Goal: Information Seeking & Learning: Learn about a topic

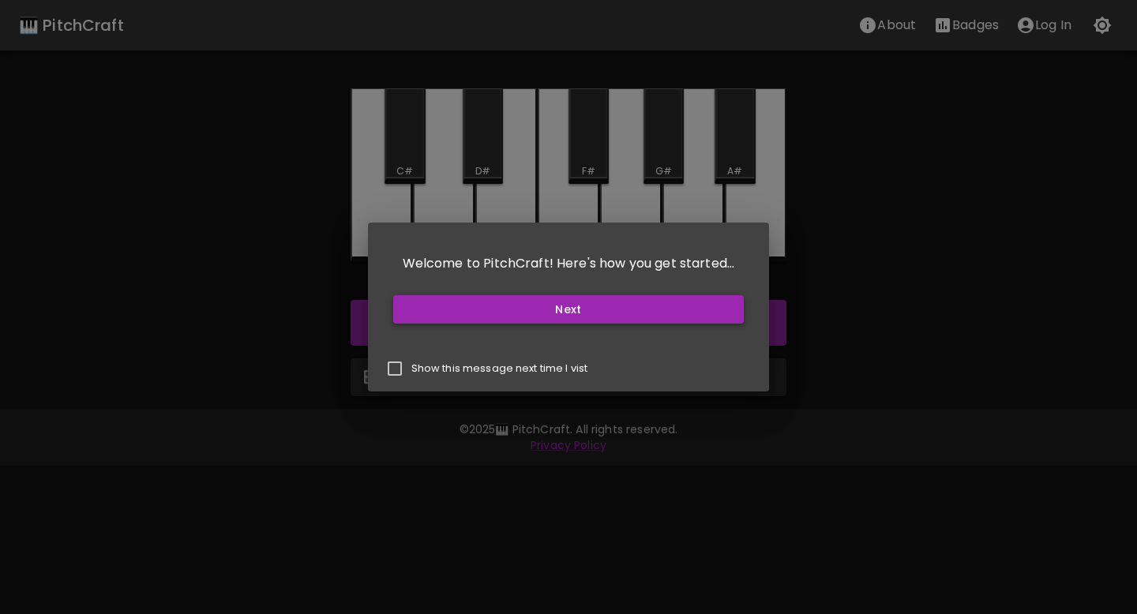
click at [576, 315] on button "Next" at bounding box center [568, 309] width 351 height 29
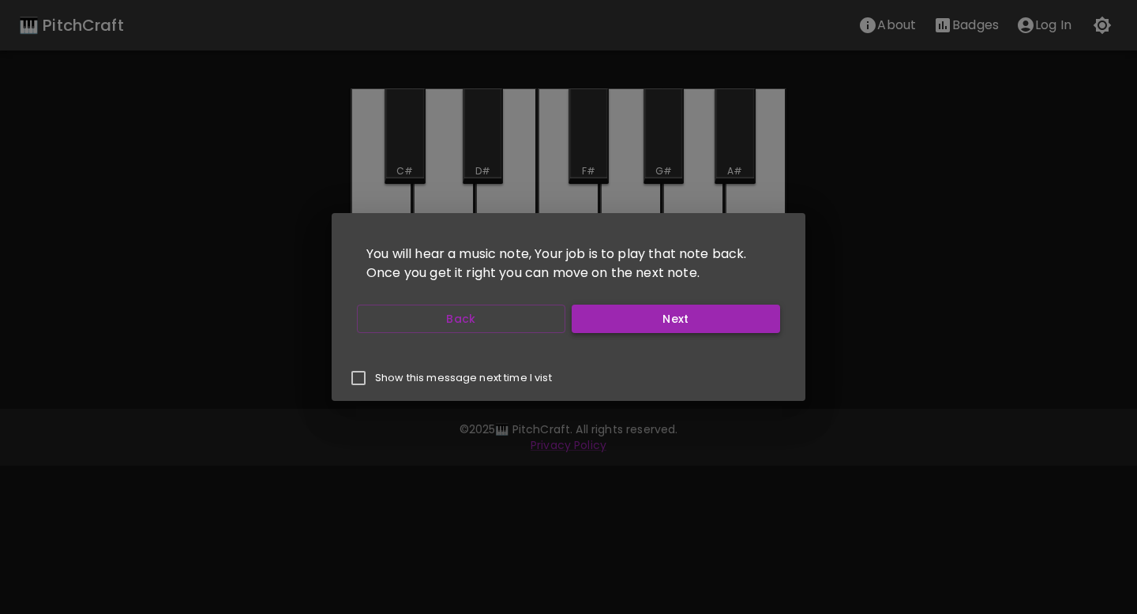
click at [590, 317] on button "Next" at bounding box center [676, 319] width 208 height 29
click at [589, 317] on button "Next" at bounding box center [676, 319] width 208 height 29
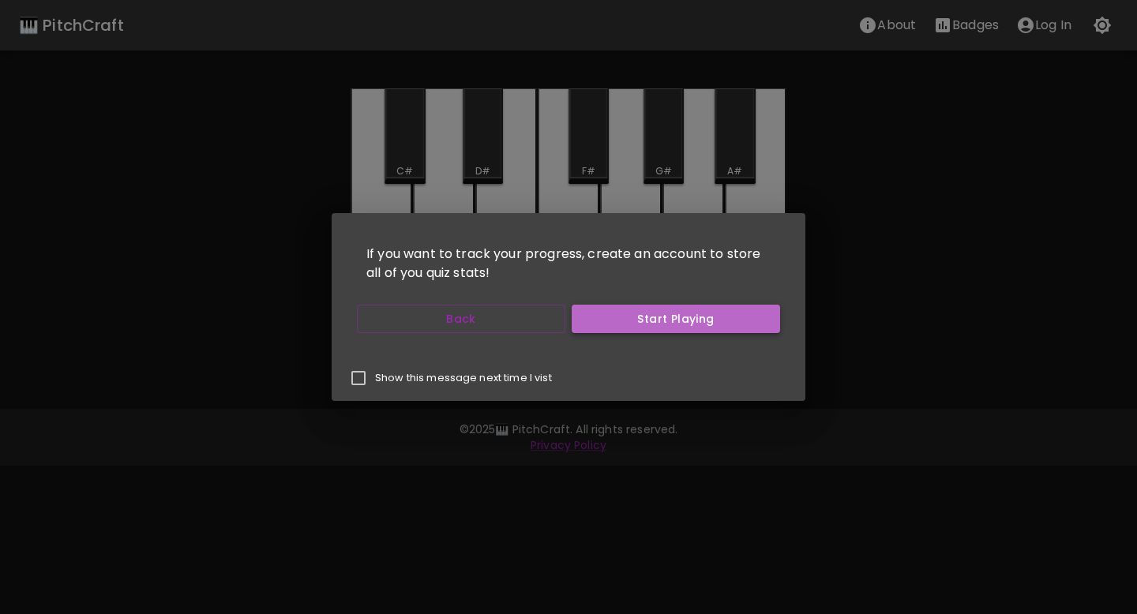
click at [589, 319] on button "Start Playing" at bounding box center [676, 319] width 208 height 29
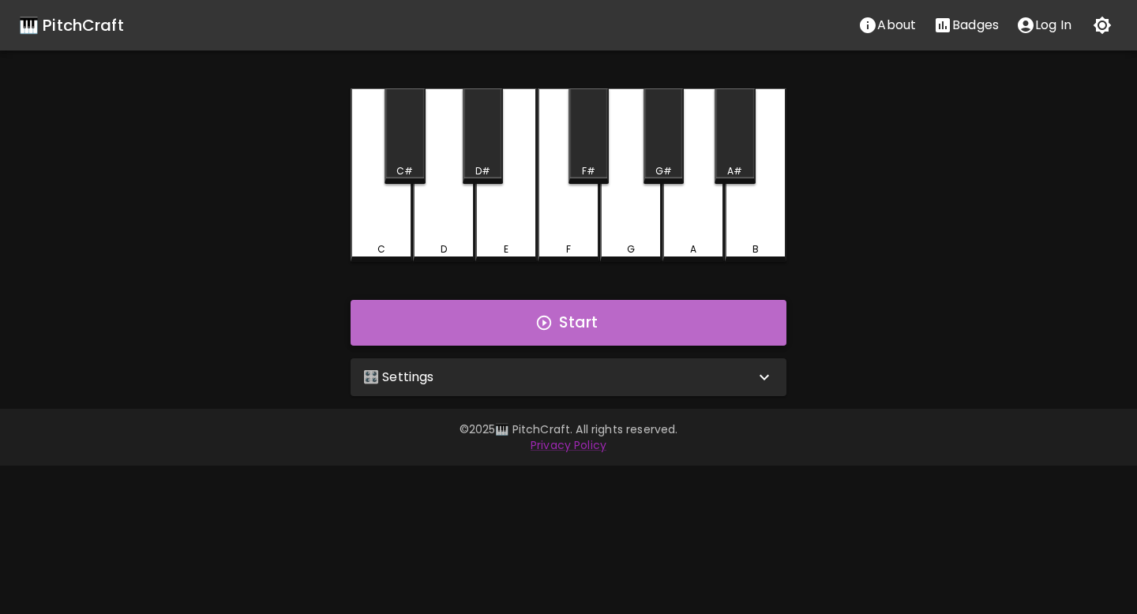
click at [574, 327] on button "Start" at bounding box center [569, 323] width 436 height 46
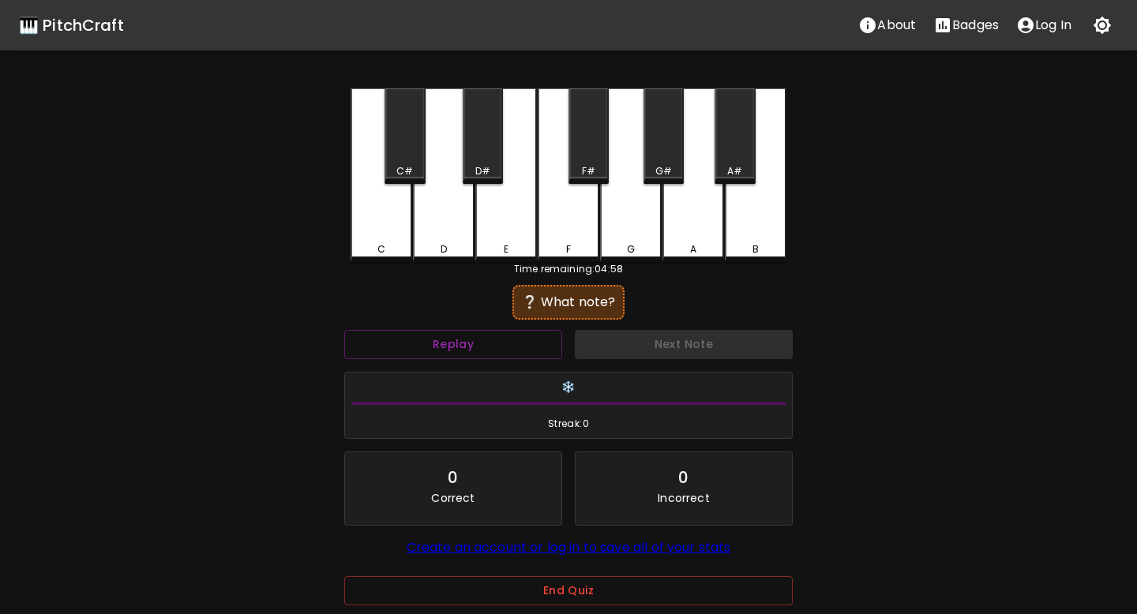
click at [571, 314] on div "❔ What note?" at bounding box center [568, 302] width 112 height 35
click at [571, 238] on div "F" at bounding box center [569, 175] width 62 height 174
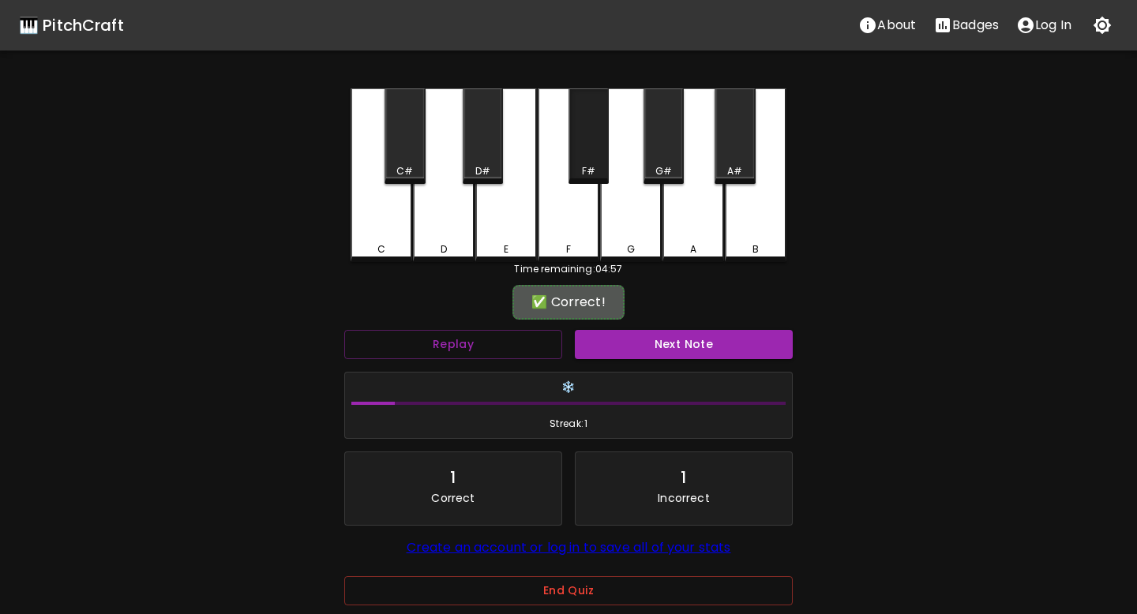
click at [583, 172] on div "F#" at bounding box center [588, 171] width 13 height 14
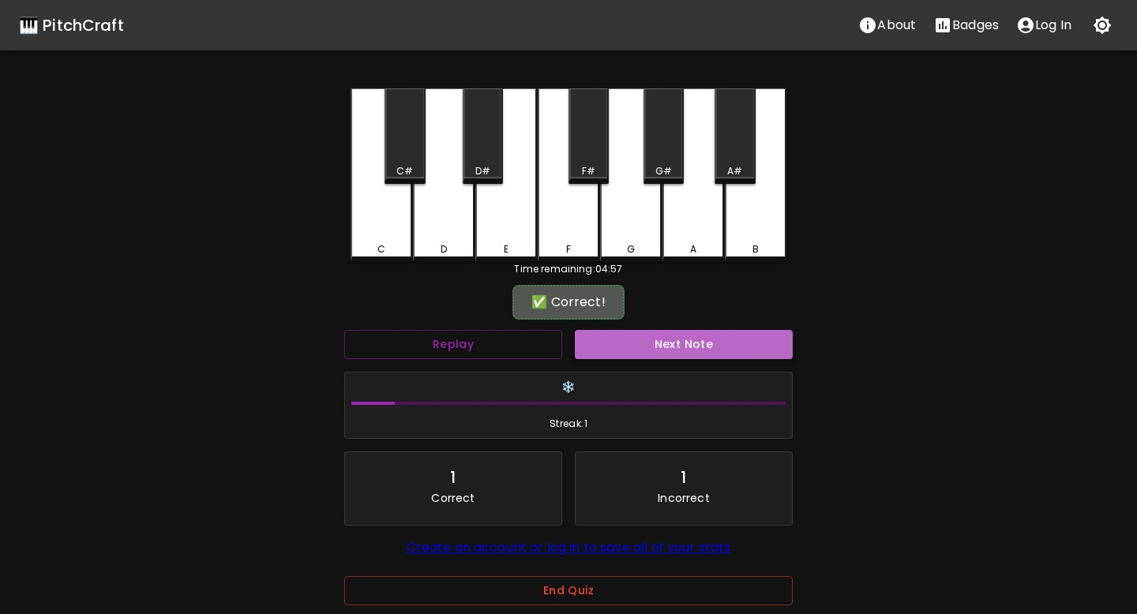
click at [636, 339] on button "Next Note" at bounding box center [684, 344] width 218 height 29
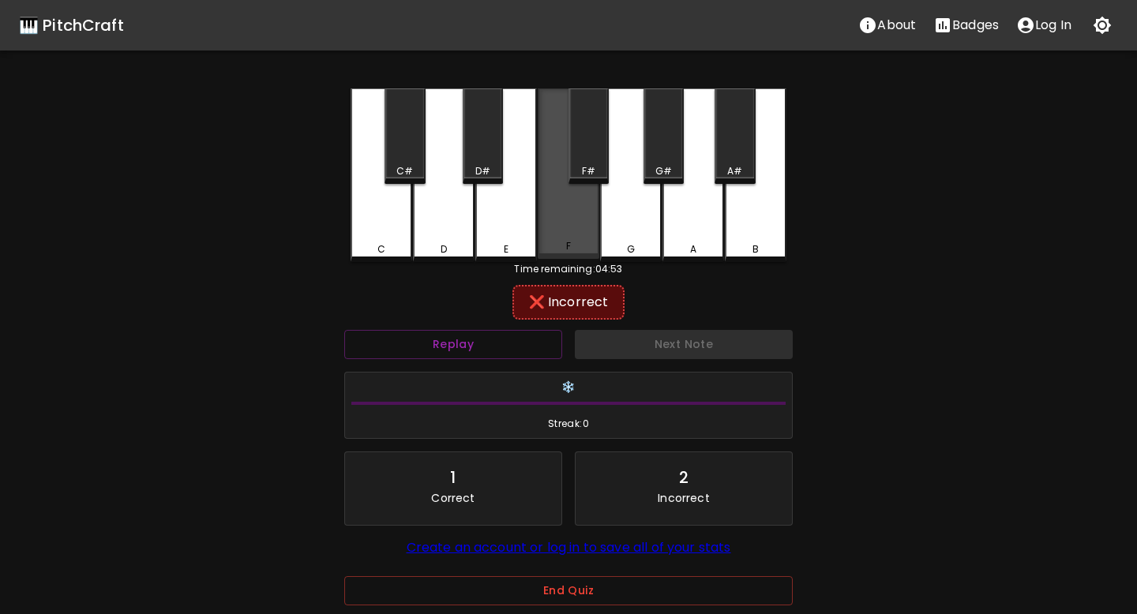
click at [568, 255] on div "F" at bounding box center [569, 173] width 62 height 171
click at [511, 199] on div "E" at bounding box center [506, 175] width 62 height 174
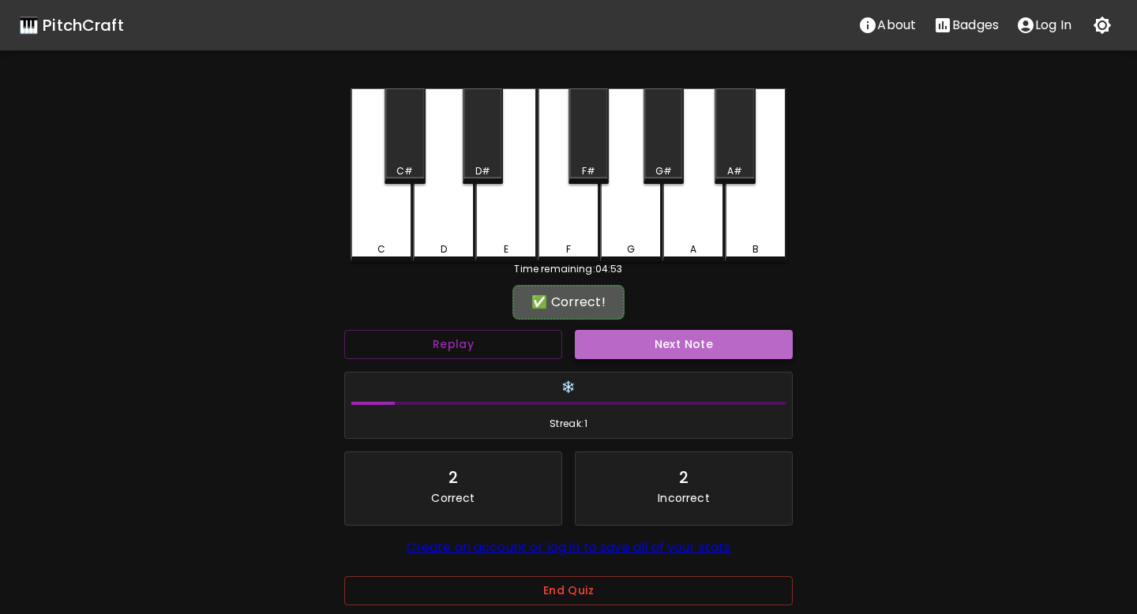
click at [632, 347] on button "Next Note" at bounding box center [684, 344] width 218 height 29
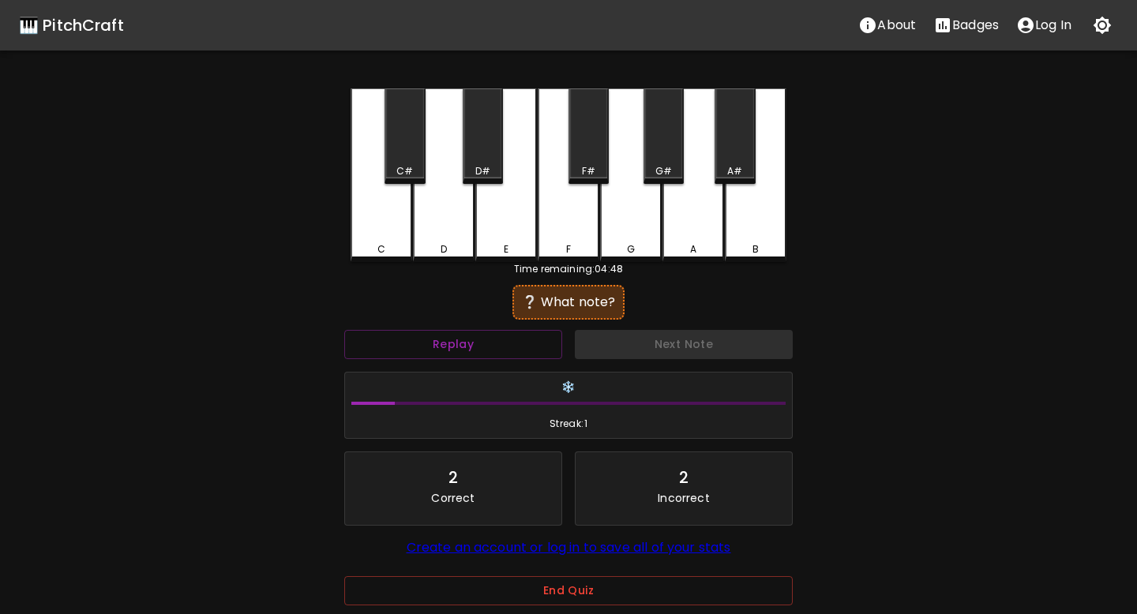
click at [556, 234] on div "F" at bounding box center [569, 175] width 62 height 174
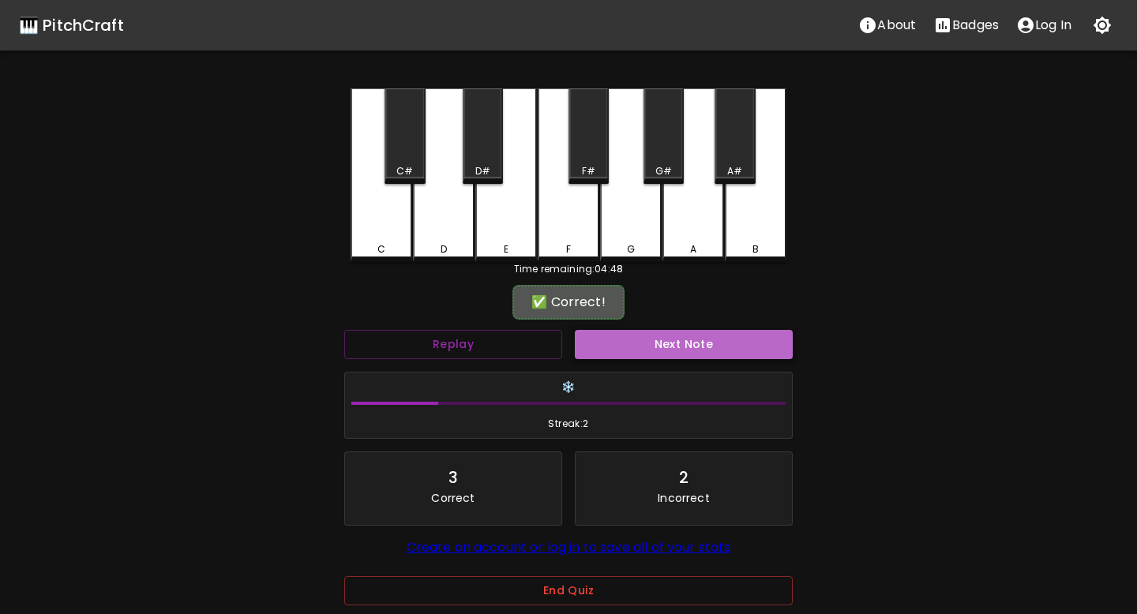
click at [594, 332] on button "Next Note" at bounding box center [684, 344] width 218 height 29
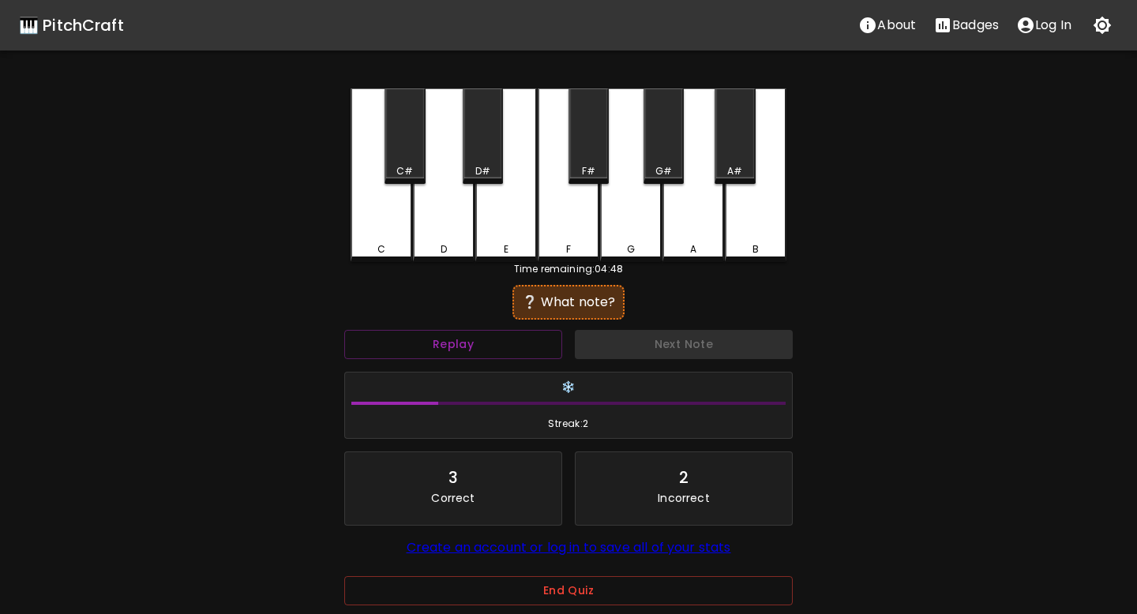
click at [579, 236] on div "F" at bounding box center [569, 175] width 62 height 174
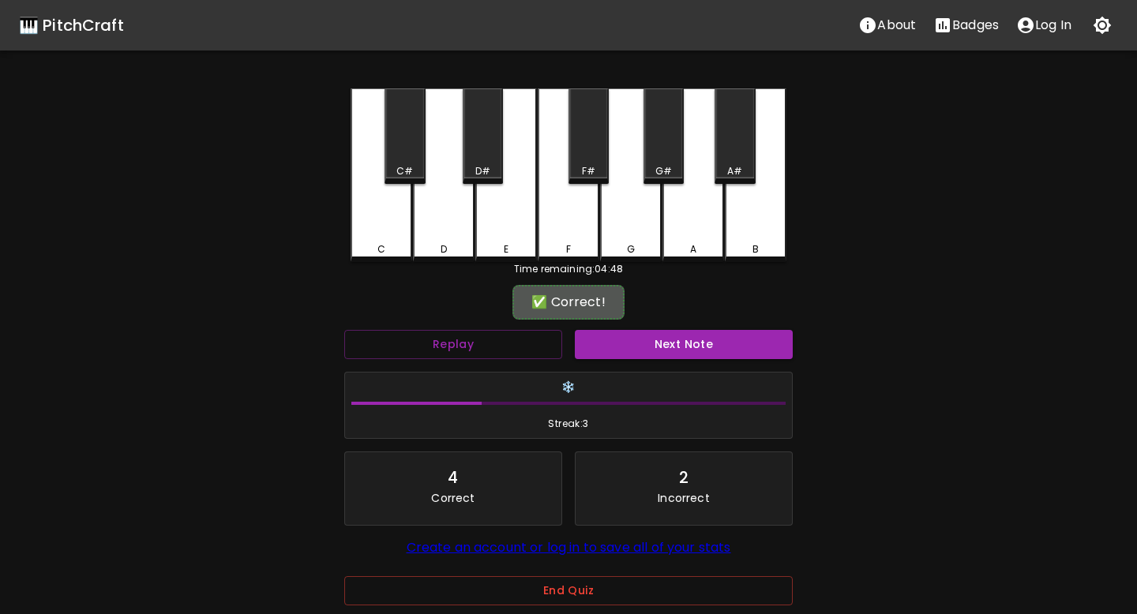
click at [603, 337] on button "Next Note" at bounding box center [684, 344] width 218 height 29
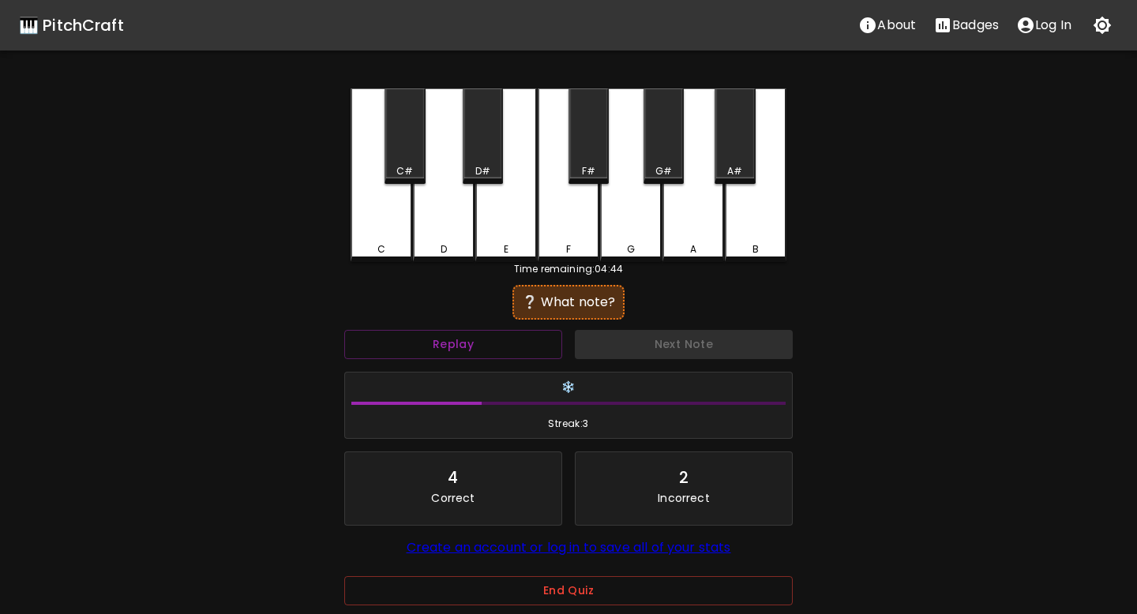
click at [754, 235] on div "B" at bounding box center [756, 175] width 62 height 174
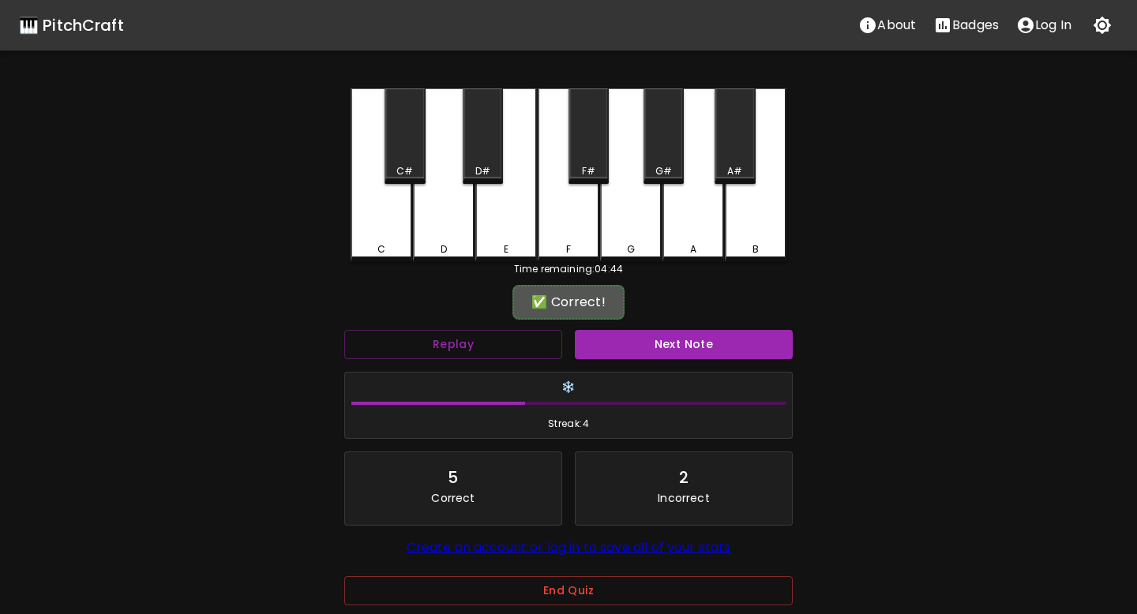
click at [621, 342] on button "Next Note" at bounding box center [684, 344] width 218 height 29
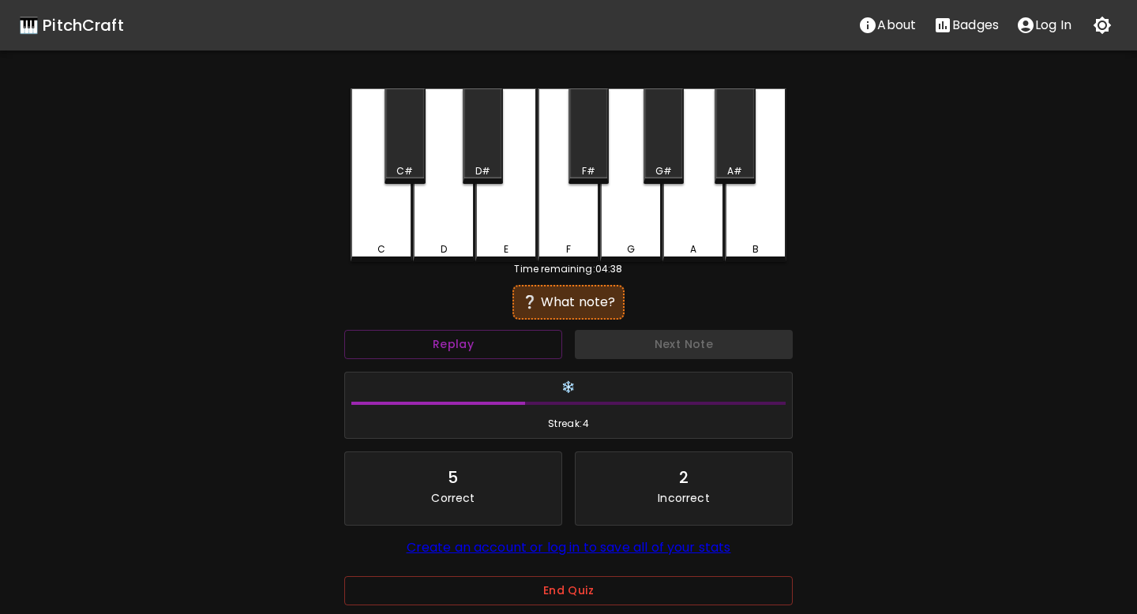
click at [501, 239] on div "E" at bounding box center [506, 175] width 62 height 174
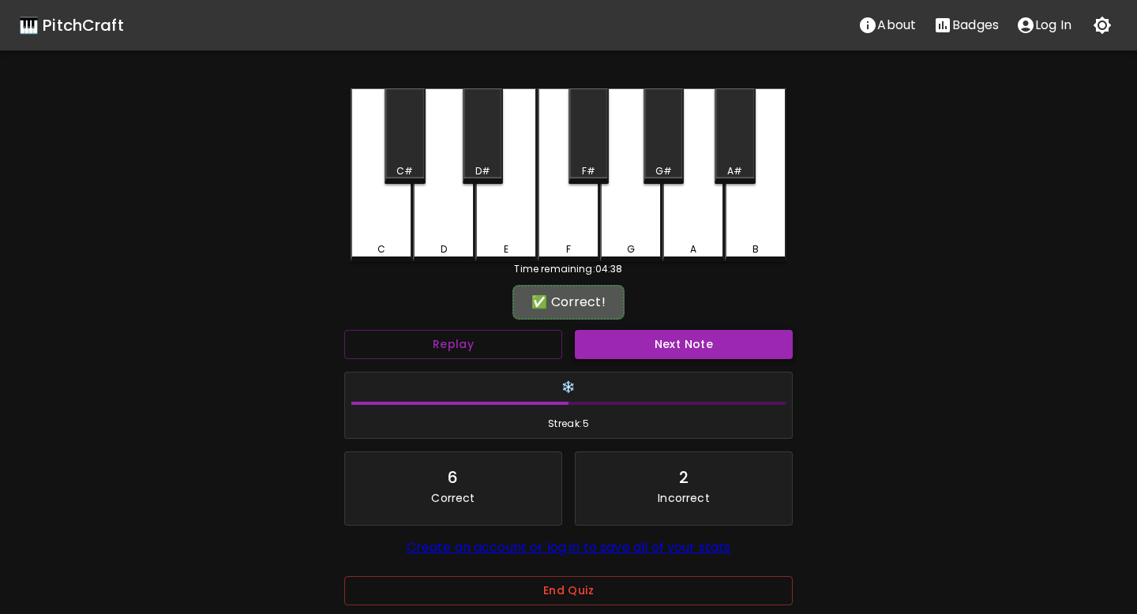
click at [602, 330] on button "Next Note" at bounding box center [684, 344] width 218 height 29
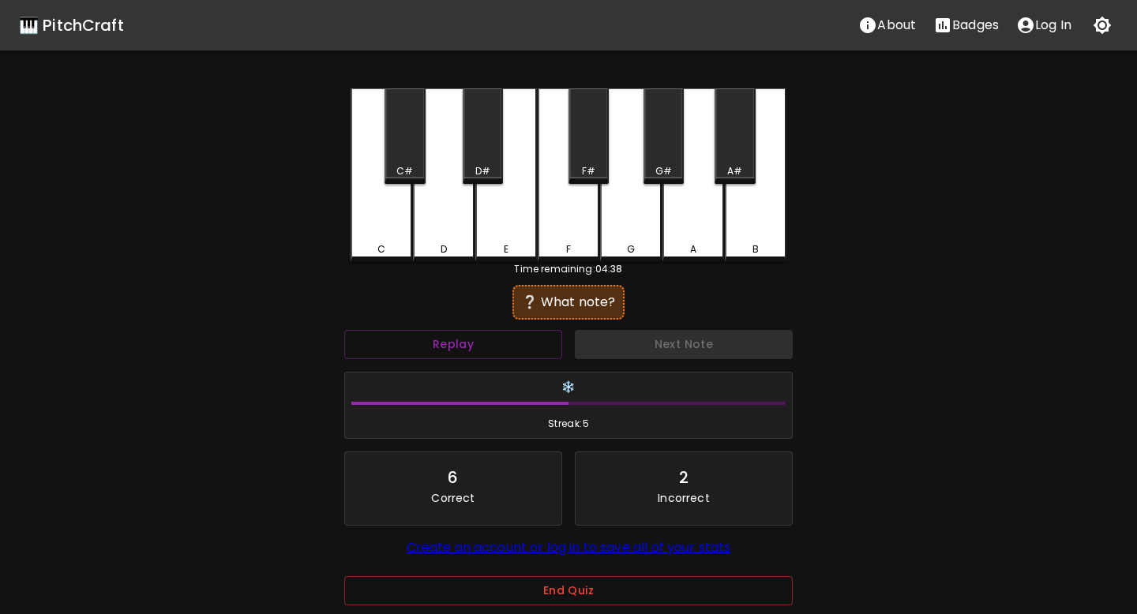
click at [448, 231] on div "D" at bounding box center [444, 175] width 62 height 174
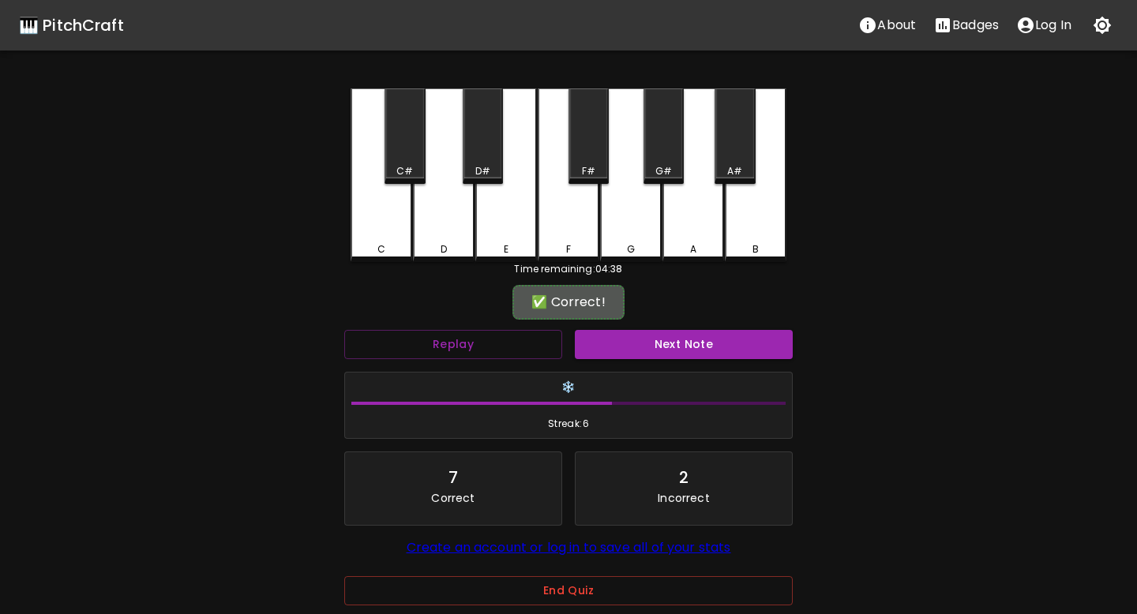
click at [619, 347] on button "Next Note" at bounding box center [684, 344] width 218 height 29
click at [583, 140] on div "F#" at bounding box center [588, 136] width 40 height 96
click at [615, 332] on button "Next Note" at bounding box center [684, 344] width 218 height 29
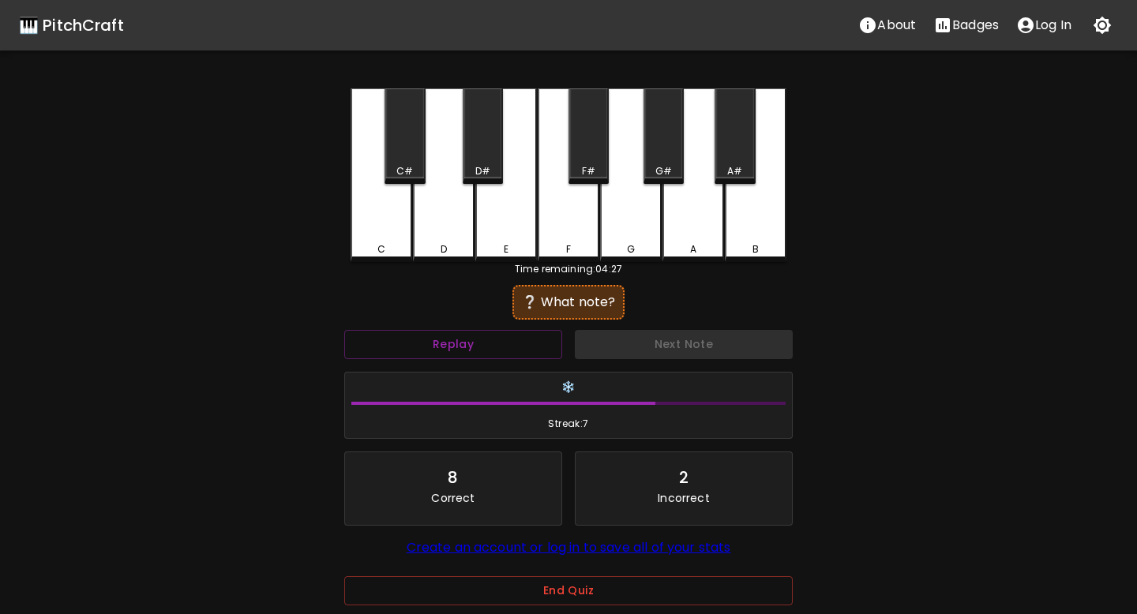
click at [739, 147] on div "A#" at bounding box center [734, 136] width 40 height 96
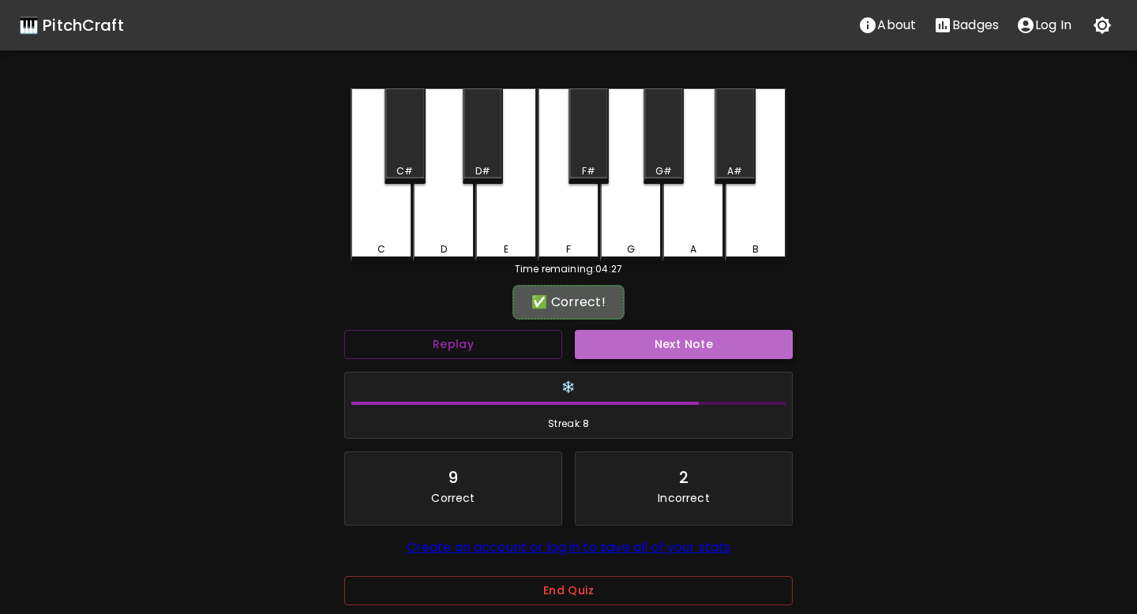
click at [670, 335] on button "Next Note" at bounding box center [684, 344] width 218 height 29
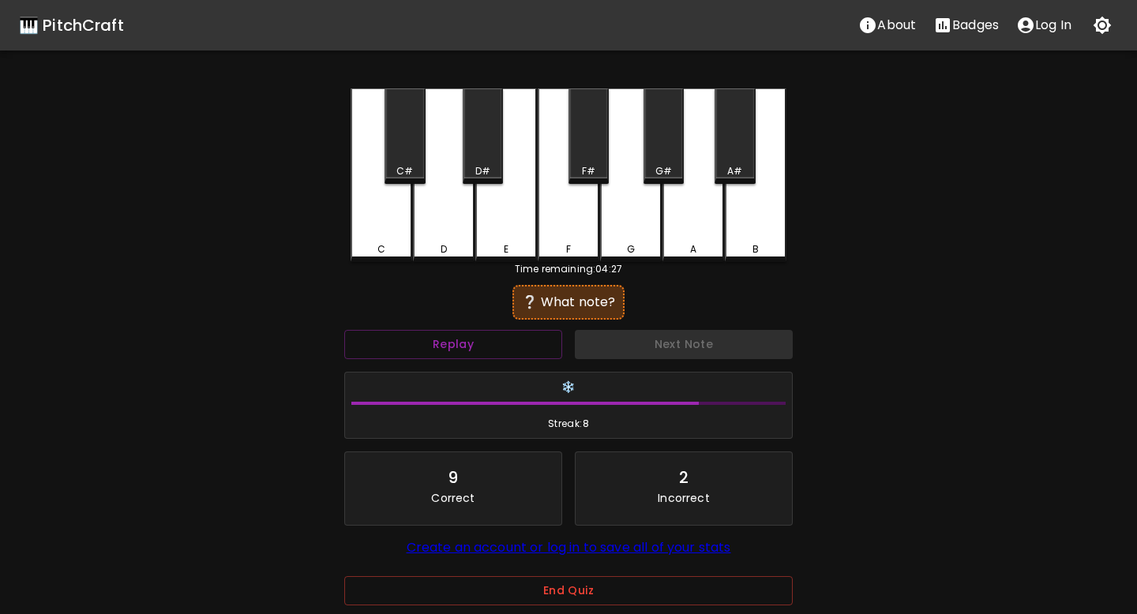
click at [393, 126] on div "C#" at bounding box center [404, 136] width 40 height 96
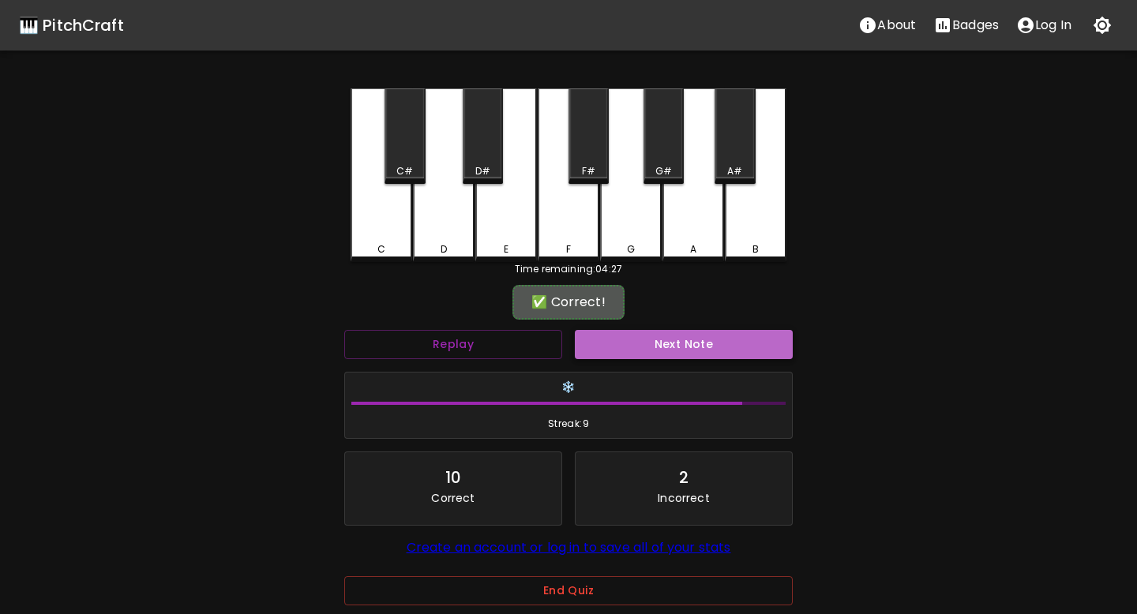
click at [612, 346] on button "Next Note" at bounding box center [684, 344] width 218 height 29
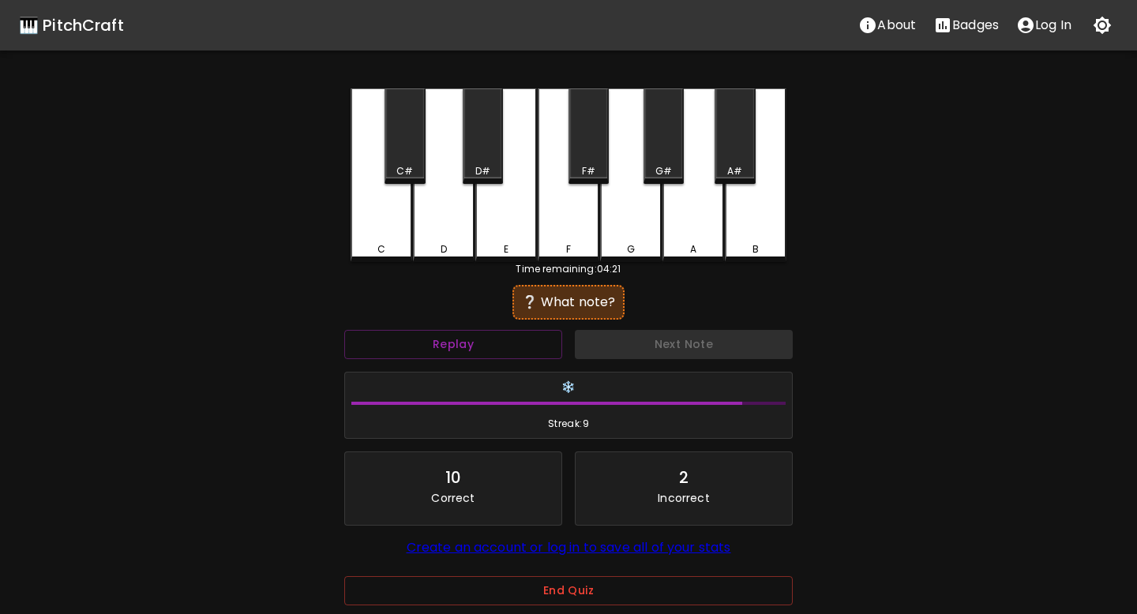
click at [625, 236] on div "G" at bounding box center [631, 175] width 62 height 174
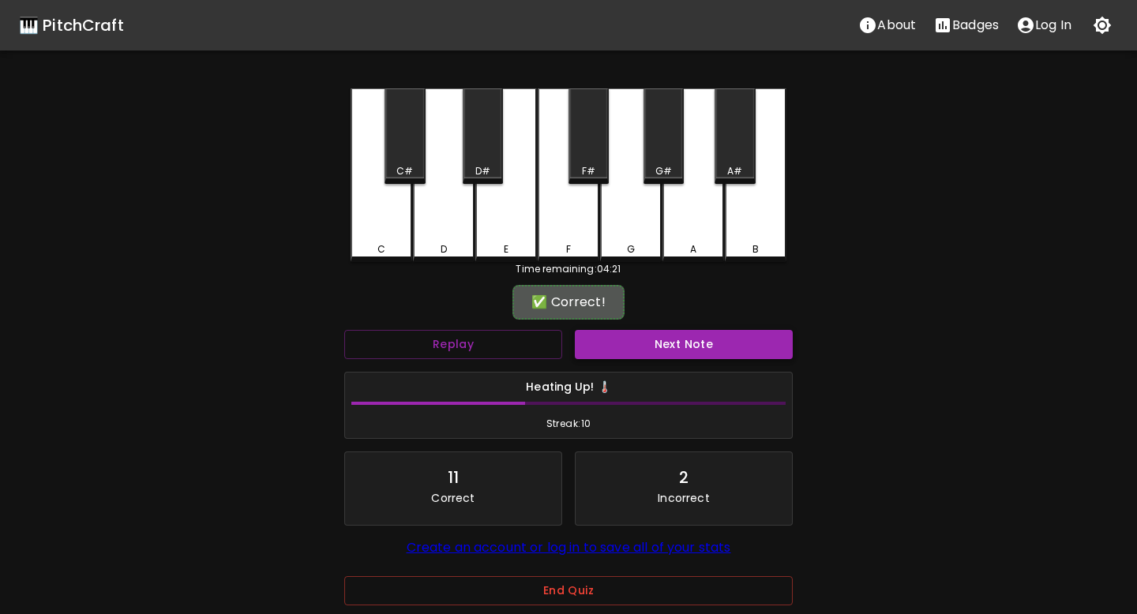
click at [637, 343] on button "Next Note" at bounding box center [684, 344] width 218 height 29
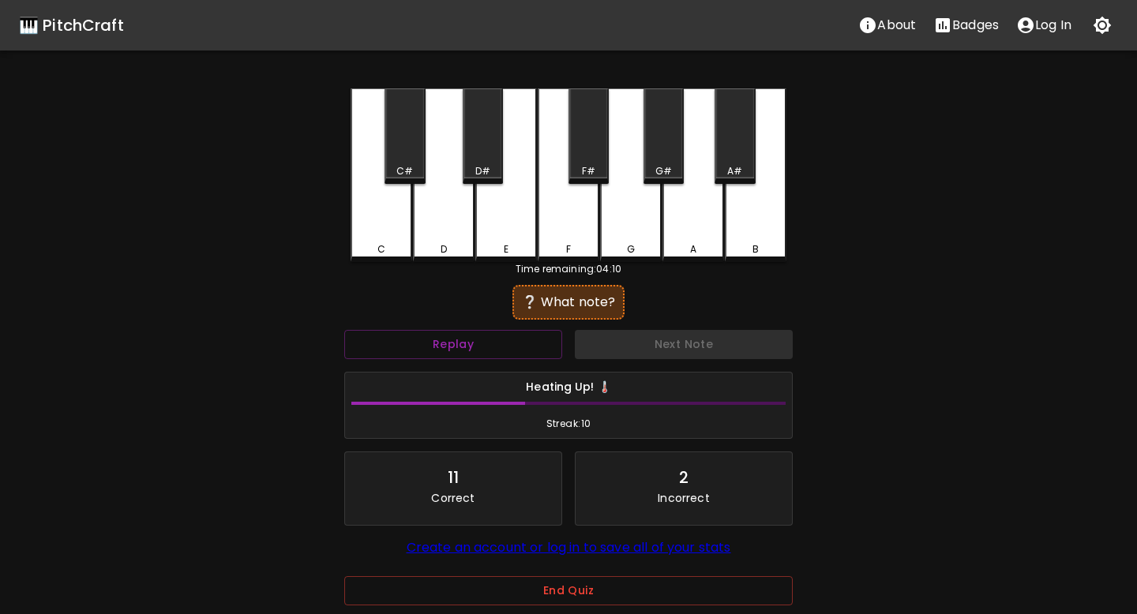
click at [729, 158] on div "A#" at bounding box center [734, 136] width 40 height 96
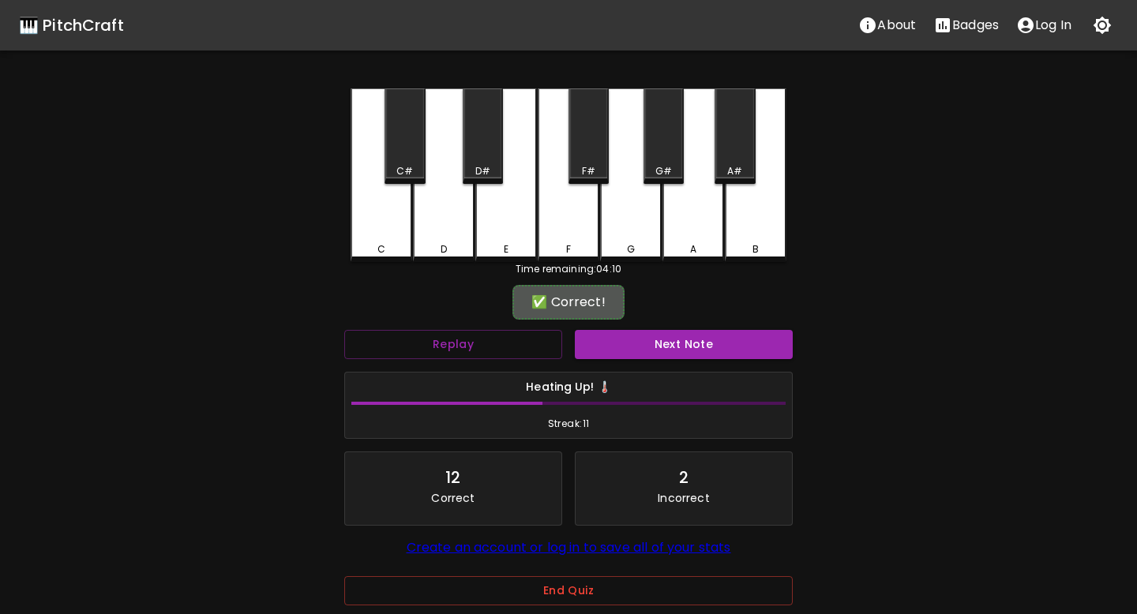
click at [636, 361] on div "Next Note" at bounding box center [683, 345] width 231 height 42
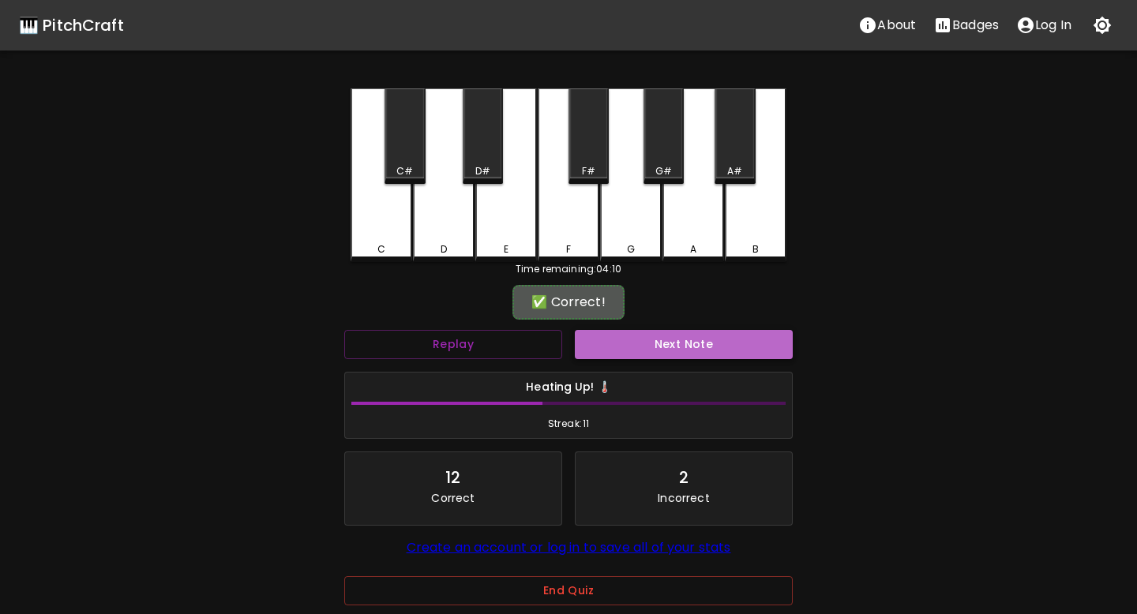
click at [636, 349] on button "Next Note" at bounding box center [684, 344] width 218 height 29
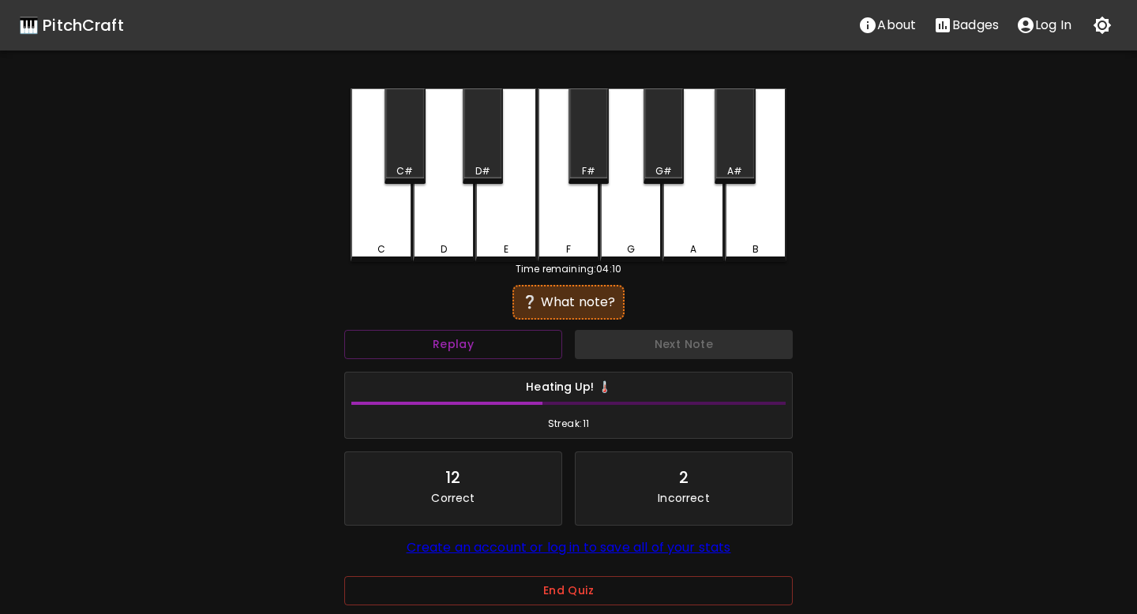
click at [403, 127] on div "C#" at bounding box center [404, 136] width 40 height 96
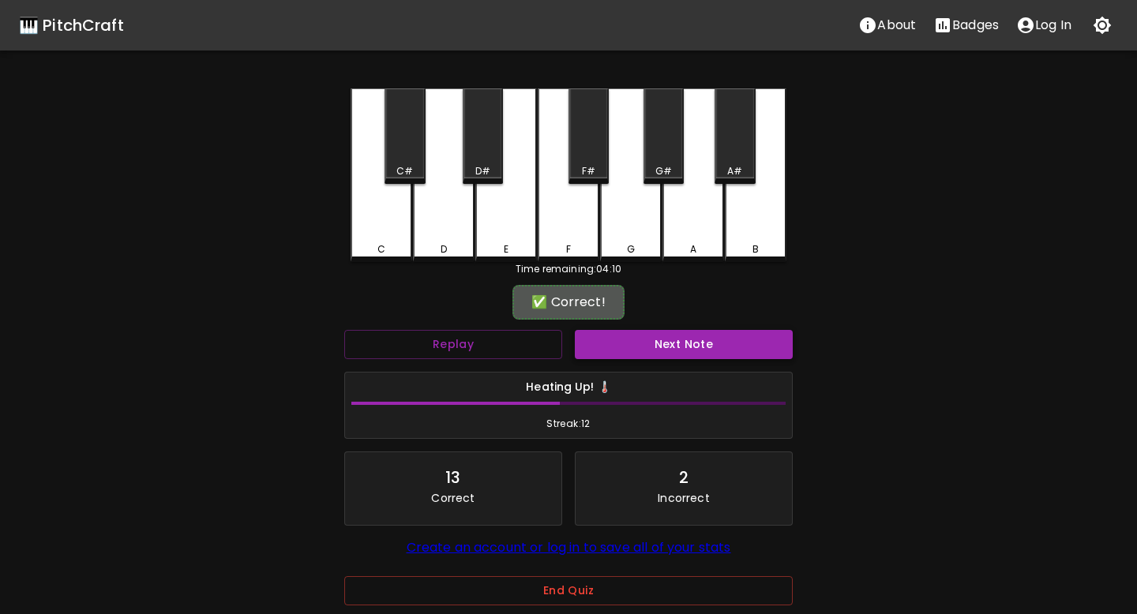
click at [597, 341] on button "Next Note" at bounding box center [684, 344] width 218 height 29
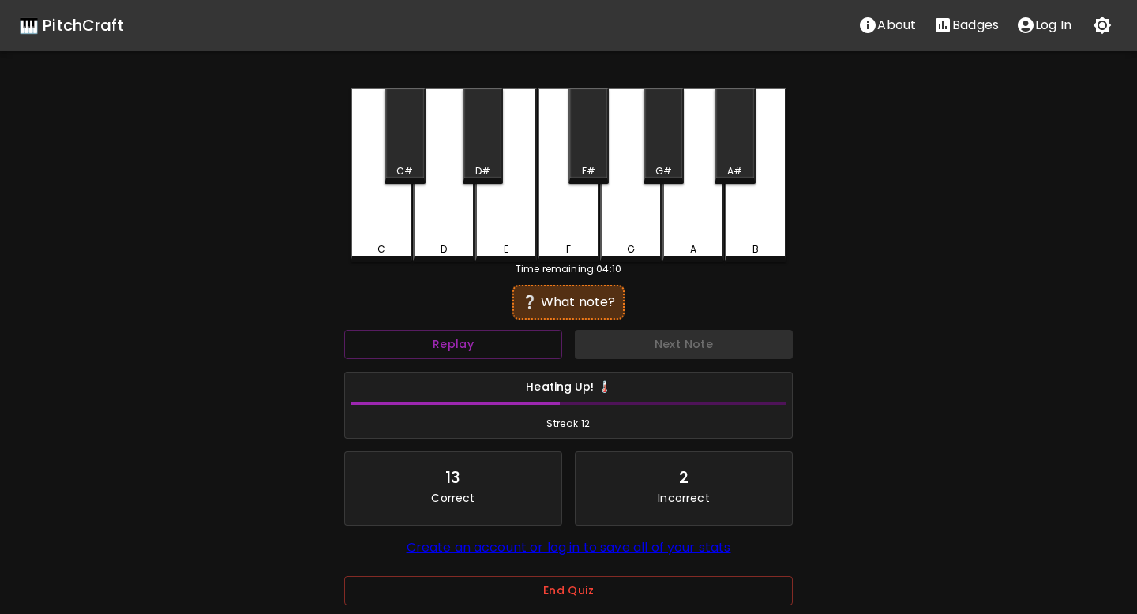
click at [377, 242] on div "C" at bounding box center [381, 249] width 8 height 14
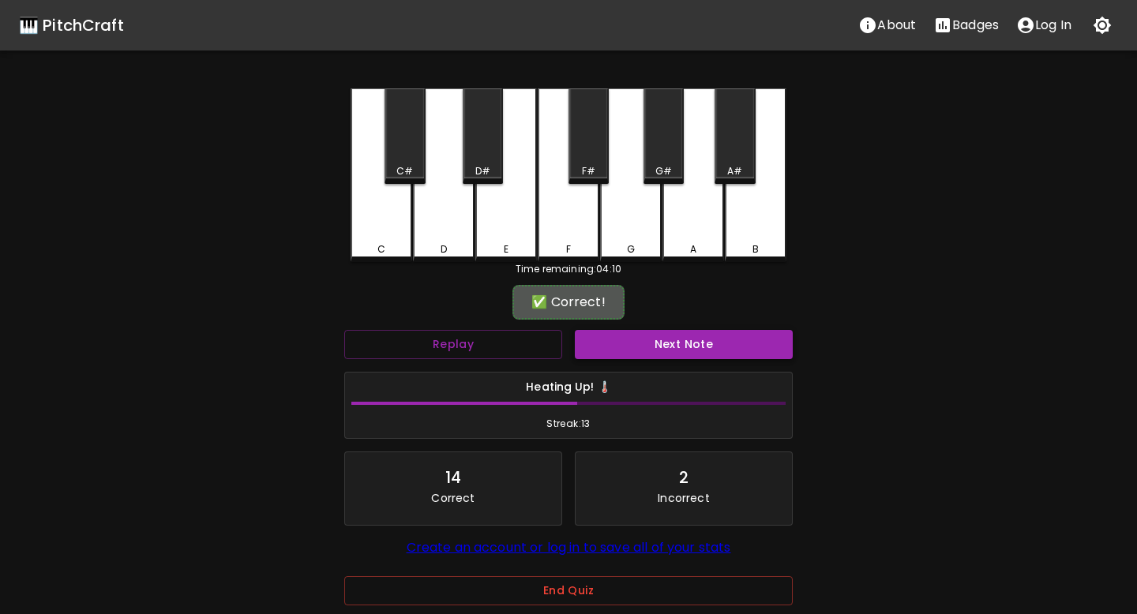
click at [677, 332] on button "Next Note" at bounding box center [684, 344] width 218 height 29
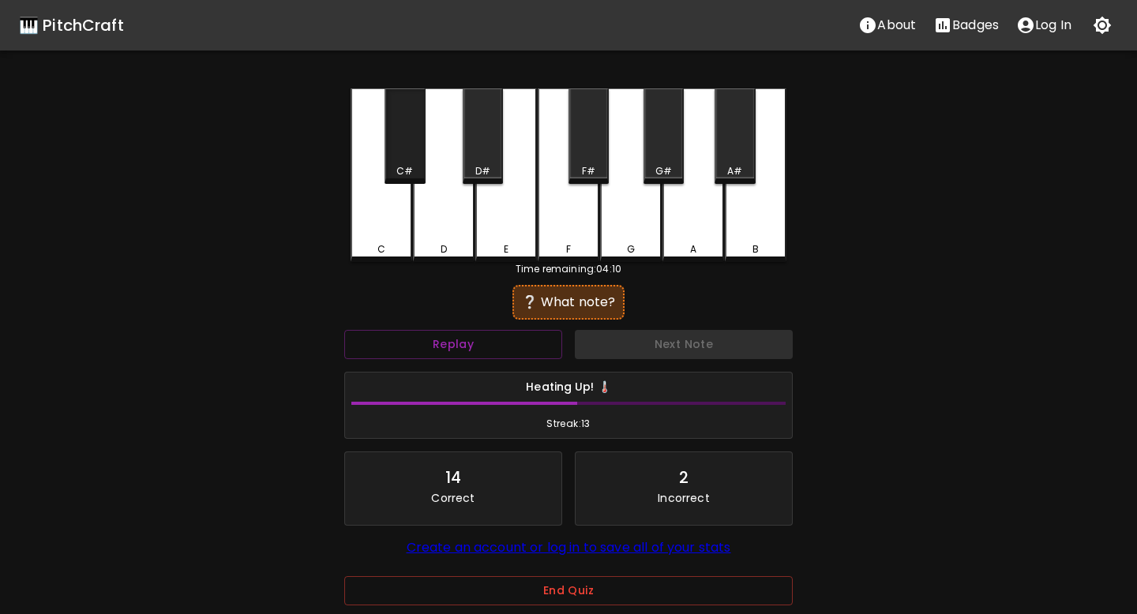
click at [399, 129] on div "C#" at bounding box center [404, 136] width 40 height 96
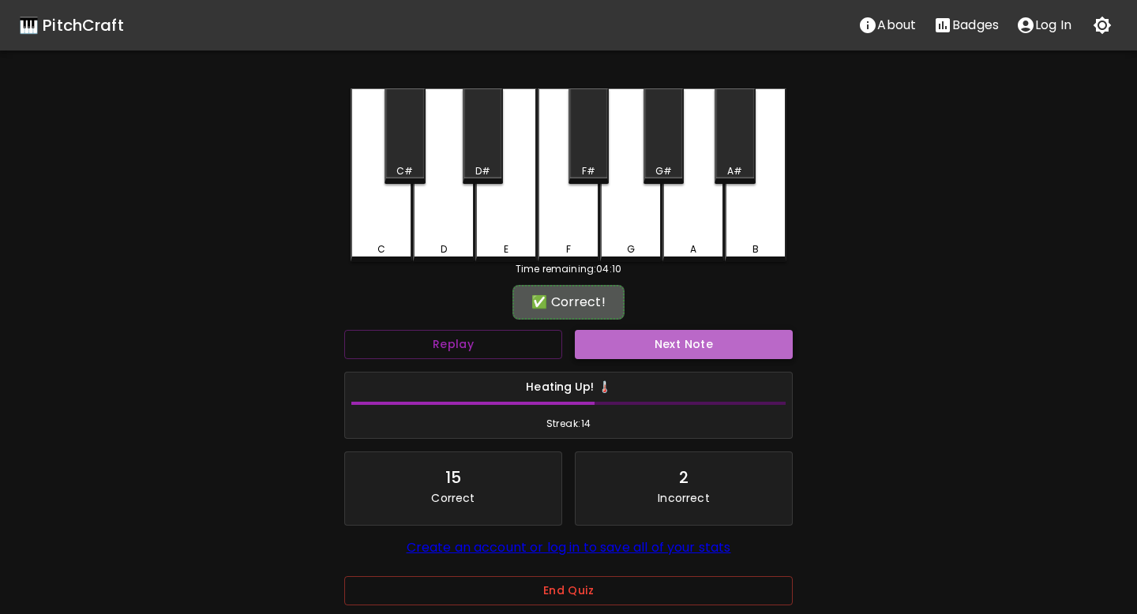
click at [641, 343] on button "Next Note" at bounding box center [684, 344] width 218 height 29
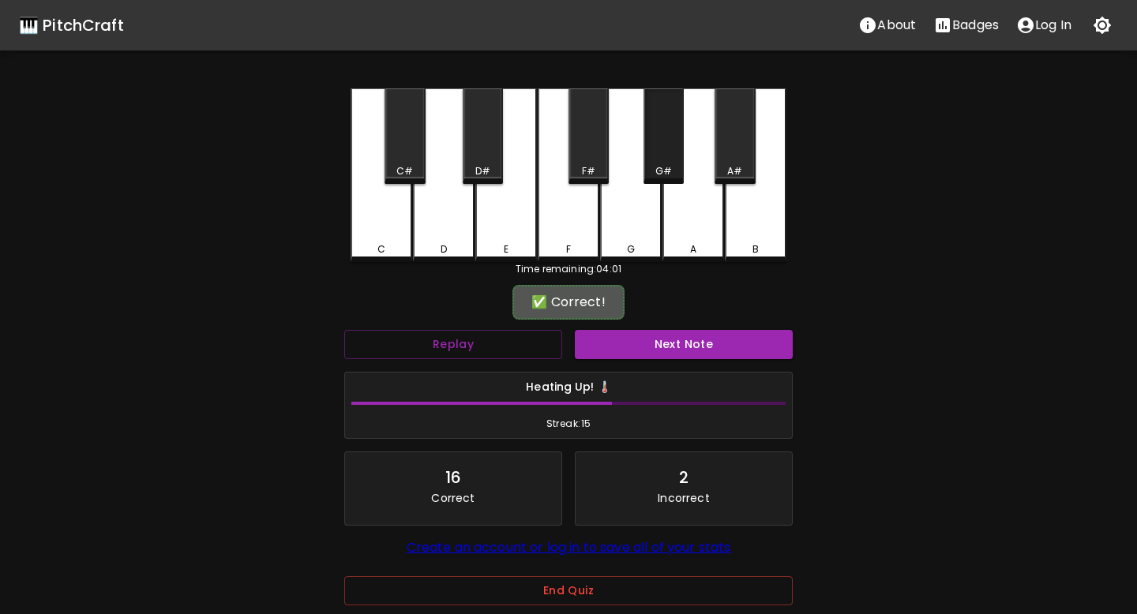
click at [665, 164] on div "G#" at bounding box center [663, 171] width 17 height 14
click at [662, 326] on div "Next Note" at bounding box center [683, 345] width 231 height 42
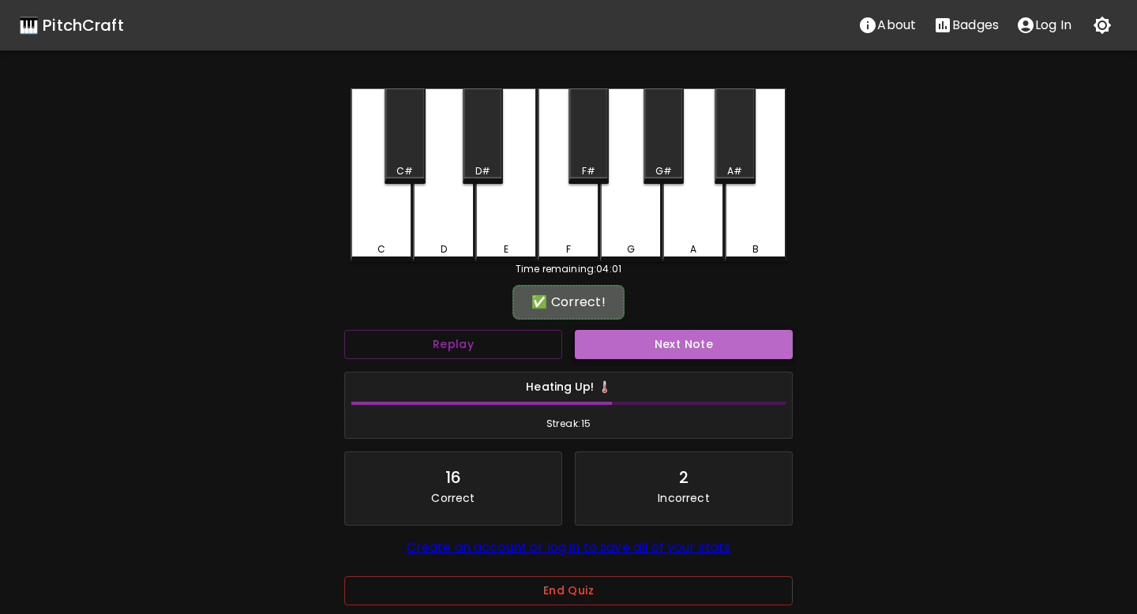
click at [662, 348] on button "Next Note" at bounding box center [684, 344] width 218 height 29
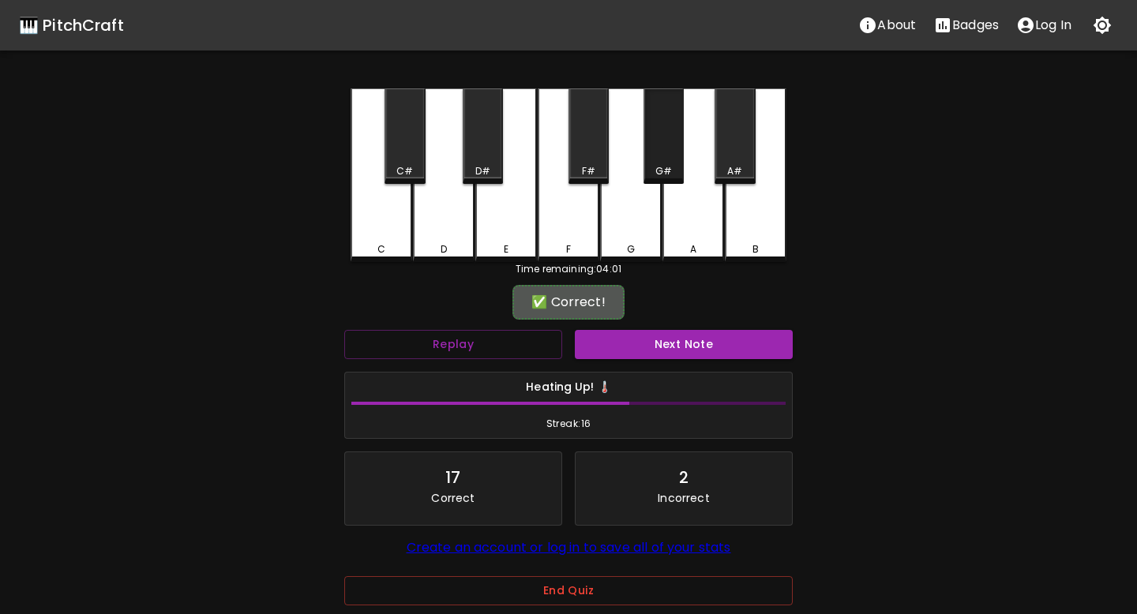
click at [667, 110] on div "G#" at bounding box center [663, 136] width 40 height 96
click at [665, 347] on button "Next Note" at bounding box center [684, 344] width 218 height 29
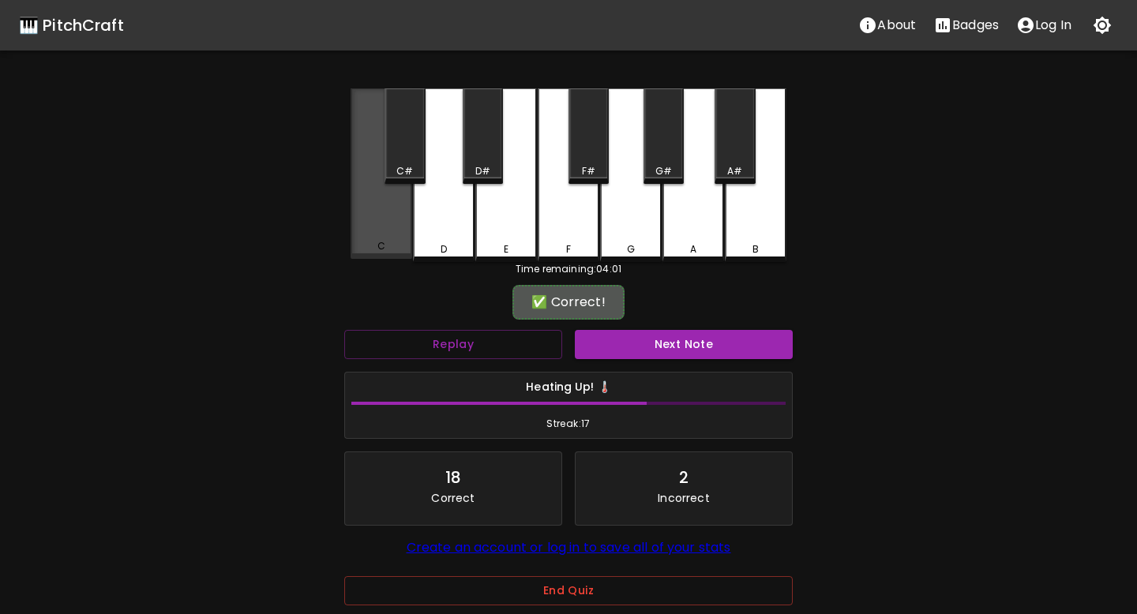
click at [401, 207] on div "C" at bounding box center [382, 173] width 62 height 171
click at [627, 328] on div "Next Note" at bounding box center [683, 345] width 231 height 42
click at [627, 341] on button "Next Note" at bounding box center [684, 344] width 218 height 29
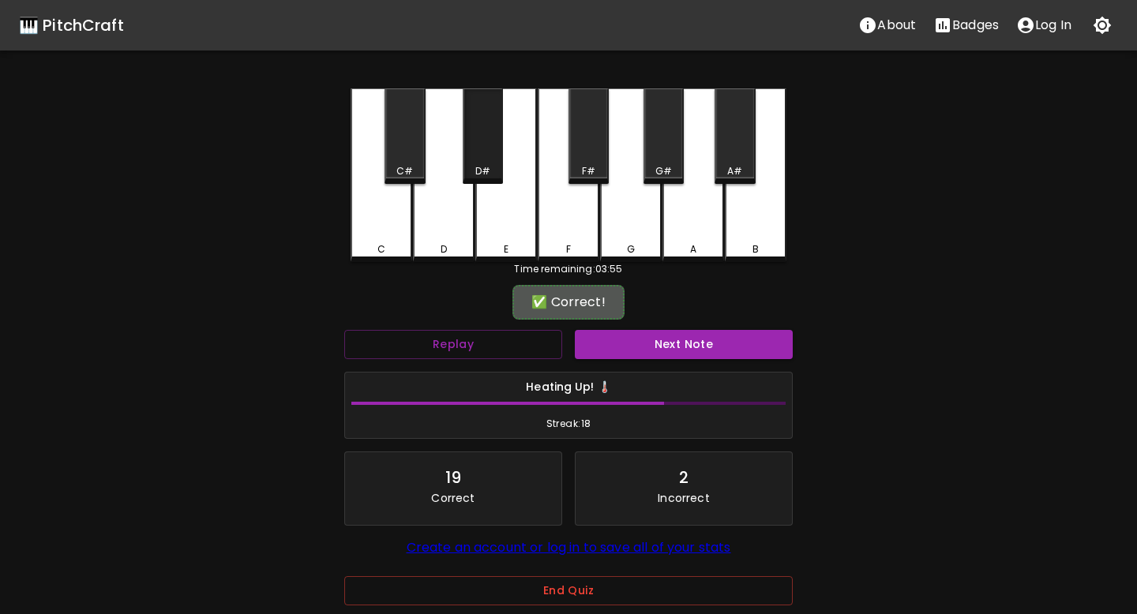
click at [478, 96] on div "D#" at bounding box center [483, 136] width 40 height 96
click at [604, 346] on button "Next Note" at bounding box center [684, 344] width 218 height 29
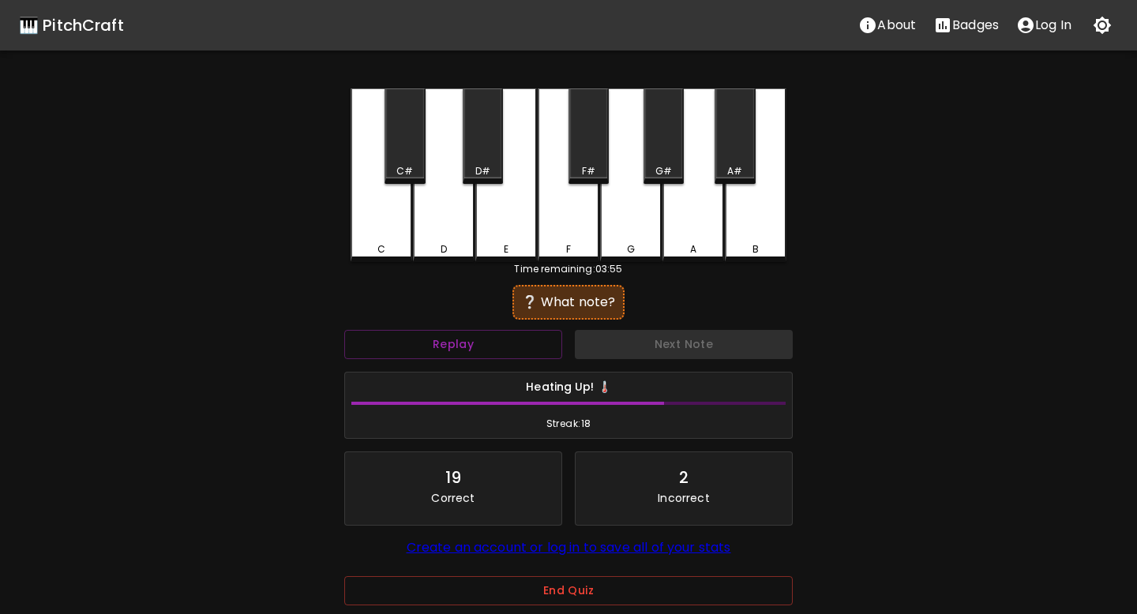
click at [456, 256] on div "D" at bounding box center [444, 175] width 62 height 174
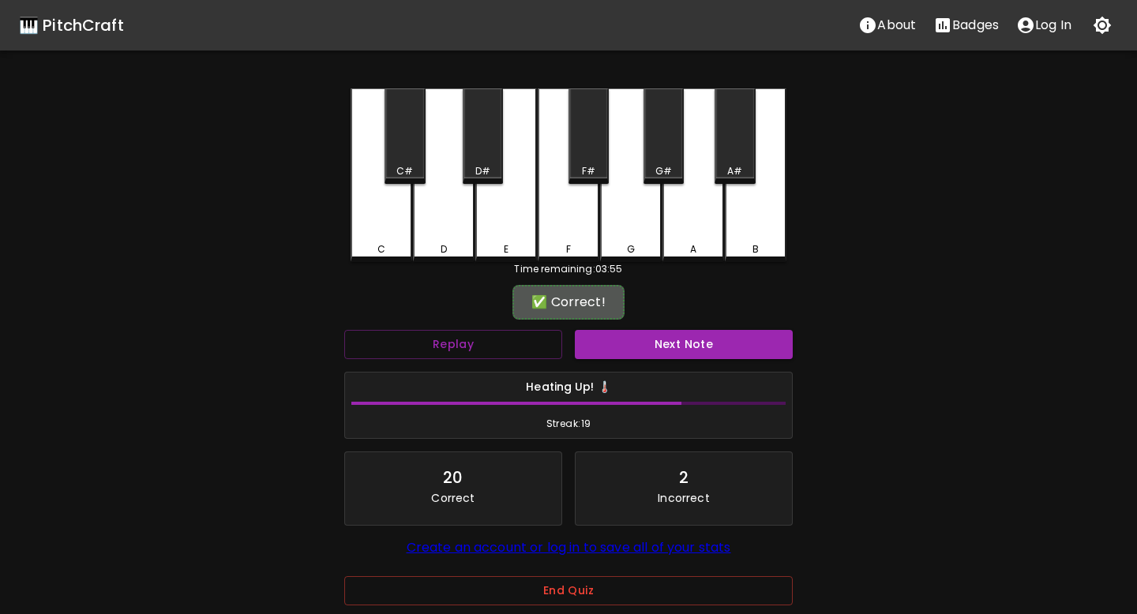
click at [634, 330] on button "Next Note" at bounding box center [684, 344] width 218 height 29
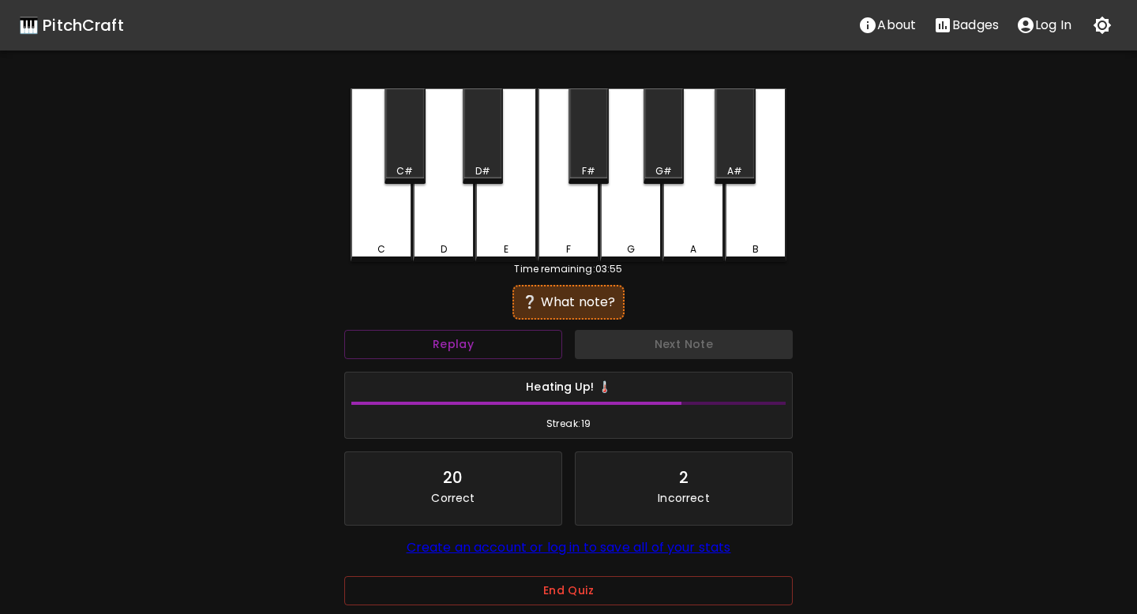
click at [478, 156] on div "D#" at bounding box center [483, 136] width 40 height 96
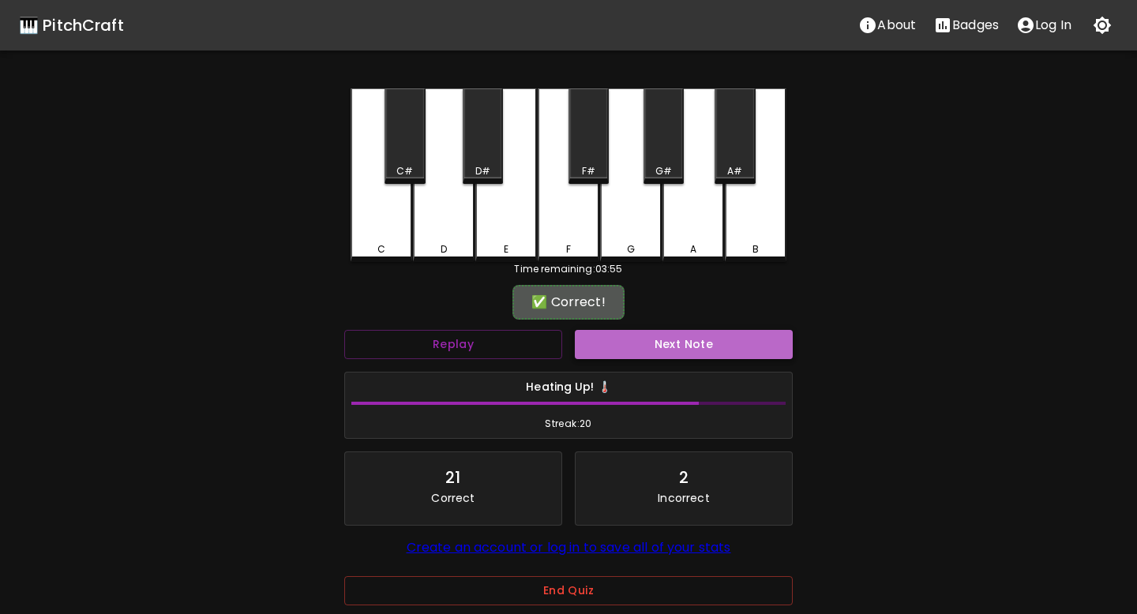
click at [607, 335] on button "Next Note" at bounding box center [684, 344] width 218 height 29
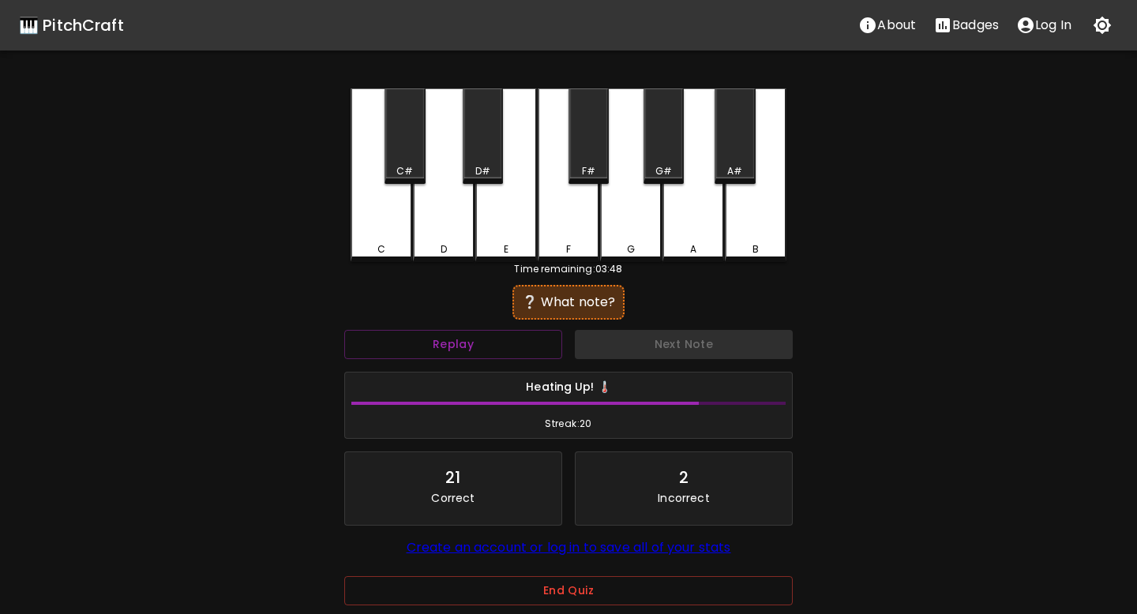
click at [746, 232] on div "B" at bounding box center [756, 175] width 62 height 174
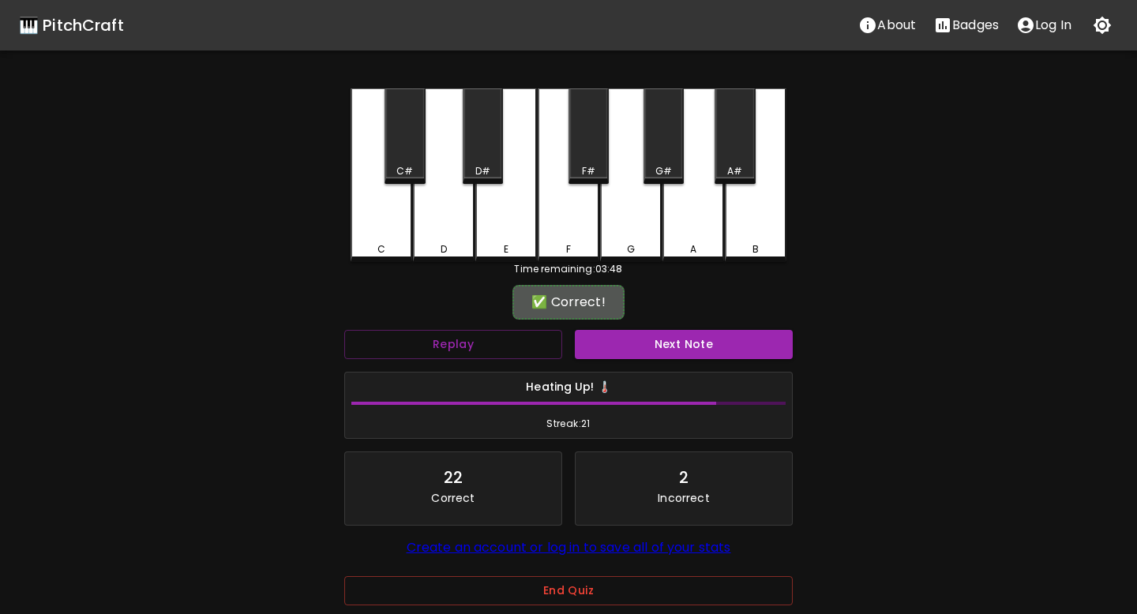
click at [692, 325] on div "Next Note" at bounding box center [683, 345] width 231 height 42
click at [691, 343] on button "Next Note" at bounding box center [684, 344] width 218 height 29
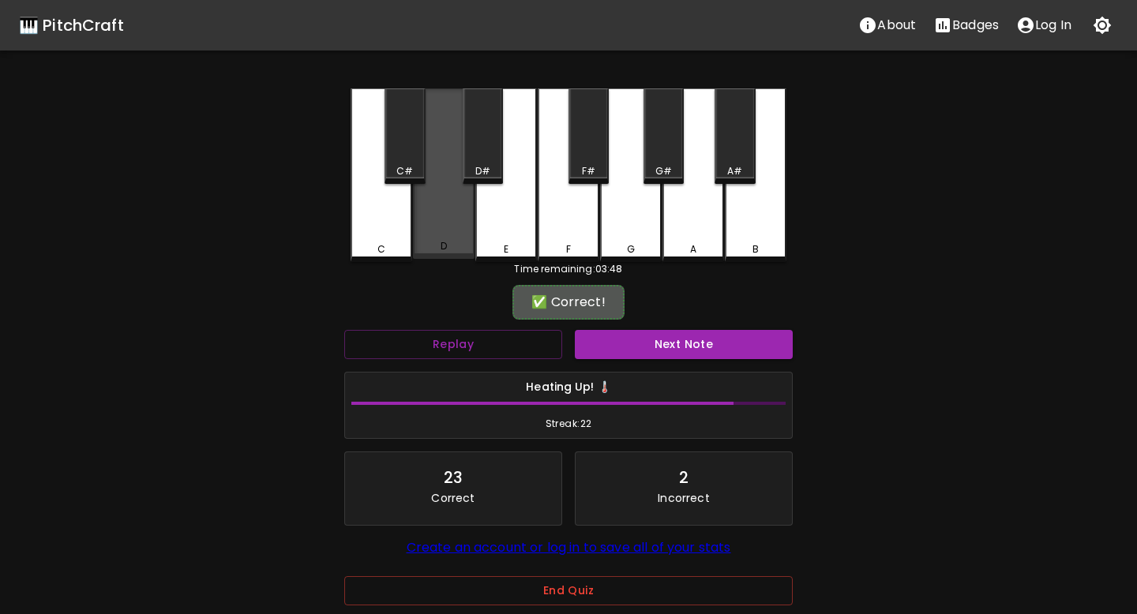
click at [463, 235] on div "D" at bounding box center [444, 173] width 62 height 171
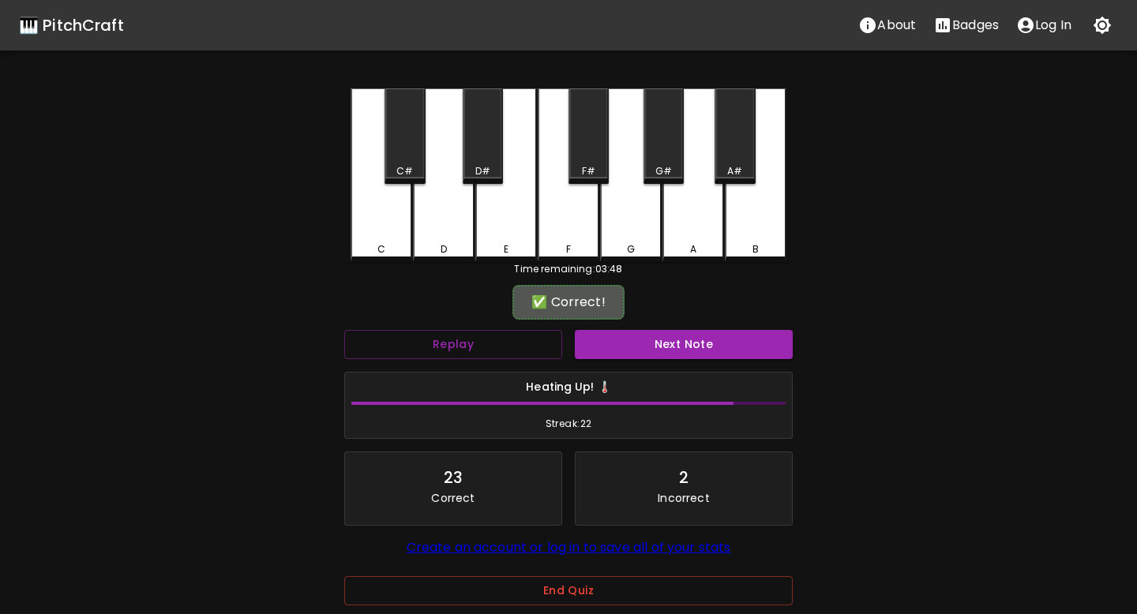
click at [617, 318] on div "✅ Correct!" at bounding box center [568, 302] width 112 height 35
click at [617, 326] on div "Next Note" at bounding box center [683, 345] width 231 height 42
click at [619, 348] on button "Next Note" at bounding box center [684, 344] width 218 height 29
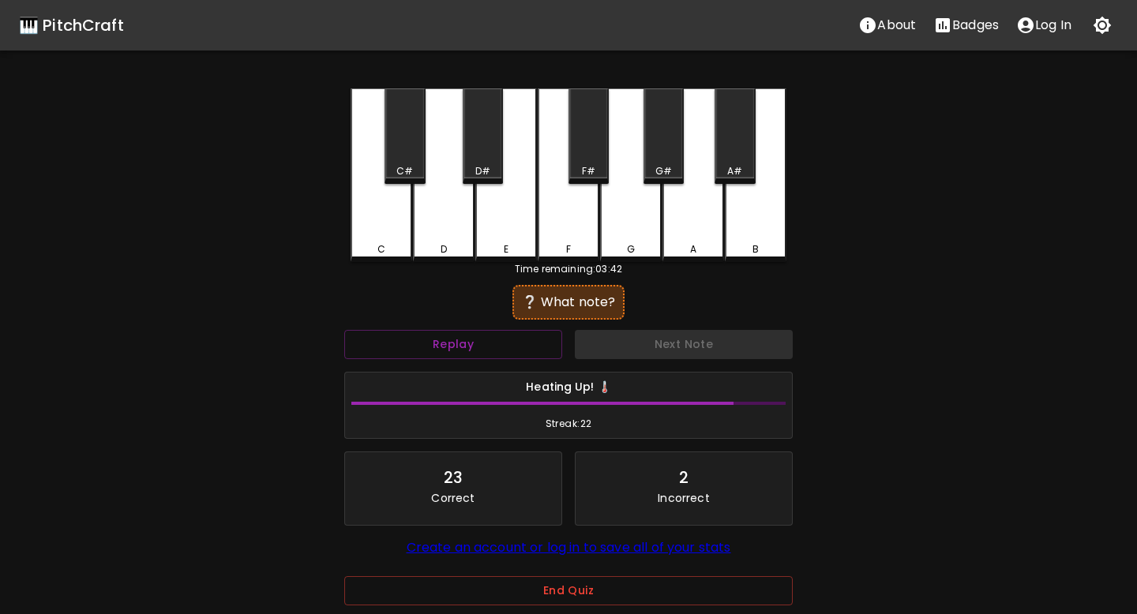
click at [487, 148] on div "D#" at bounding box center [483, 136] width 40 height 96
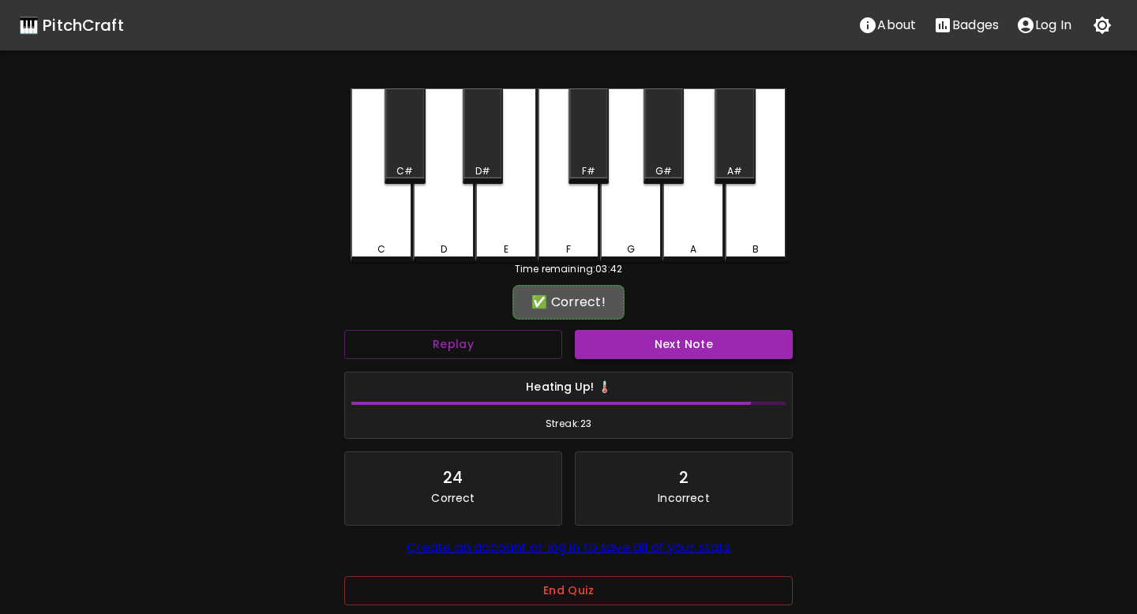
click at [600, 343] on button "Next Note" at bounding box center [684, 344] width 218 height 29
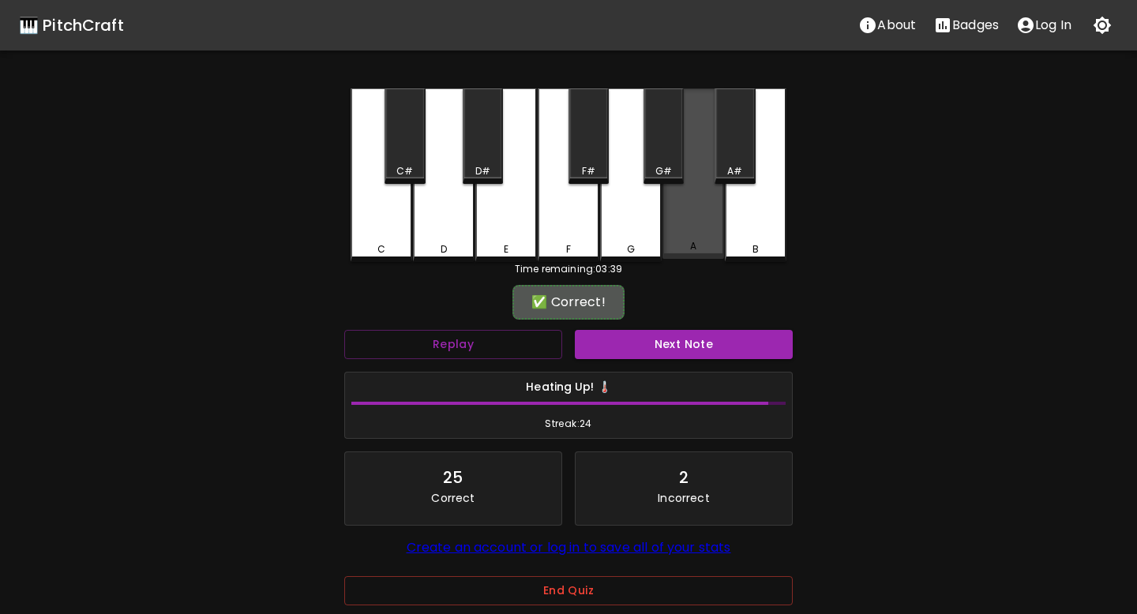
click at [709, 197] on div "A" at bounding box center [693, 173] width 62 height 171
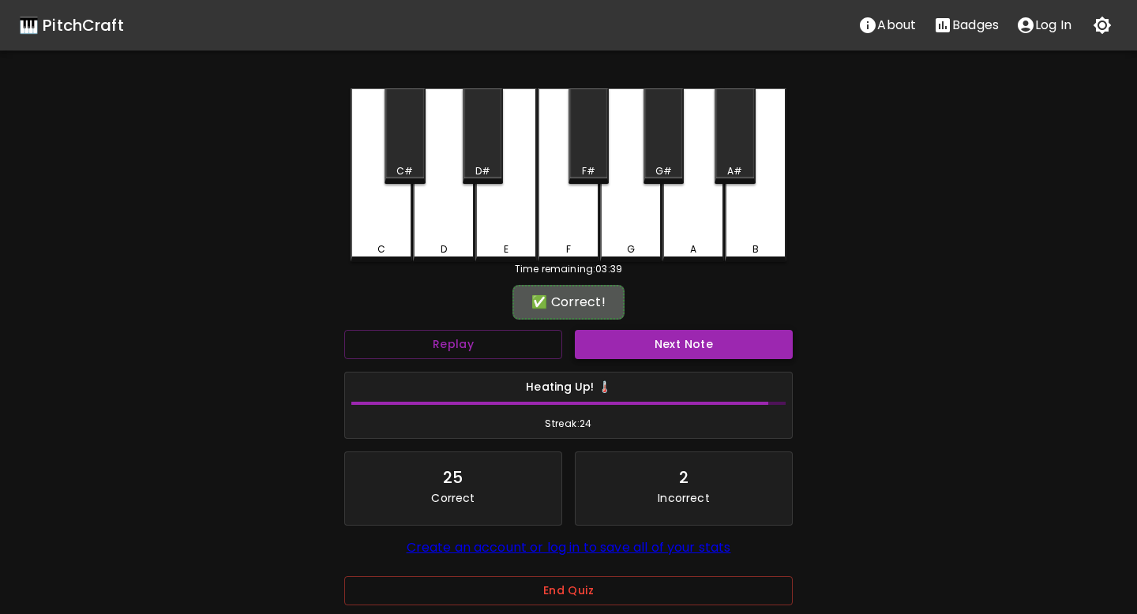
click at [666, 348] on button "Next Note" at bounding box center [684, 344] width 218 height 29
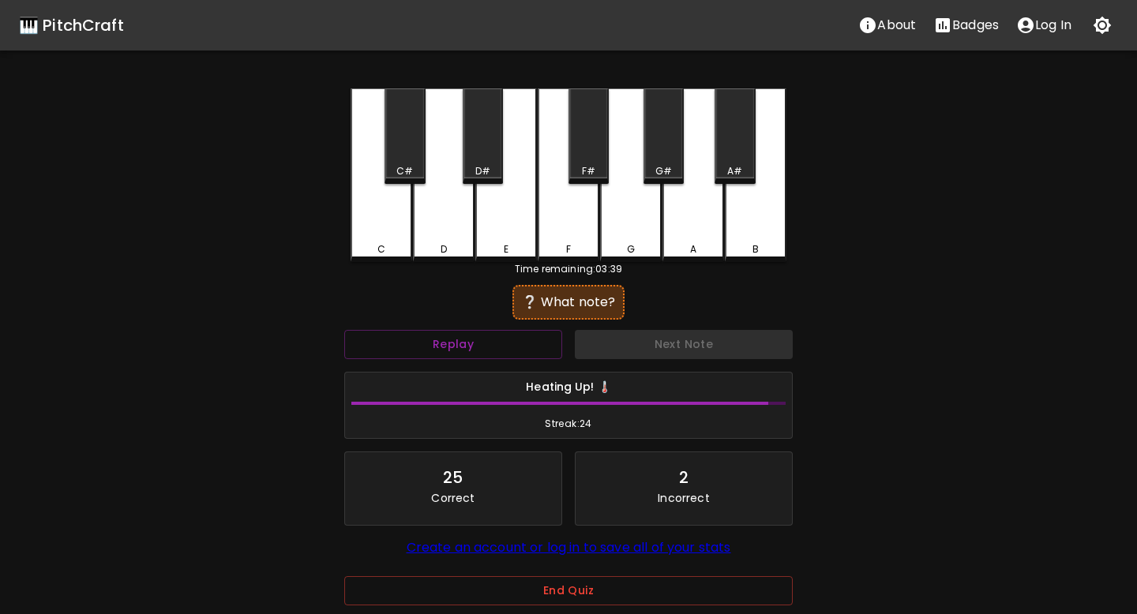
click at [380, 236] on div "C" at bounding box center [382, 175] width 62 height 174
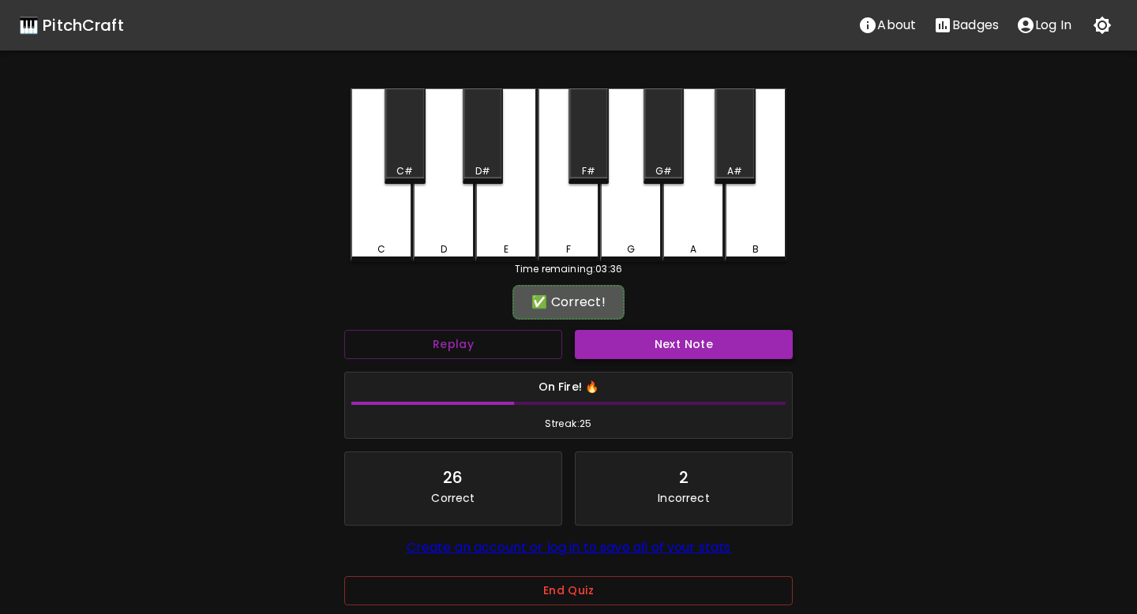
click at [611, 334] on button "Next Note" at bounding box center [684, 344] width 218 height 29
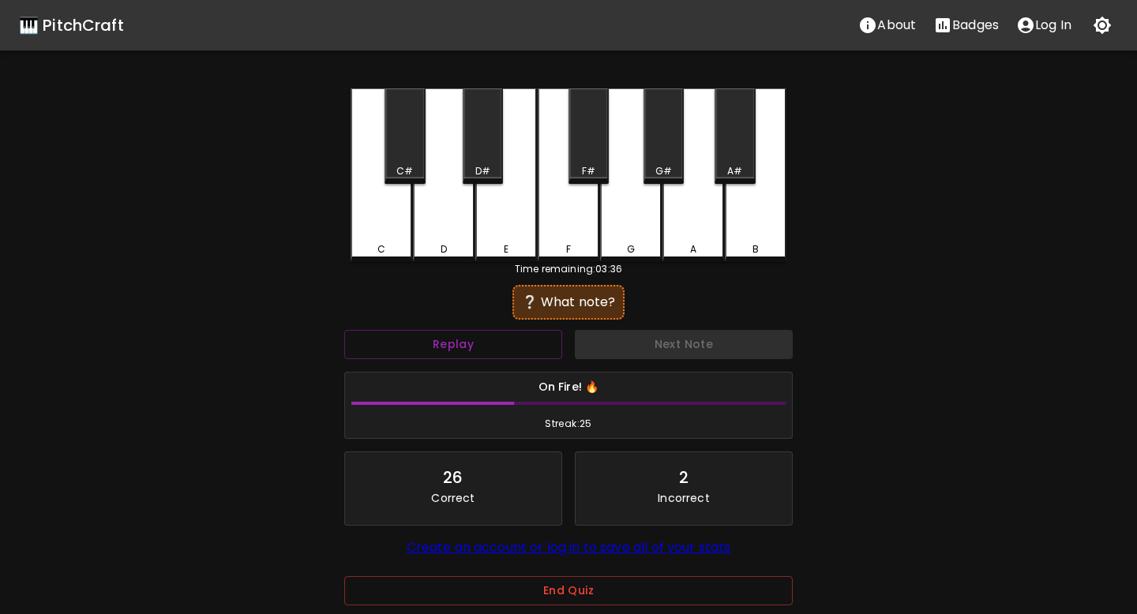
click at [613, 211] on div "G" at bounding box center [631, 175] width 62 height 174
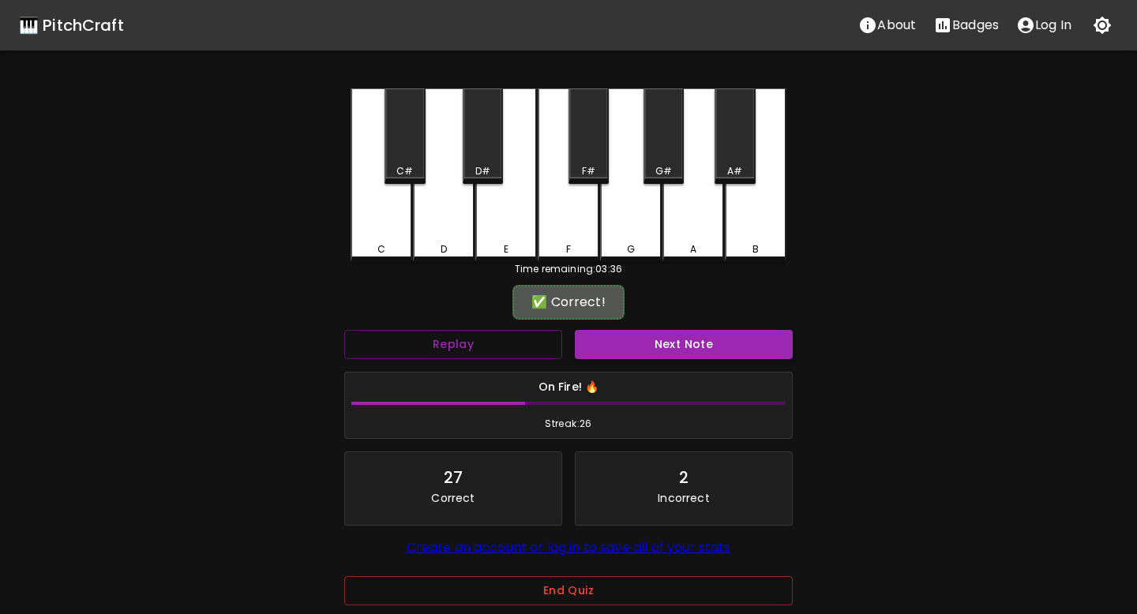
click at [640, 340] on button "Next Note" at bounding box center [684, 344] width 218 height 29
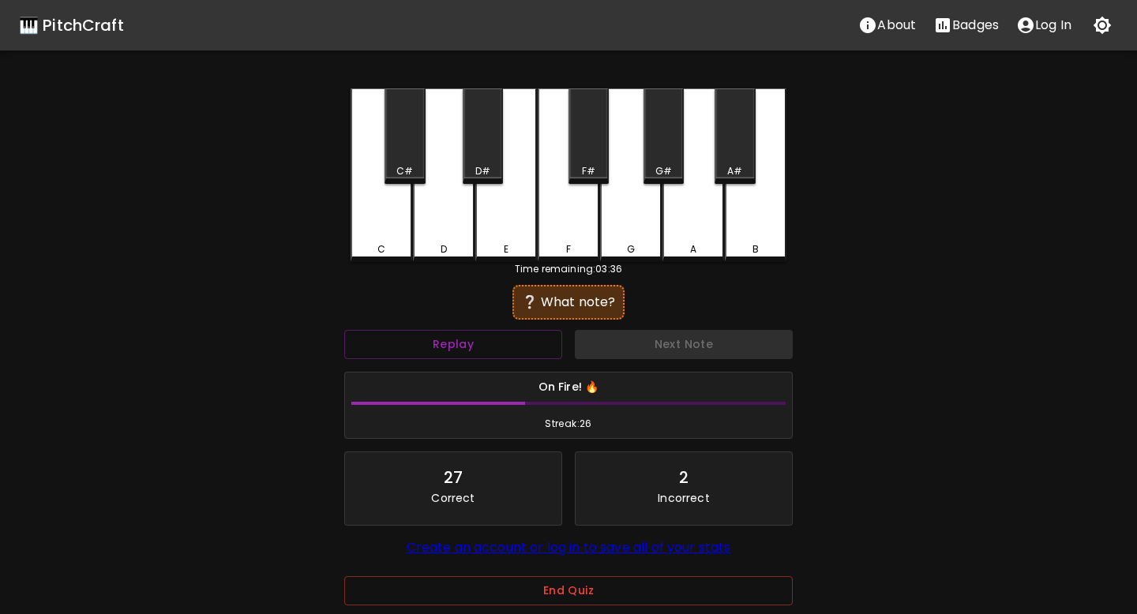
click at [382, 247] on div "C" at bounding box center [381, 249] width 8 height 14
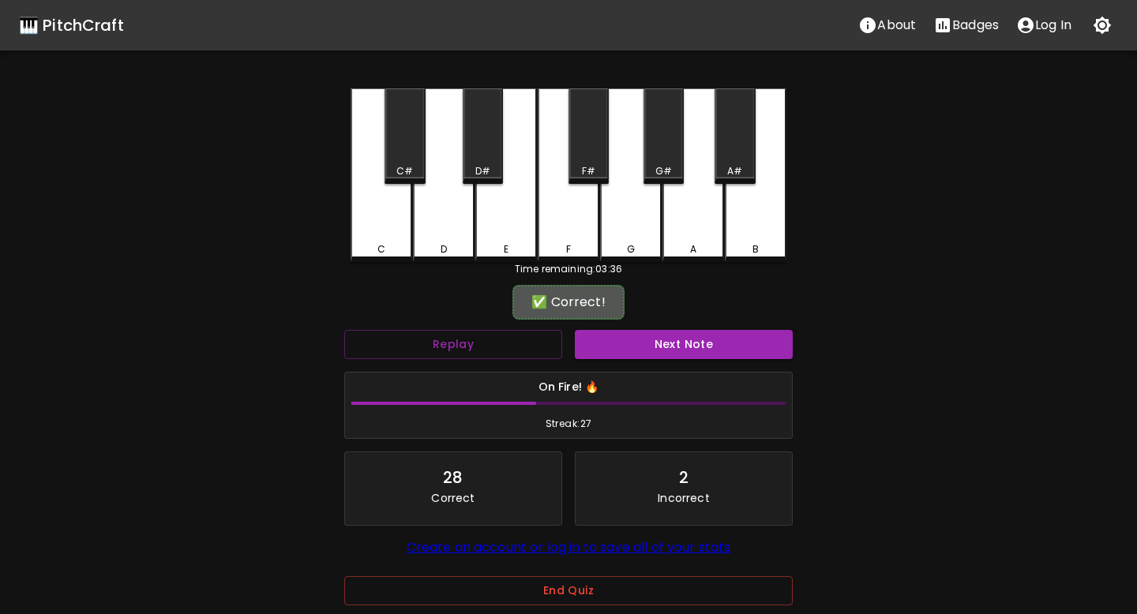
click at [606, 320] on div "✅ Correct!" at bounding box center [568, 302] width 448 height 39
click at [606, 337] on button "Next Note" at bounding box center [684, 344] width 218 height 29
click at [396, 145] on div "C#" at bounding box center [404, 136] width 40 height 96
click at [597, 343] on button "Next Note" at bounding box center [684, 344] width 218 height 29
click at [581, 155] on div "F#" at bounding box center [588, 136] width 40 height 96
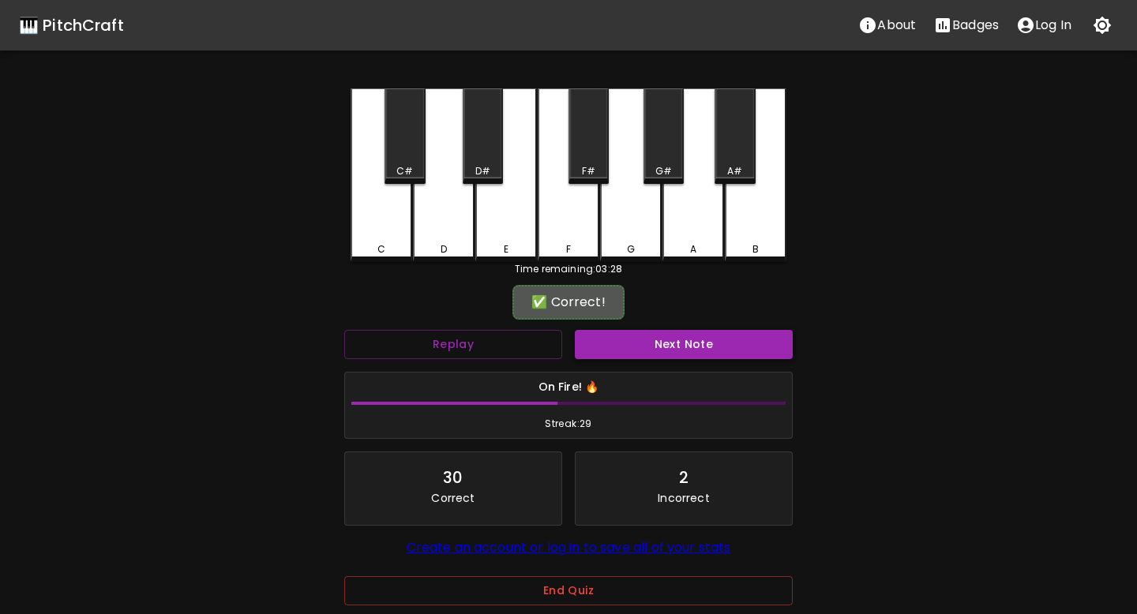
click at [632, 338] on button "Next Note" at bounding box center [684, 344] width 218 height 29
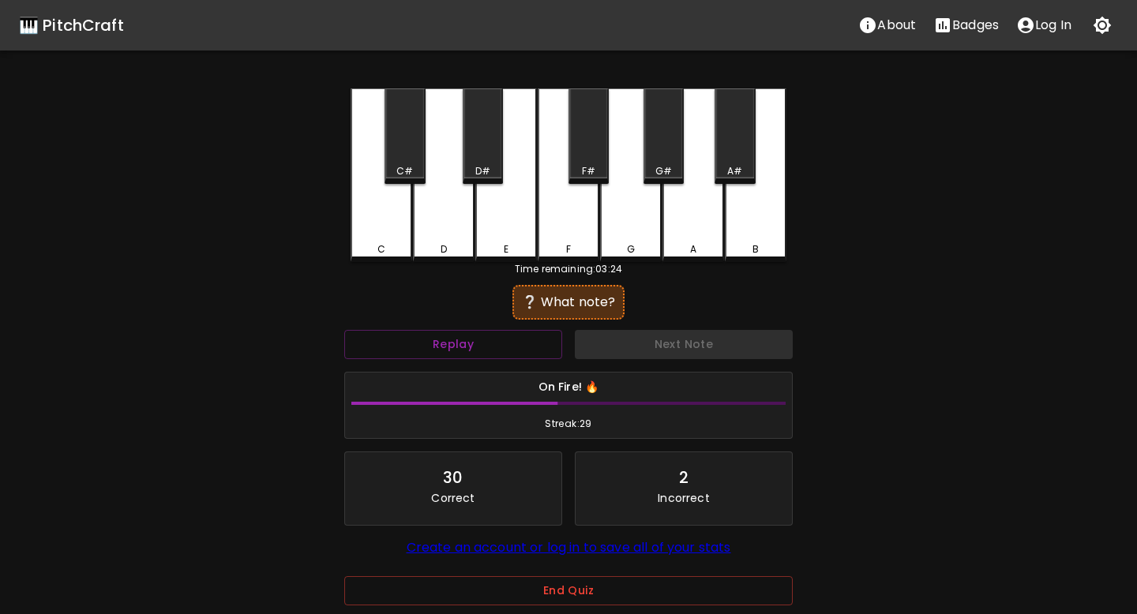
click at [757, 220] on div "B" at bounding box center [756, 175] width 62 height 174
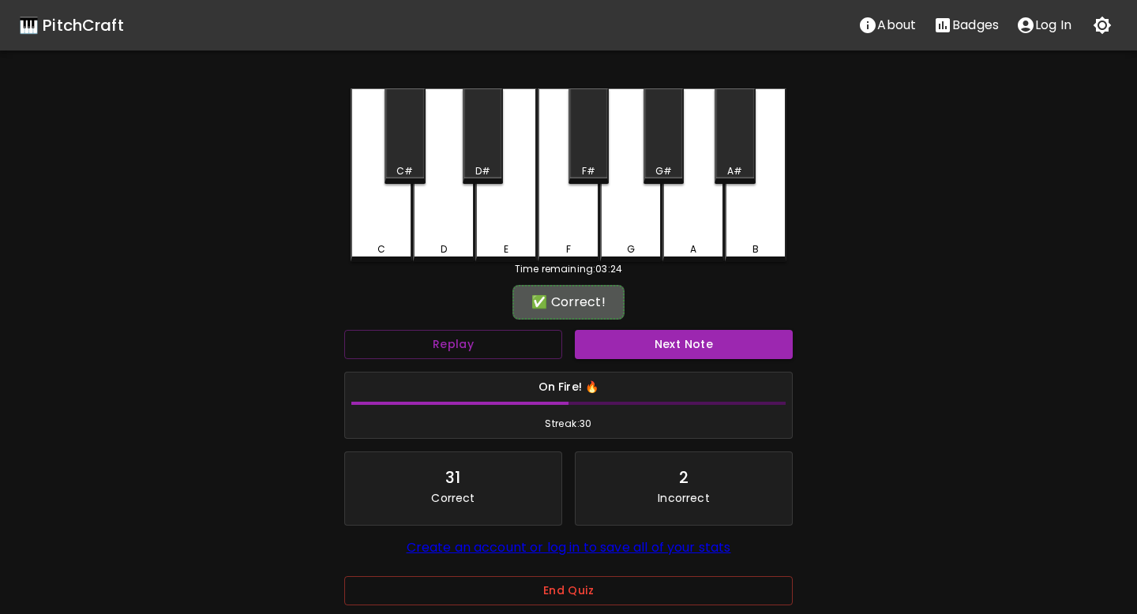
click at [700, 324] on div "Next Note" at bounding box center [683, 345] width 231 height 42
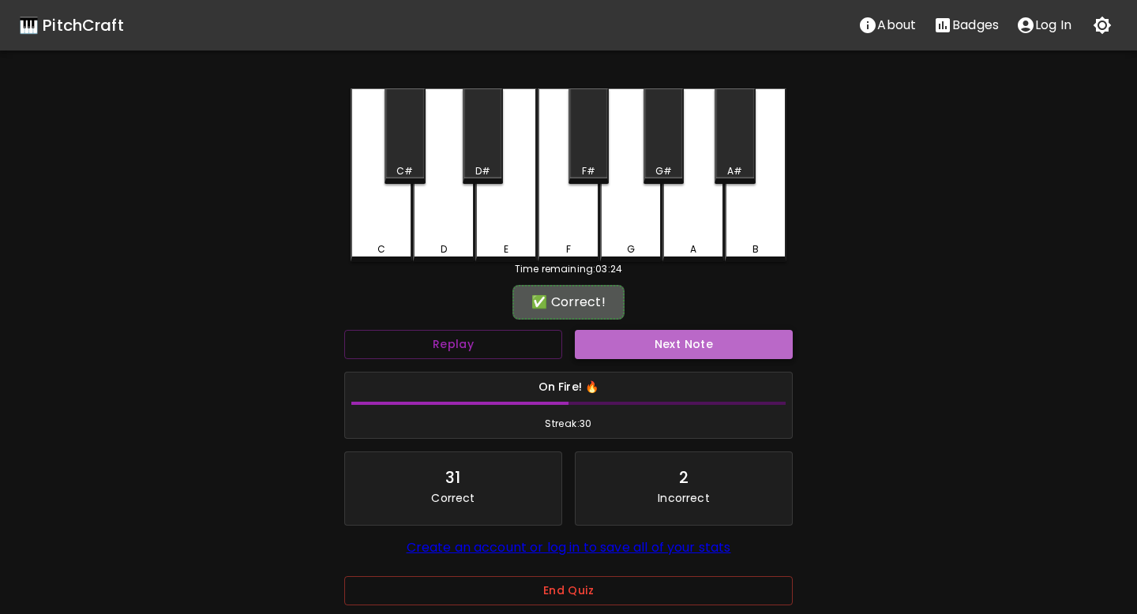
click at [699, 351] on button "Next Note" at bounding box center [684, 344] width 218 height 29
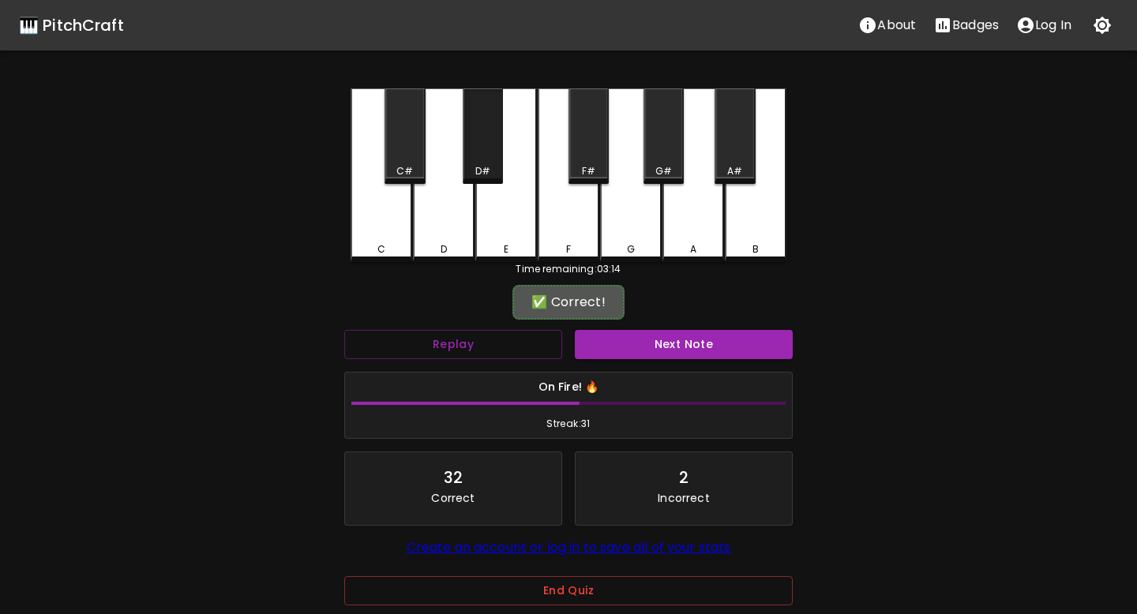
click at [486, 133] on div "D#" at bounding box center [483, 136] width 40 height 96
click at [618, 351] on button "Next Note" at bounding box center [684, 344] width 218 height 29
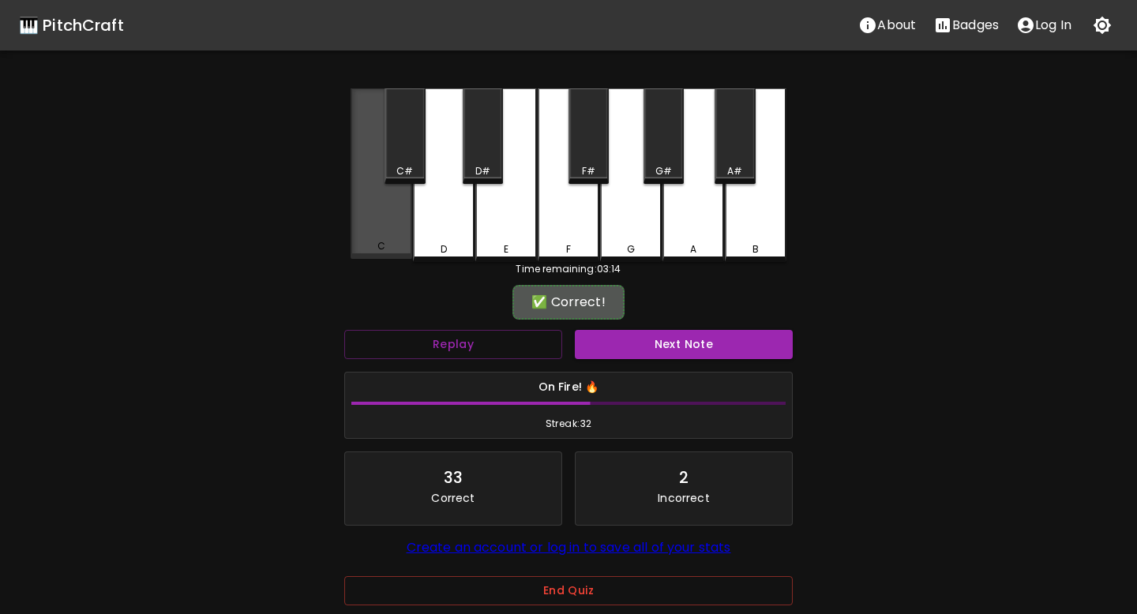
click at [392, 223] on div "C" at bounding box center [382, 173] width 62 height 171
click at [640, 346] on button "Next Note" at bounding box center [684, 344] width 218 height 29
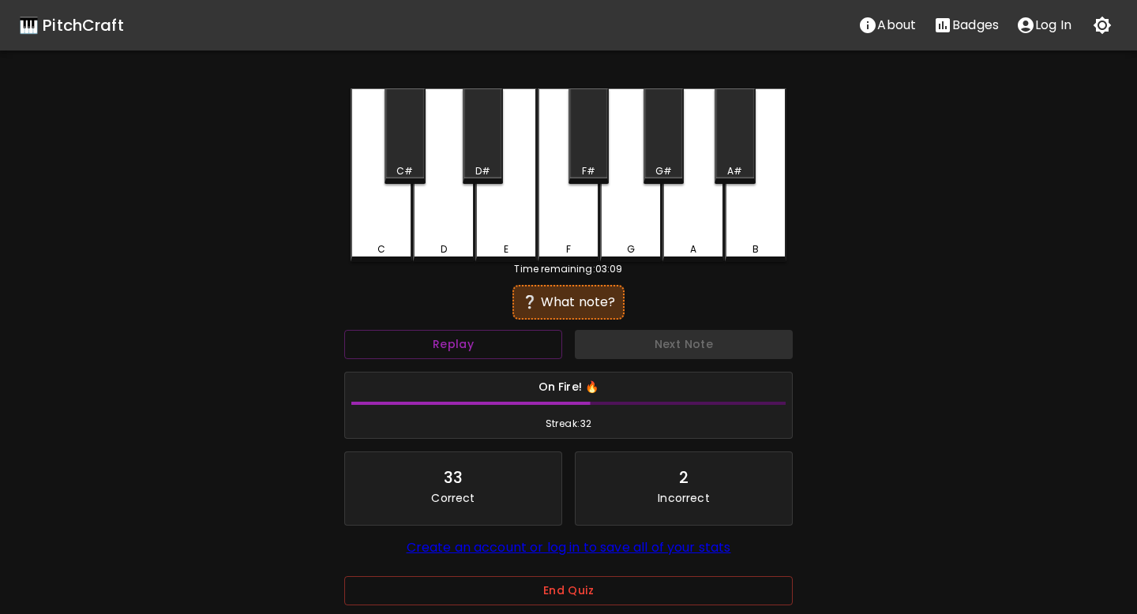
click at [515, 238] on div "E" at bounding box center [506, 175] width 62 height 174
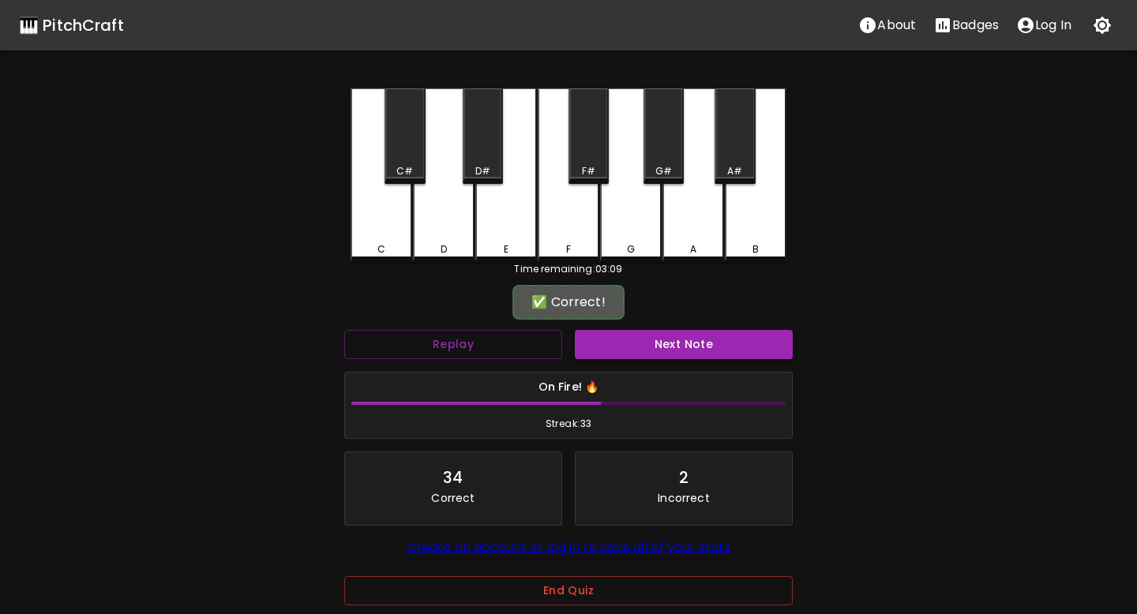
click at [594, 348] on button "Next Note" at bounding box center [684, 344] width 218 height 29
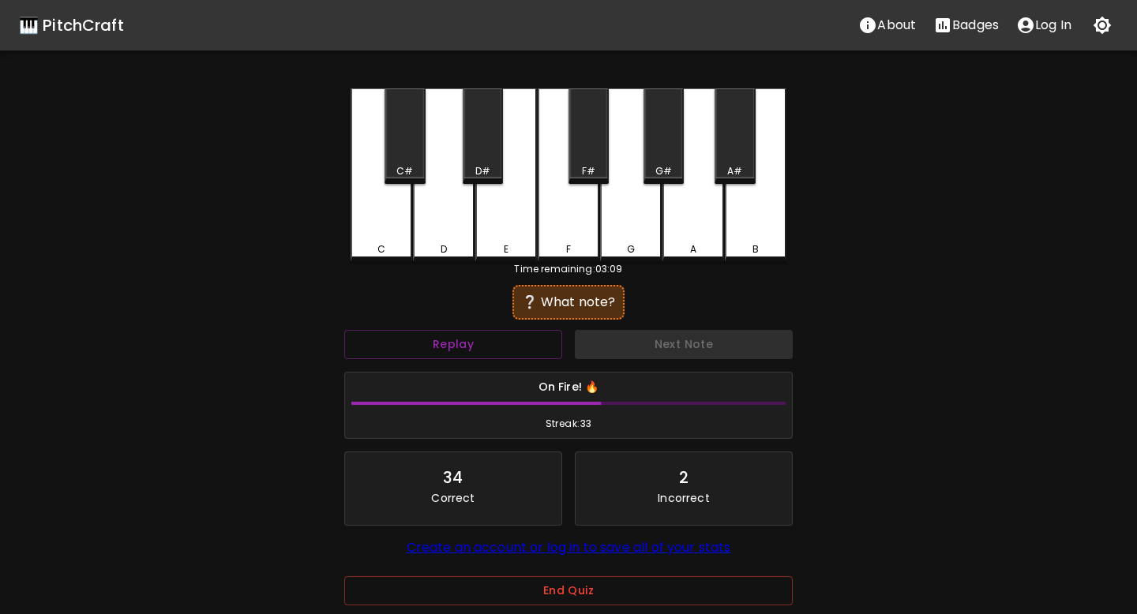
click at [742, 236] on div "B" at bounding box center [756, 175] width 62 height 174
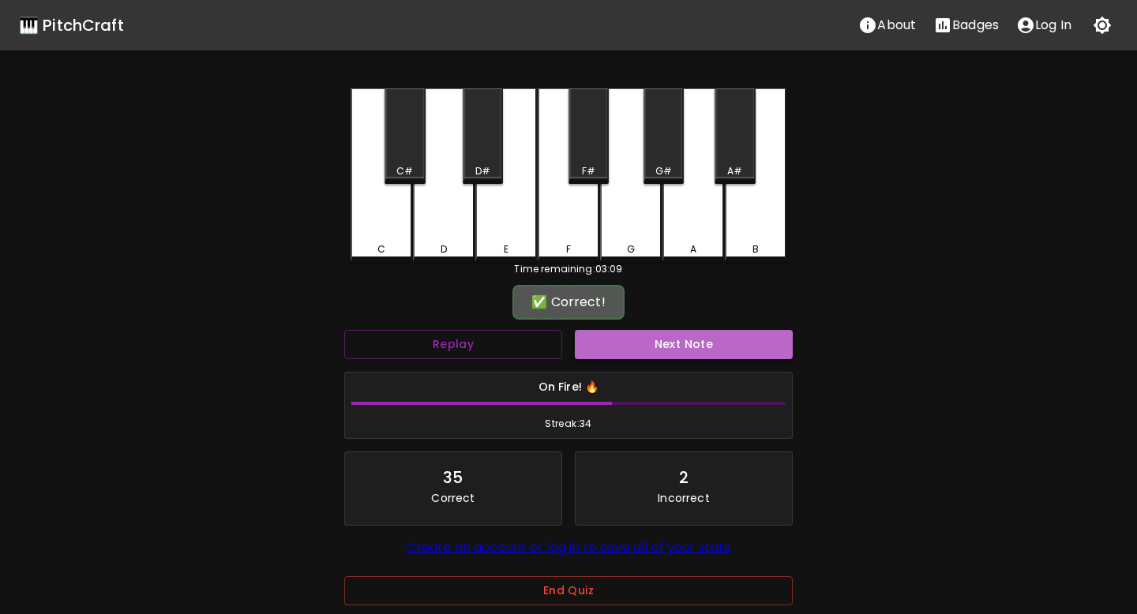
click at [710, 330] on button "Next Note" at bounding box center [684, 344] width 218 height 29
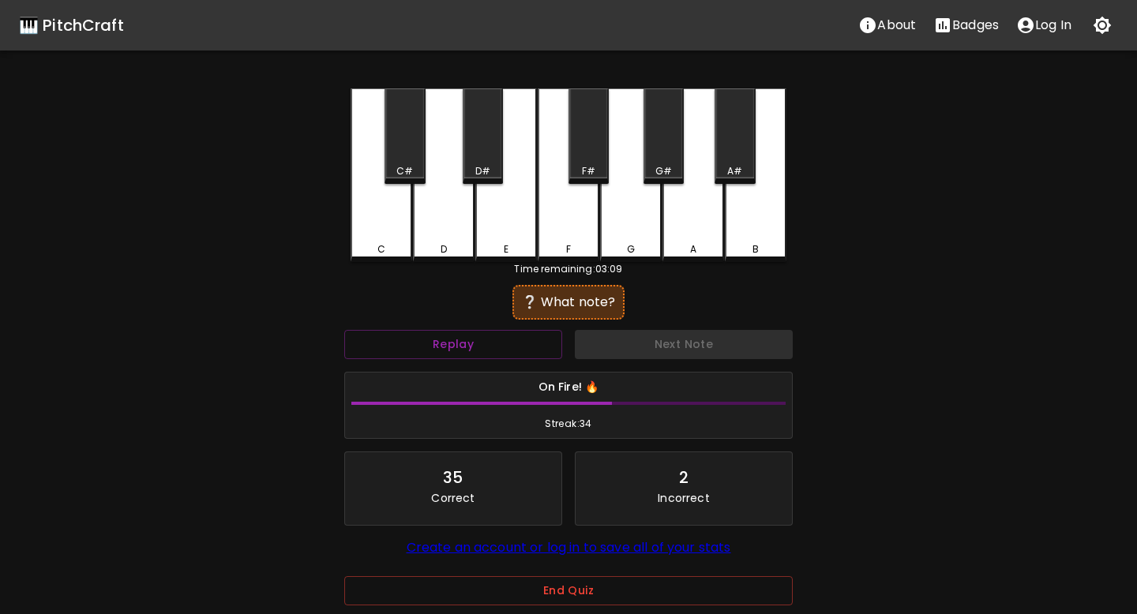
click at [418, 122] on div "C#" at bounding box center [404, 136] width 40 height 96
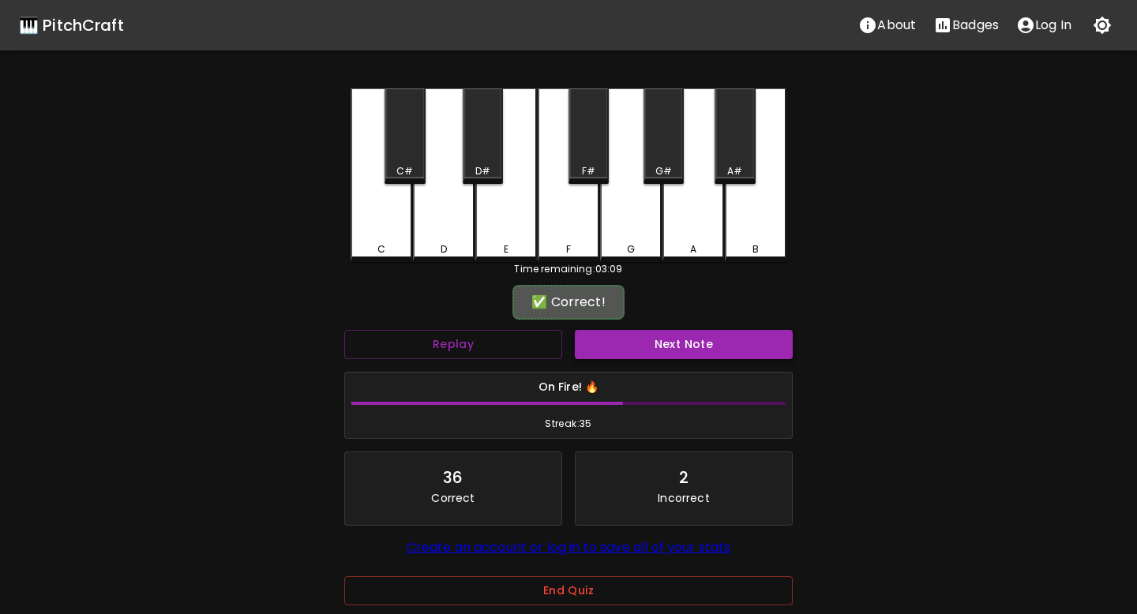
click at [611, 343] on button "Next Note" at bounding box center [684, 344] width 218 height 29
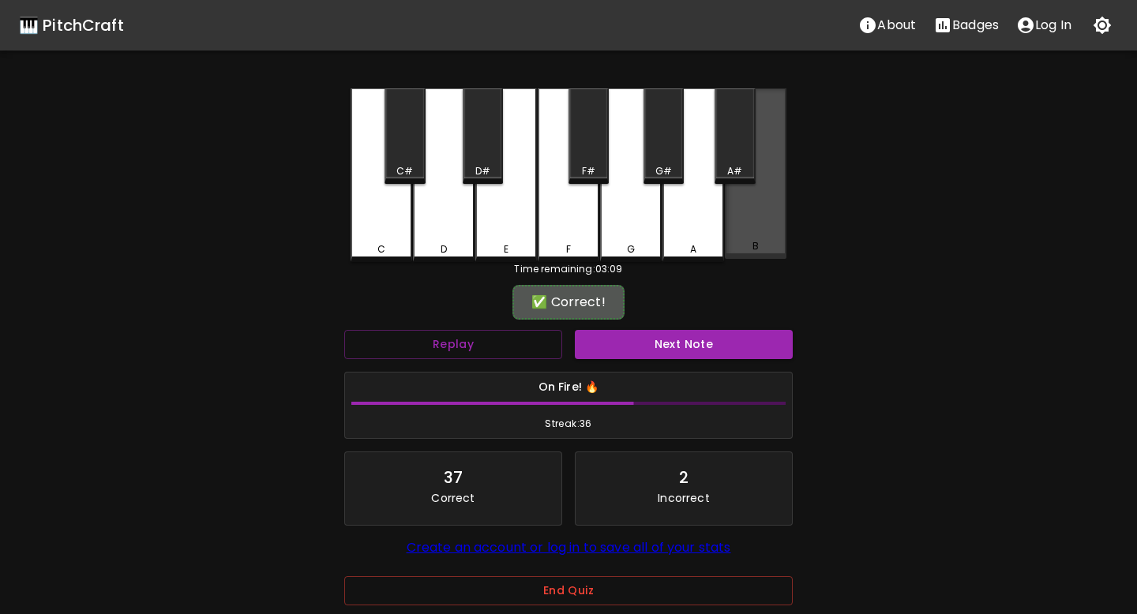
click at [731, 223] on div "B" at bounding box center [756, 173] width 62 height 171
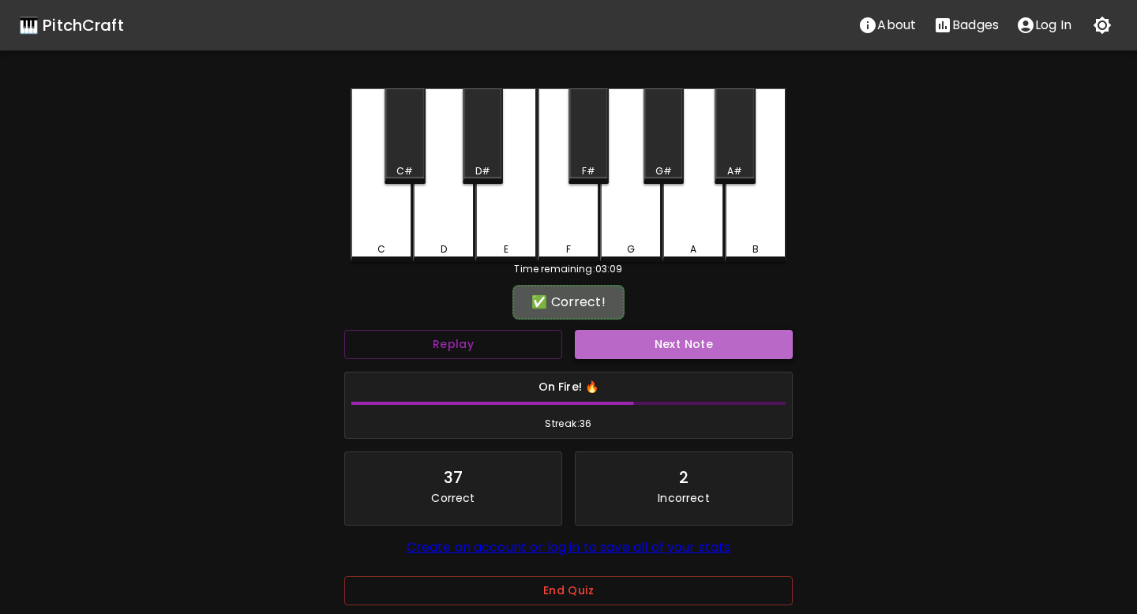
click at [673, 350] on button "Next Note" at bounding box center [684, 344] width 218 height 29
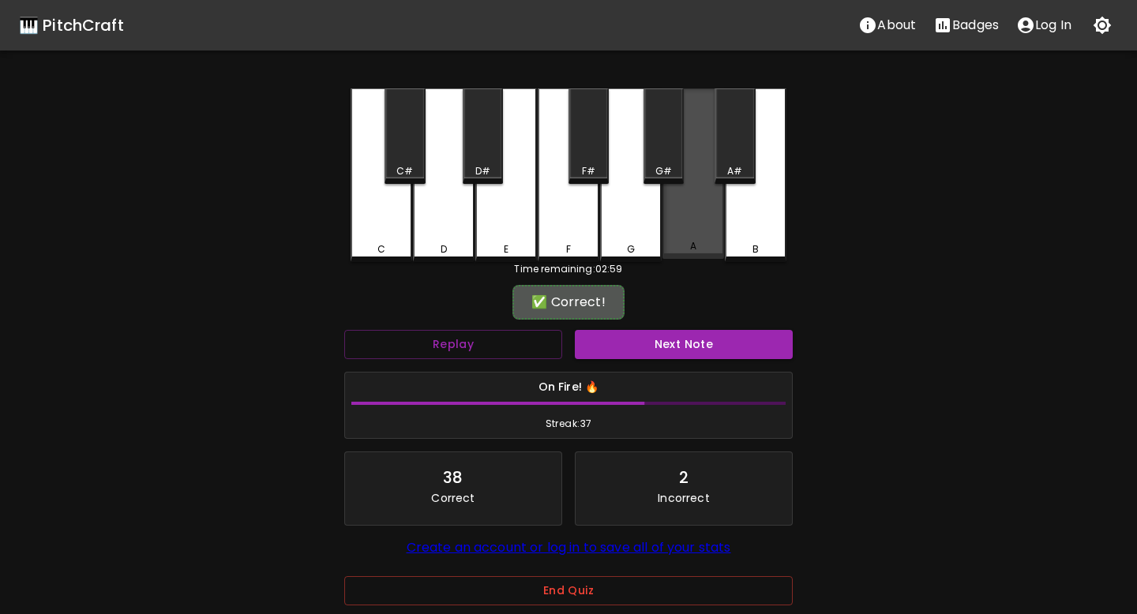
click at [692, 238] on div "A" at bounding box center [693, 173] width 62 height 171
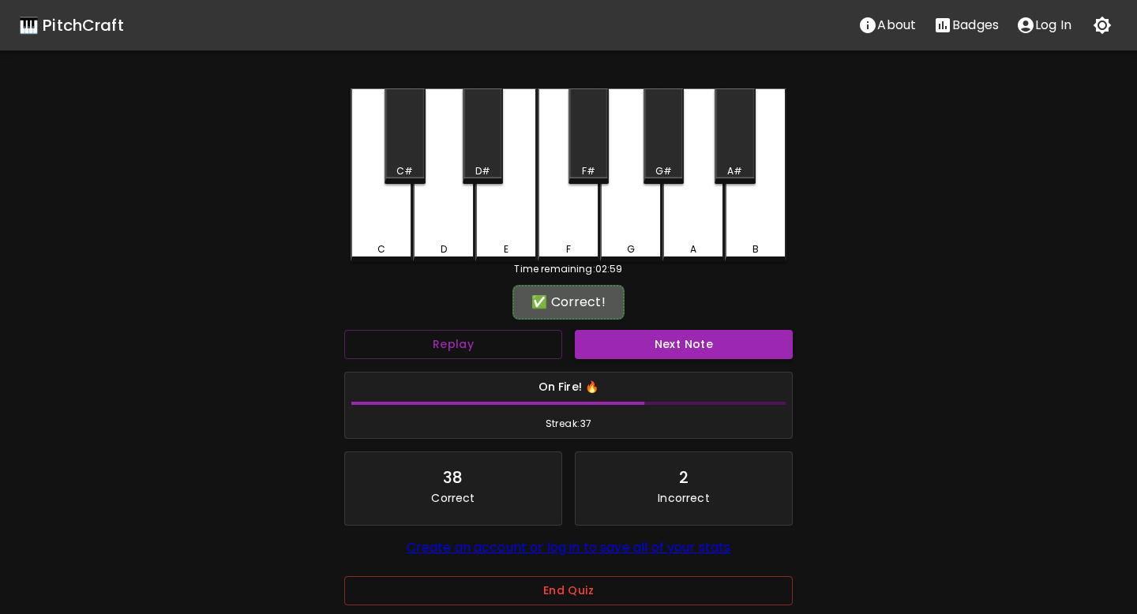
click at [691, 324] on div "Next Note" at bounding box center [683, 345] width 231 height 42
click at [691, 339] on button "Next Note" at bounding box center [684, 344] width 218 height 29
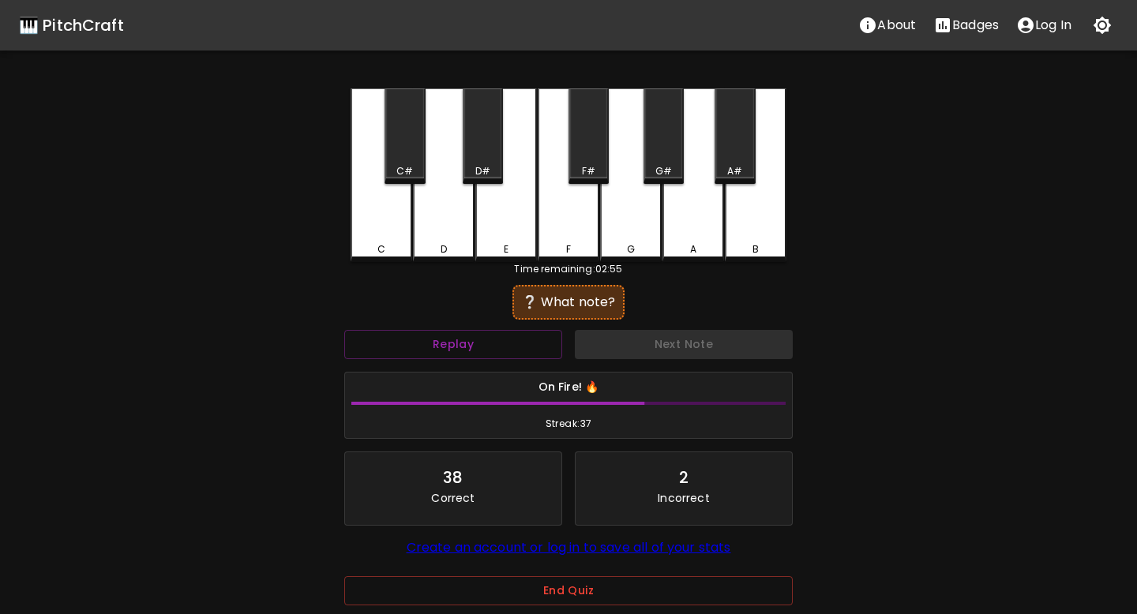
click at [580, 231] on div "F" at bounding box center [569, 175] width 62 height 174
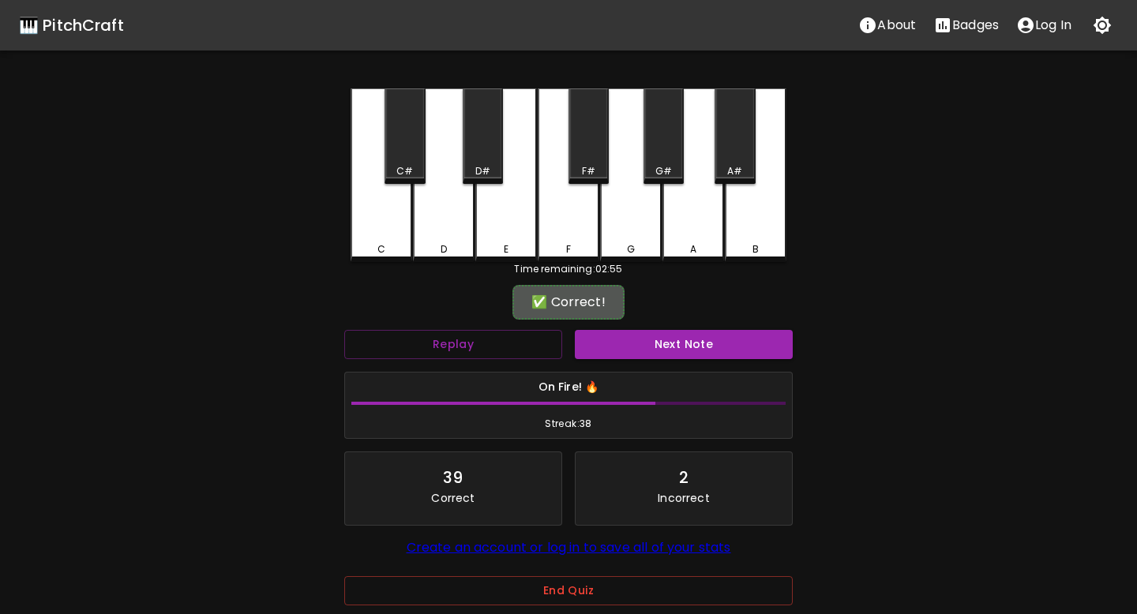
click at [592, 318] on div "✅ Correct!" at bounding box center [568, 302] width 112 height 35
click at [592, 332] on button "Next Note" at bounding box center [684, 344] width 218 height 29
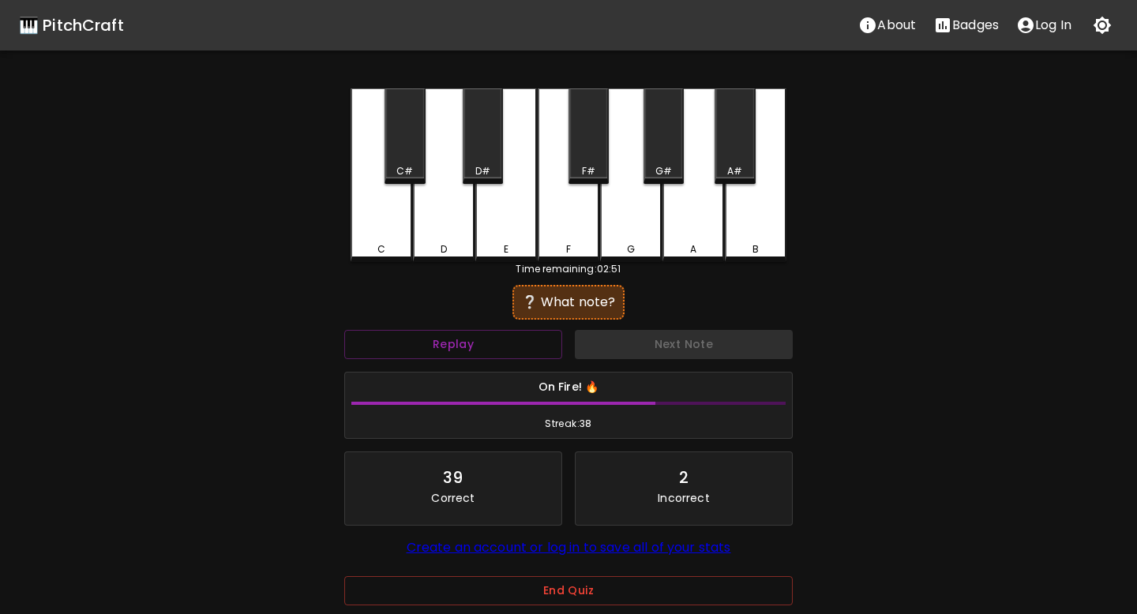
click at [483, 164] on div "D#" at bounding box center [482, 171] width 15 height 14
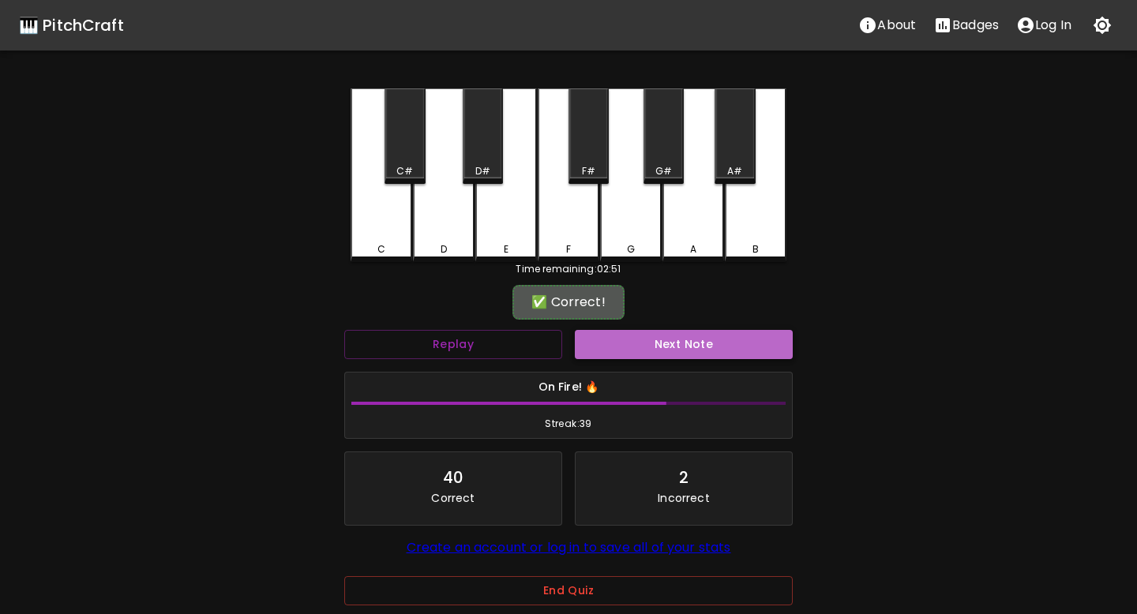
click at [596, 351] on button "Next Note" at bounding box center [684, 344] width 218 height 29
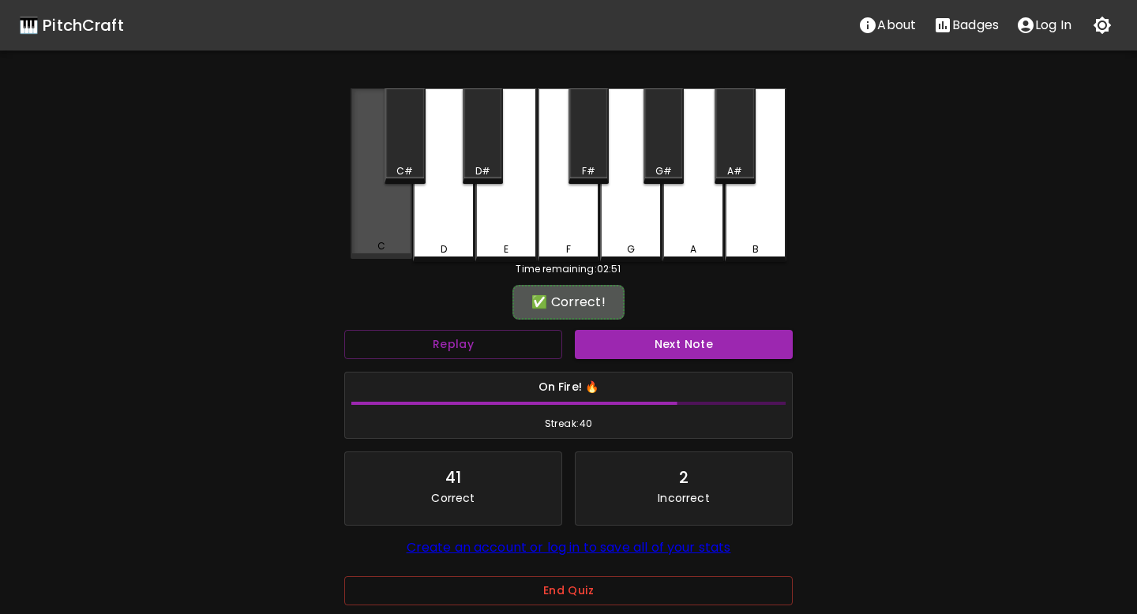
click at [396, 225] on div "C" at bounding box center [382, 173] width 62 height 171
click at [619, 351] on button "Next Note" at bounding box center [684, 344] width 218 height 29
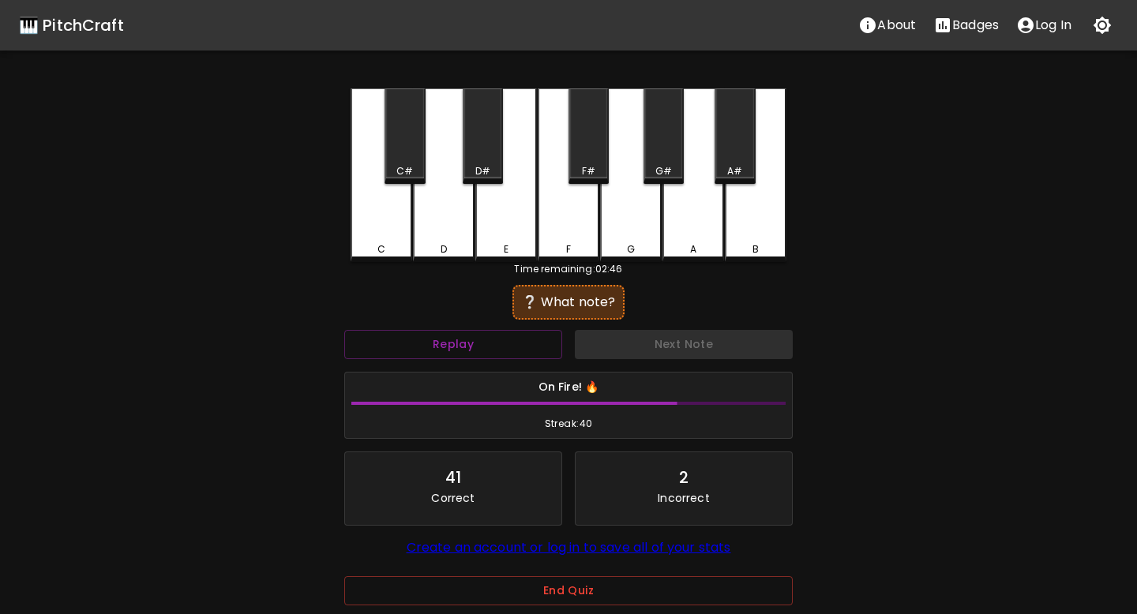
click at [501, 236] on div "E" at bounding box center [506, 175] width 62 height 174
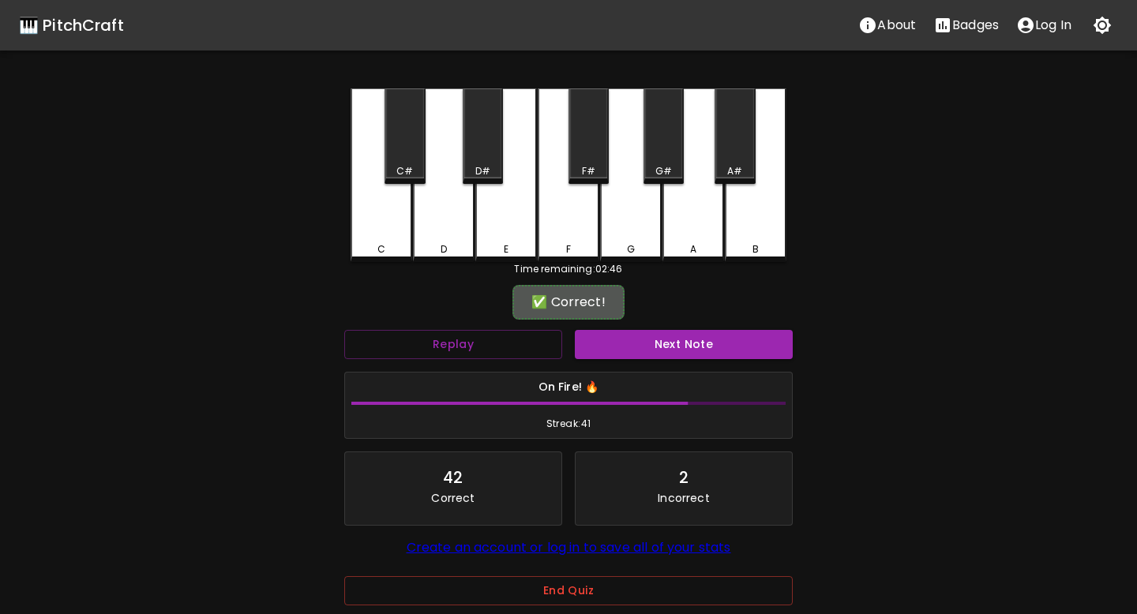
click at [598, 327] on div "Next Note" at bounding box center [683, 345] width 231 height 42
click at [601, 339] on button "Next Note" at bounding box center [684, 344] width 218 height 29
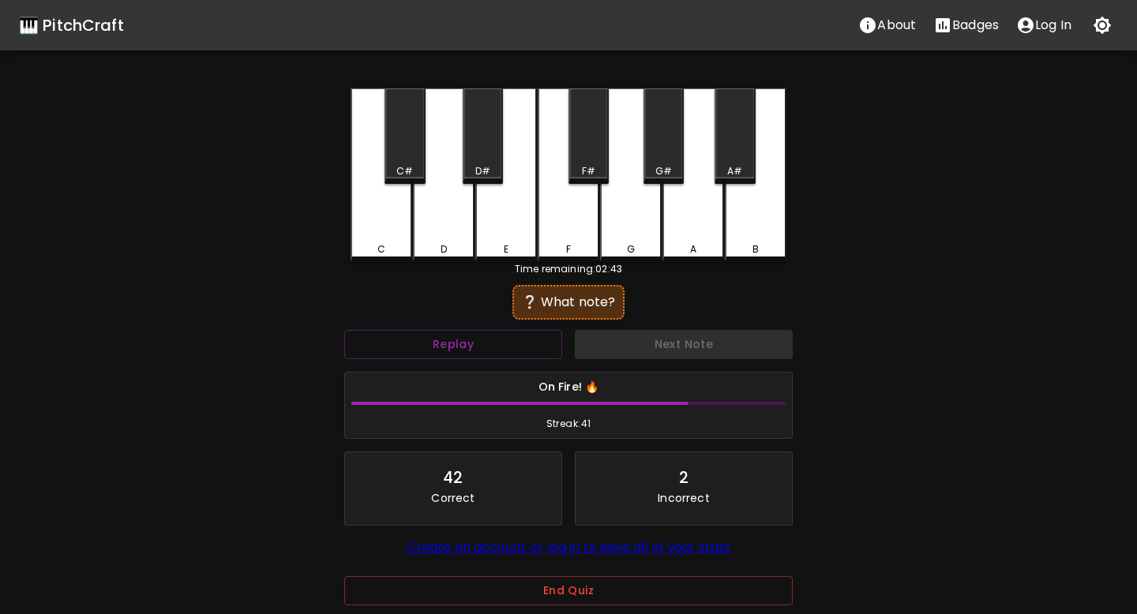
click at [664, 141] on div "G#" at bounding box center [663, 136] width 40 height 96
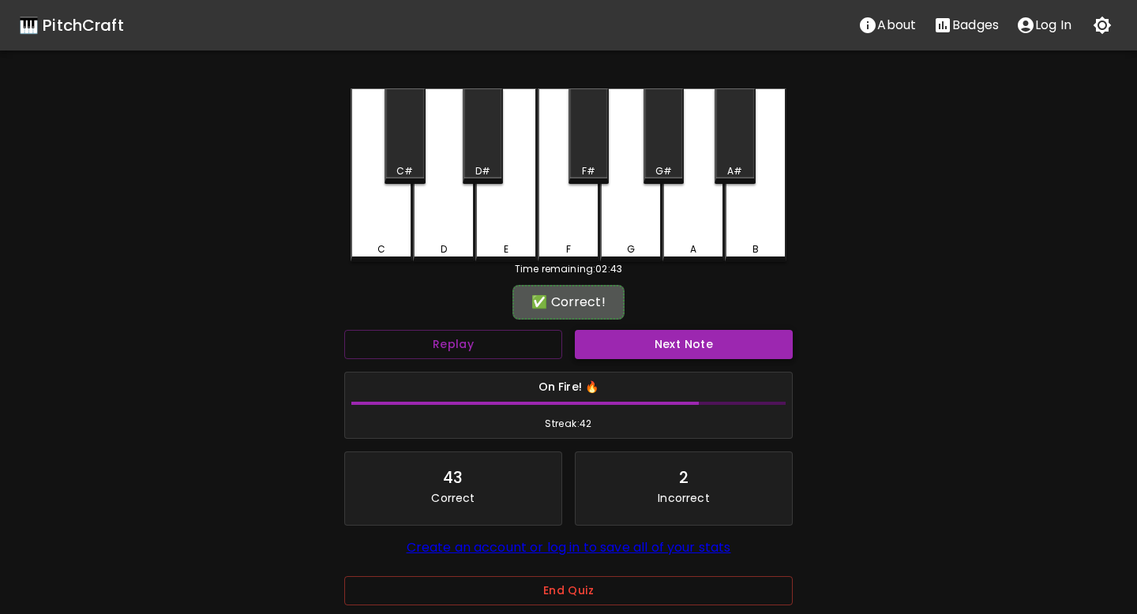
click at [644, 342] on button "Next Note" at bounding box center [684, 344] width 218 height 29
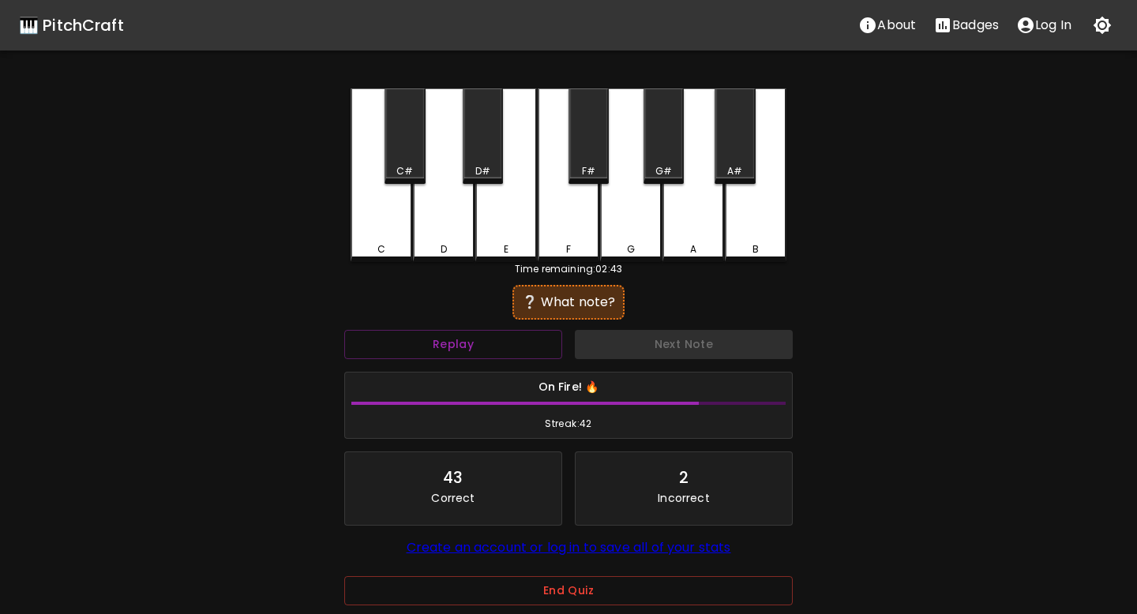
click at [376, 226] on div "C" at bounding box center [382, 175] width 62 height 174
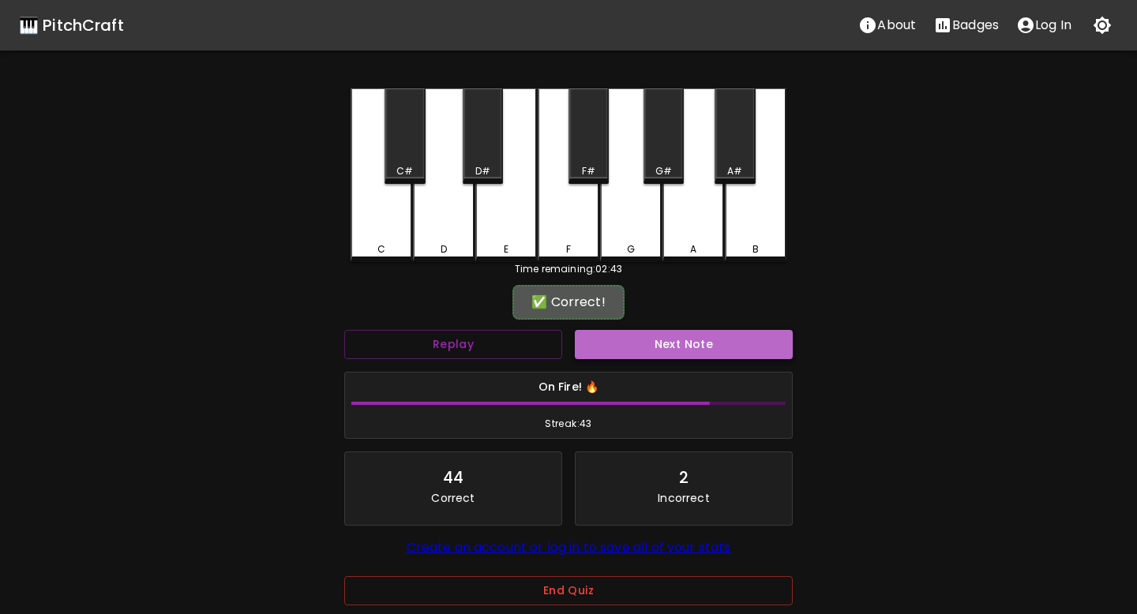
click at [638, 346] on button "Next Note" at bounding box center [684, 344] width 218 height 29
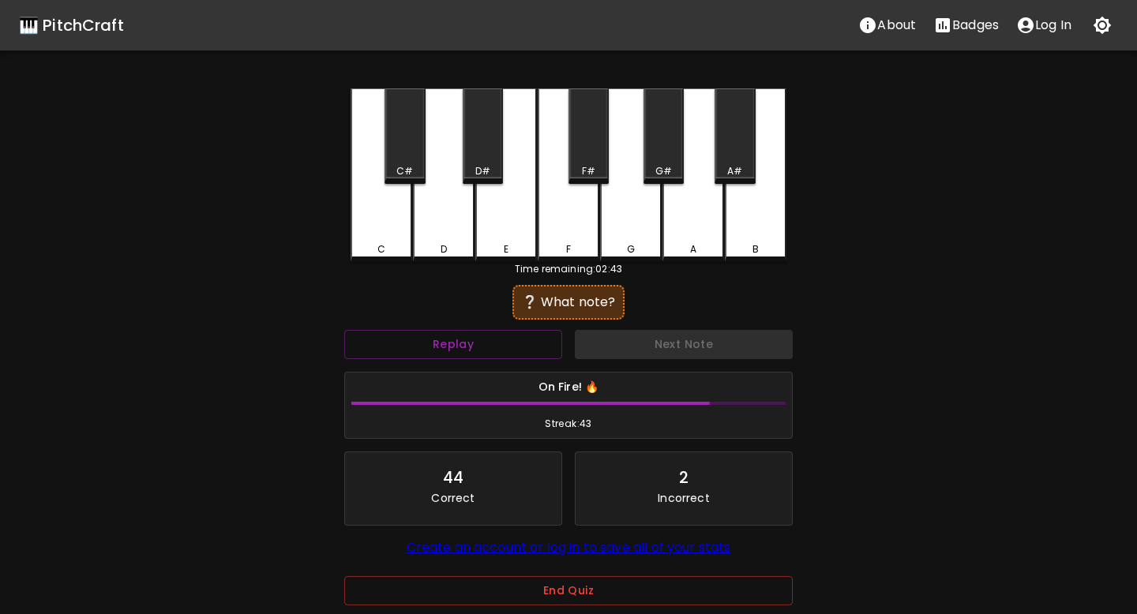
click at [684, 231] on div "A" at bounding box center [693, 175] width 62 height 174
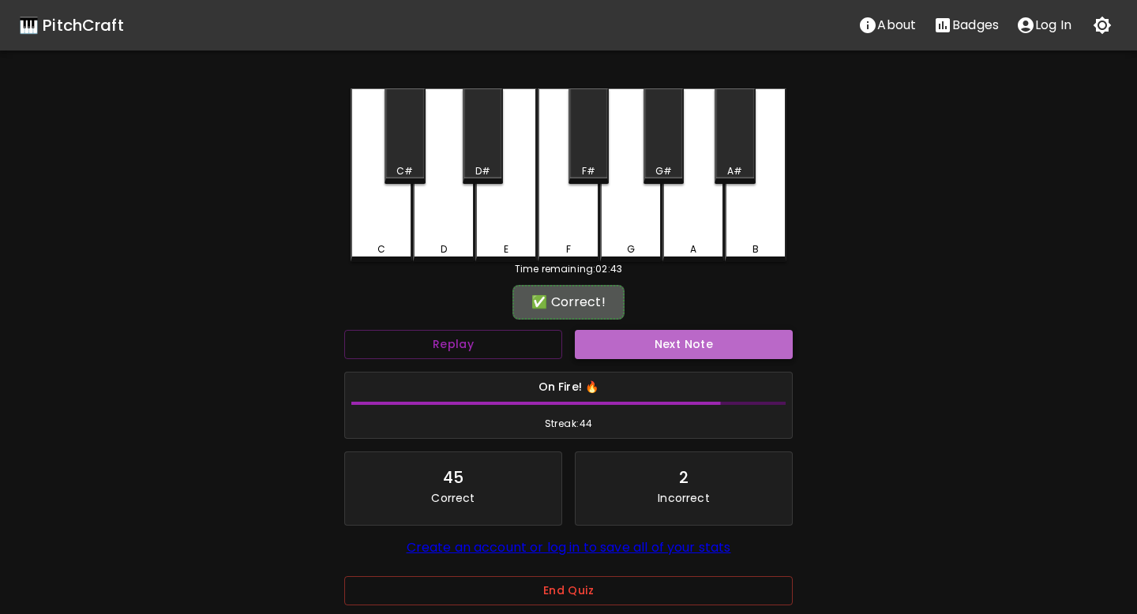
click at [683, 336] on button "Next Note" at bounding box center [684, 344] width 218 height 29
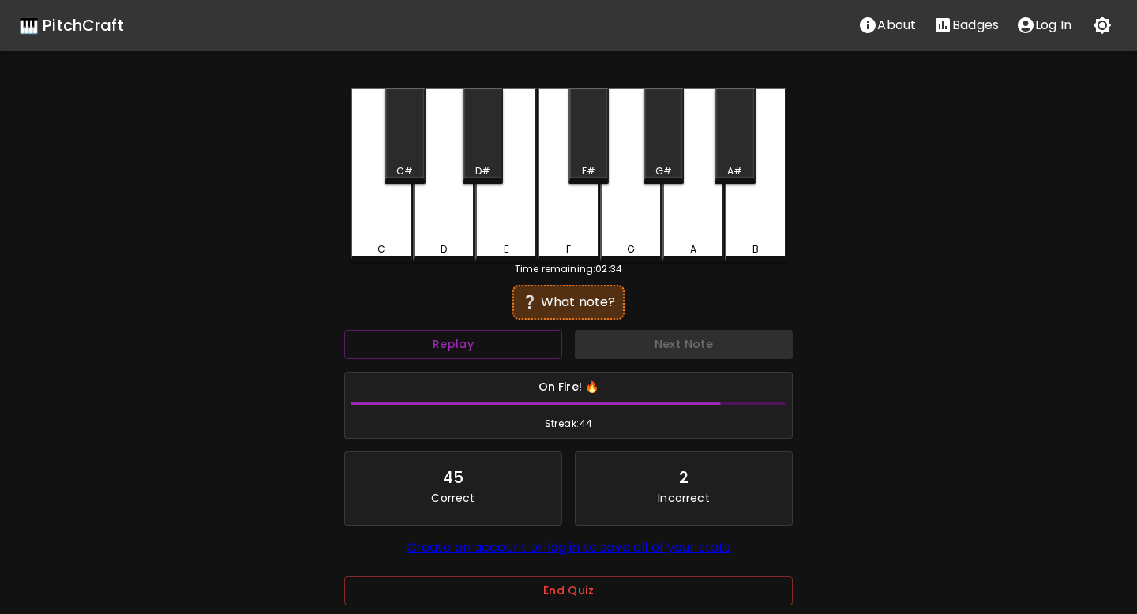
click at [617, 228] on div "G" at bounding box center [631, 175] width 62 height 174
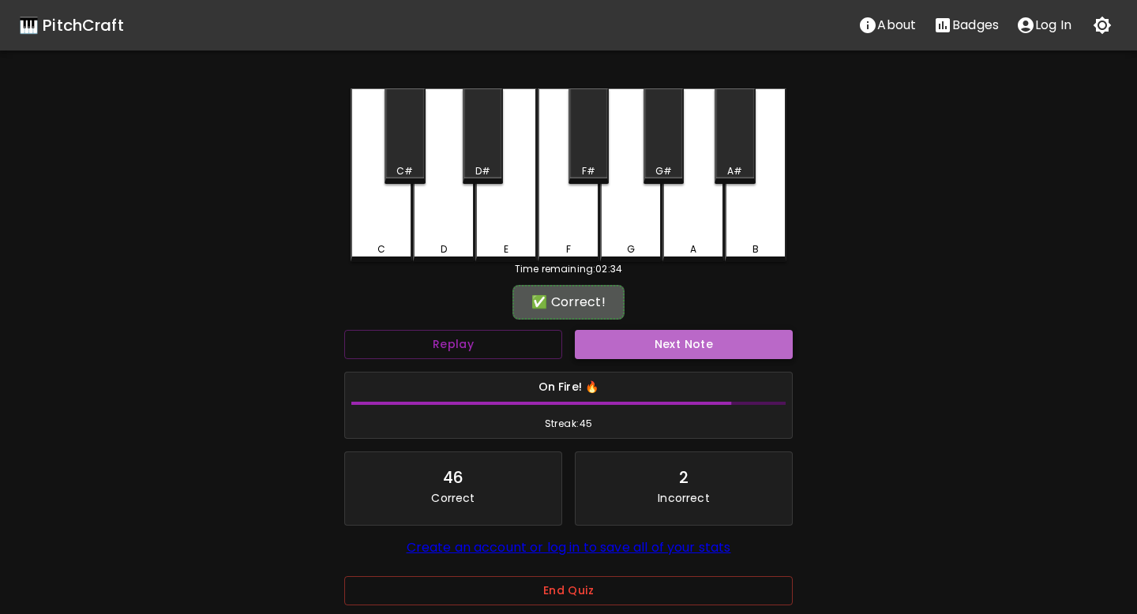
click at [634, 333] on button "Next Note" at bounding box center [684, 344] width 218 height 29
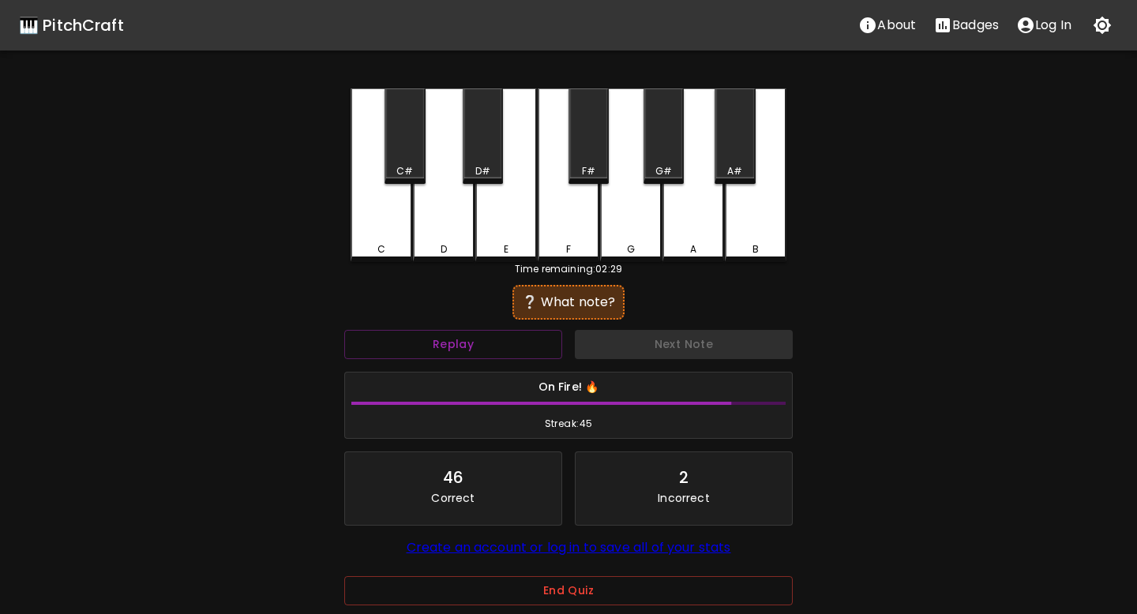
click at [519, 219] on div "E" at bounding box center [506, 175] width 62 height 174
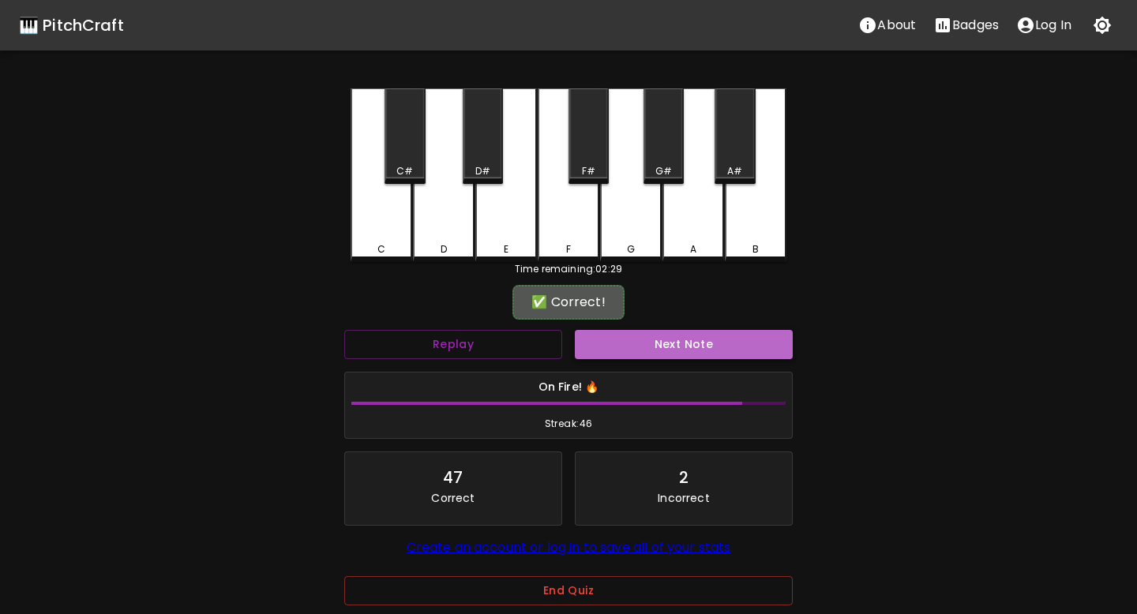
click at [642, 333] on button "Next Note" at bounding box center [684, 344] width 218 height 29
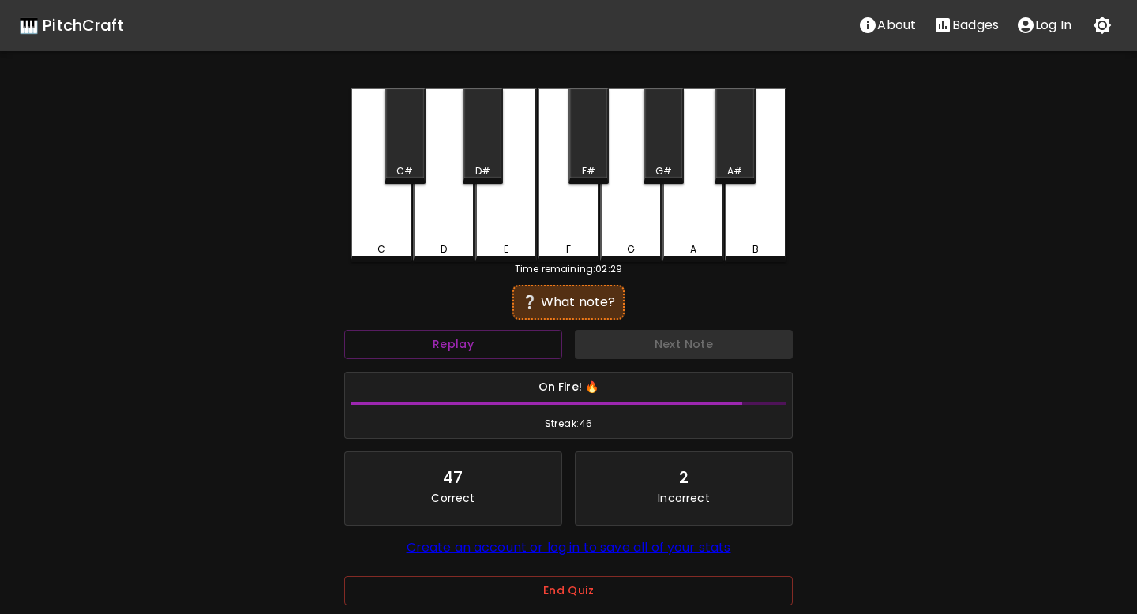
click at [402, 141] on div "C#" at bounding box center [404, 136] width 40 height 96
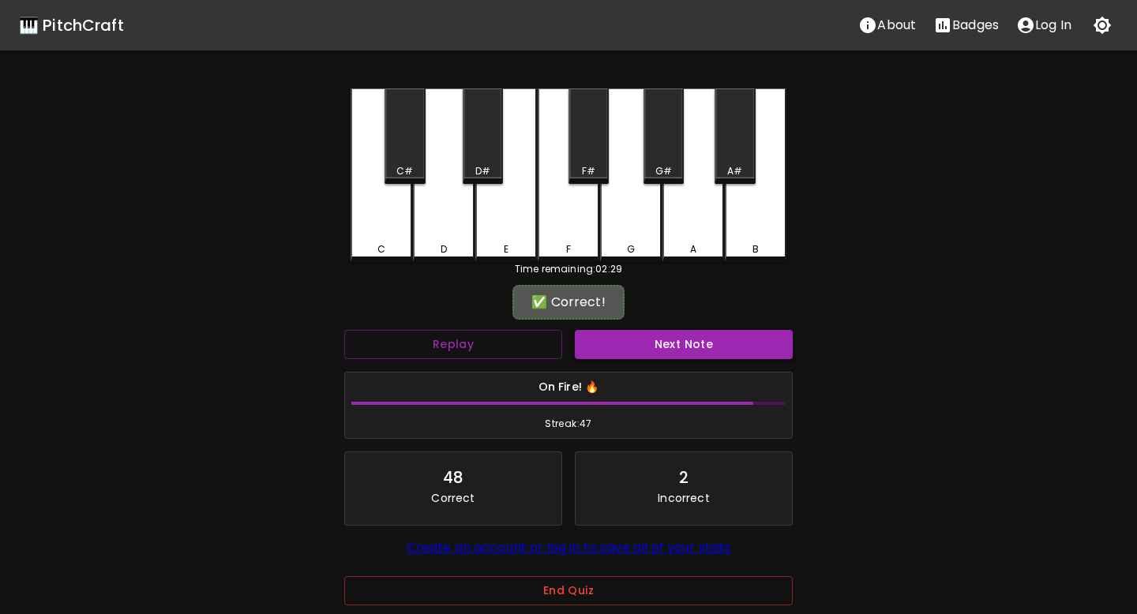
click at [621, 339] on button "Next Note" at bounding box center [684, 344] width 218 height 29
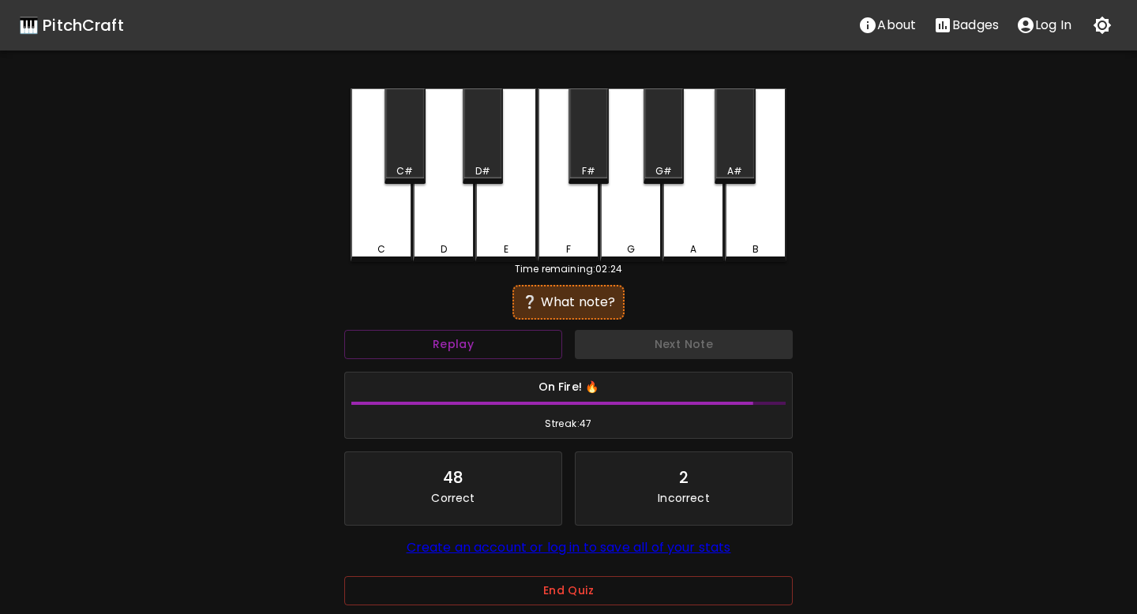
click at [762, 223] on div "B" at bounding box center [756, 175] width 62 height 174
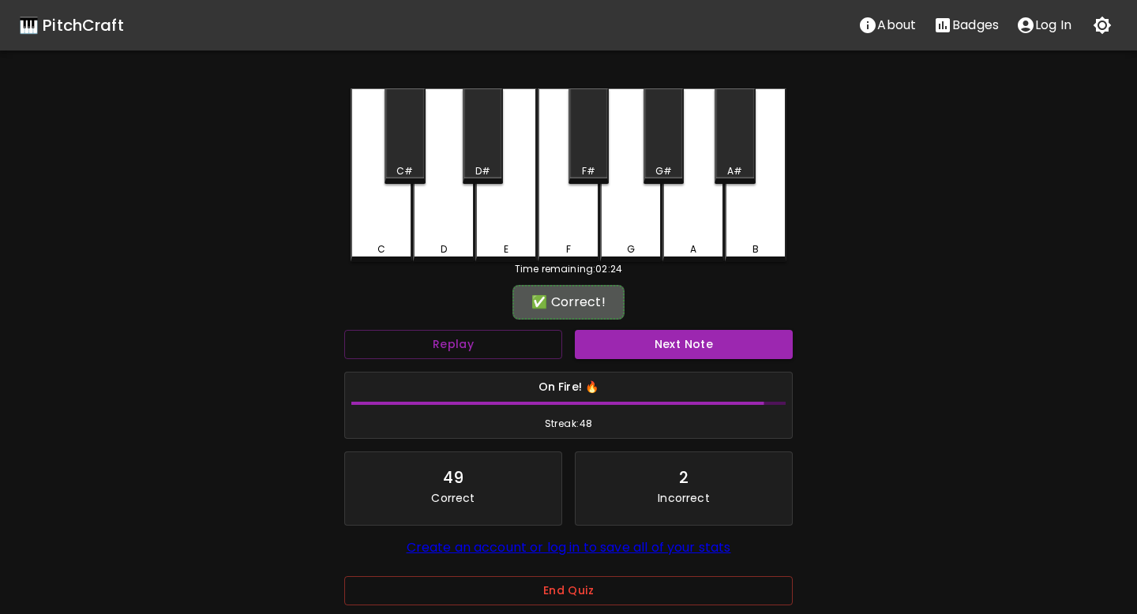
click at [694, 321] on div "✅ Correct!" at bounding box center [568, 302] width 448 height 39
click at [694, 352] on button "Next Note" at bounding box center [684, 344] width 218 height 29
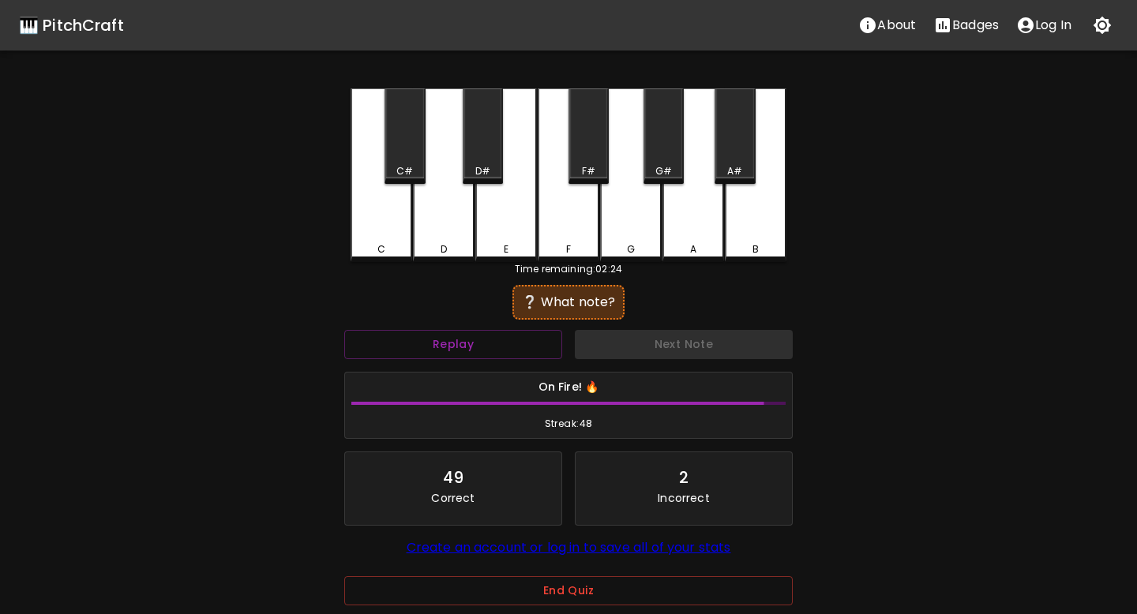
click at [440, 219] on div "D" at bounding box center [444, 175] width 62 height 174
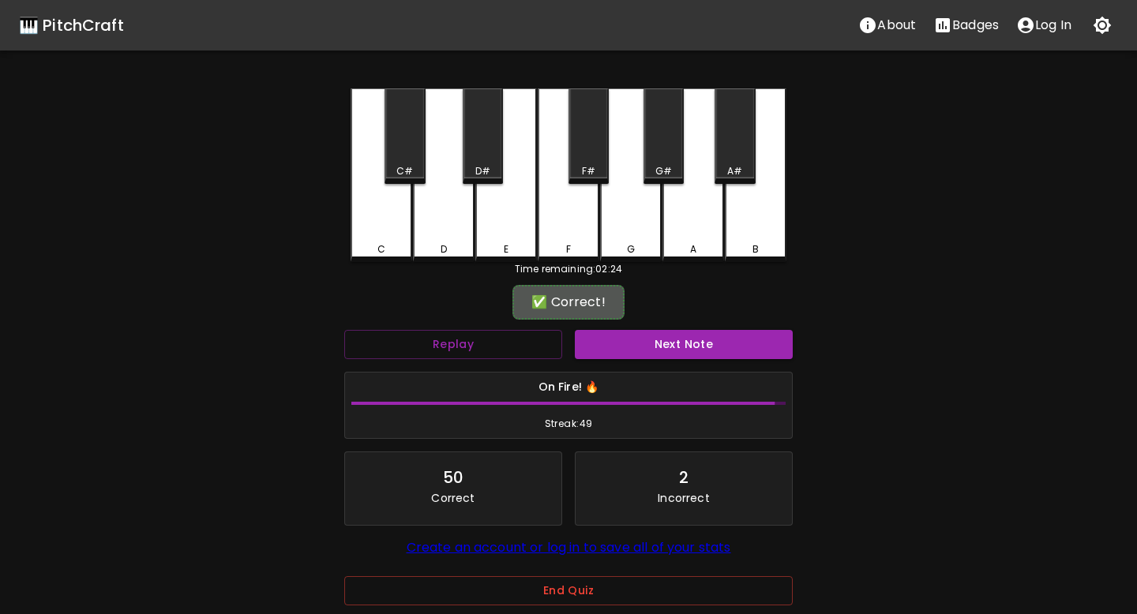
click at [605, 339] on button "Next Note" at bounding box center [684, 344] width 218 height 29
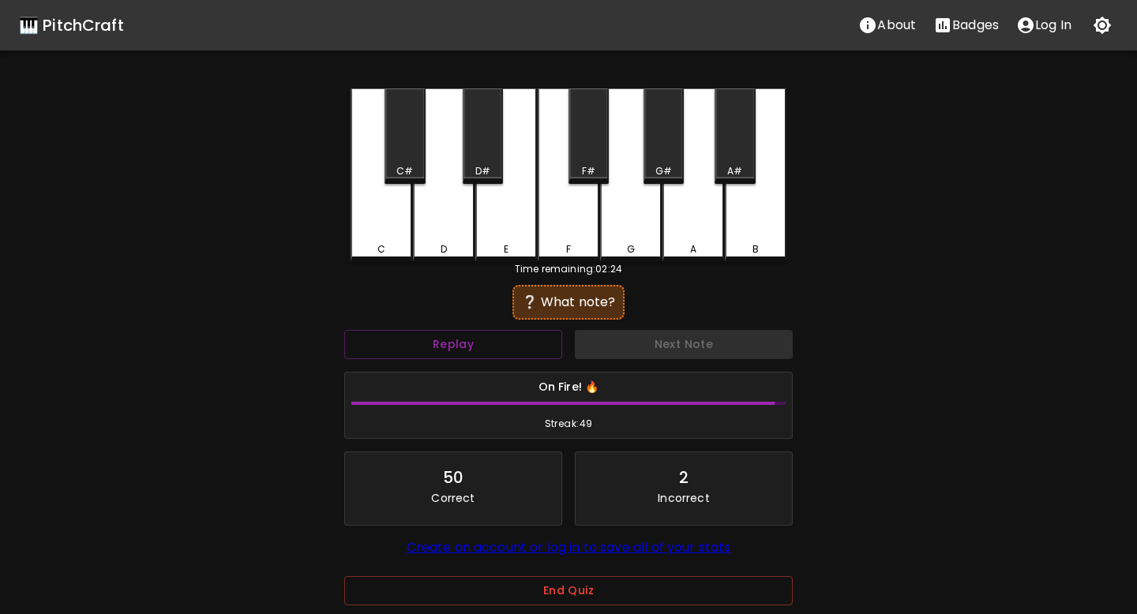
click at [450, 237] on div "D" at bounding box center [444, 175] width 62 height 174
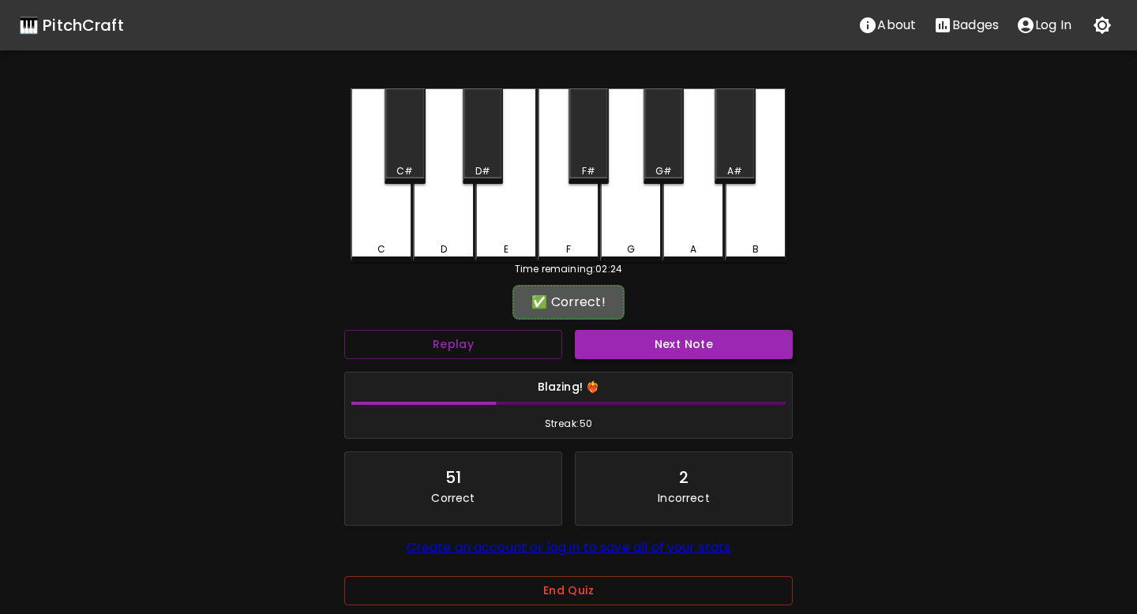
click at [647, 351] on button "Next Note" at bounding box center [684, 344] width 218 height 29
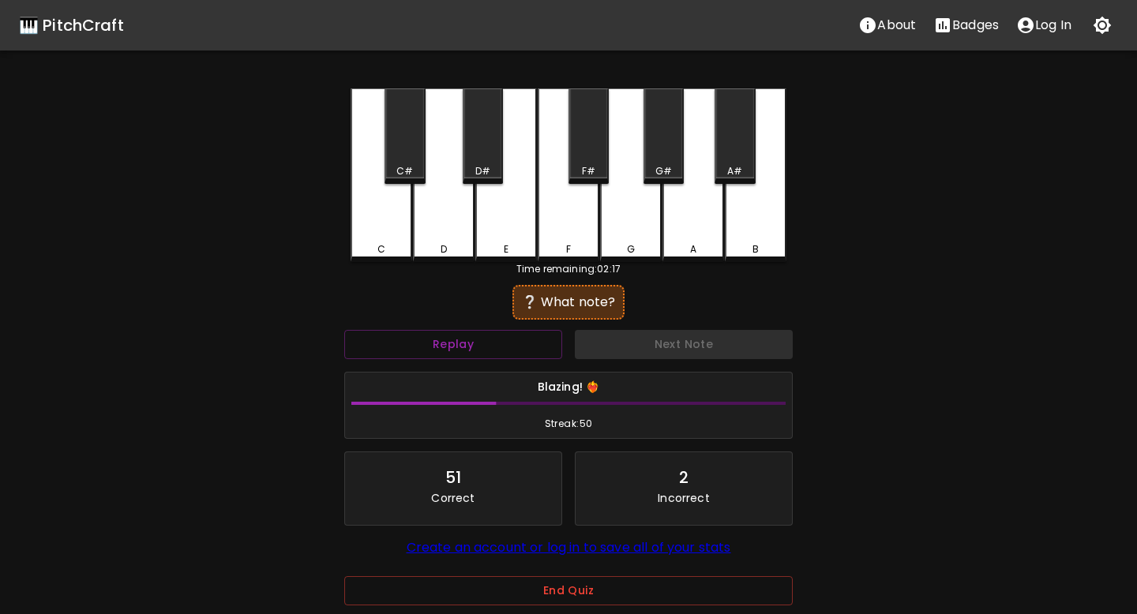
click at [559, 230] on div "F" at bounding box center [569, 175] width 62 height 174
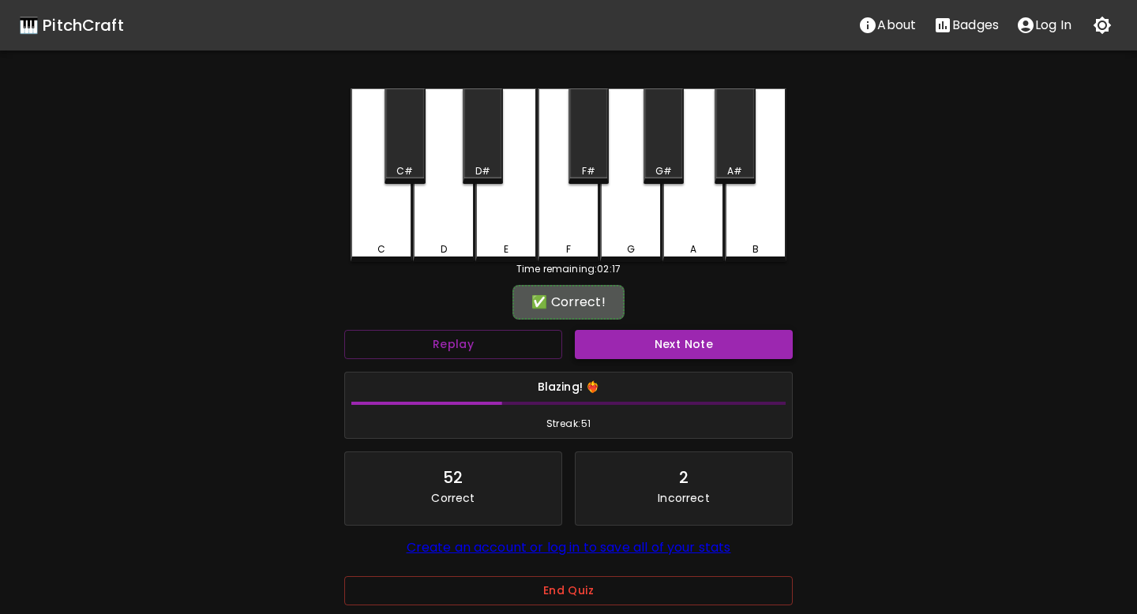
click at [639, 342] on button "Next Note" at bounding box center [684, 344] width 218 height 29
click at [557, 241] on div "F" at bounding box center [569, 173] width 62 height 171
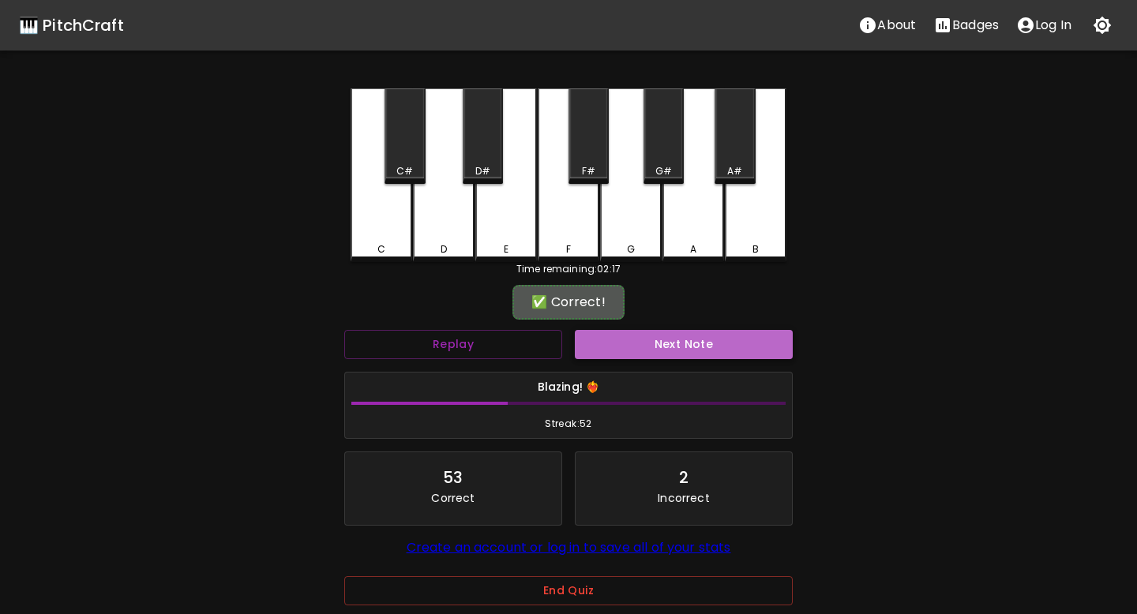
click at [609, 340] on button "Next Note" at bounding box center [684, 344] width 218 height 29
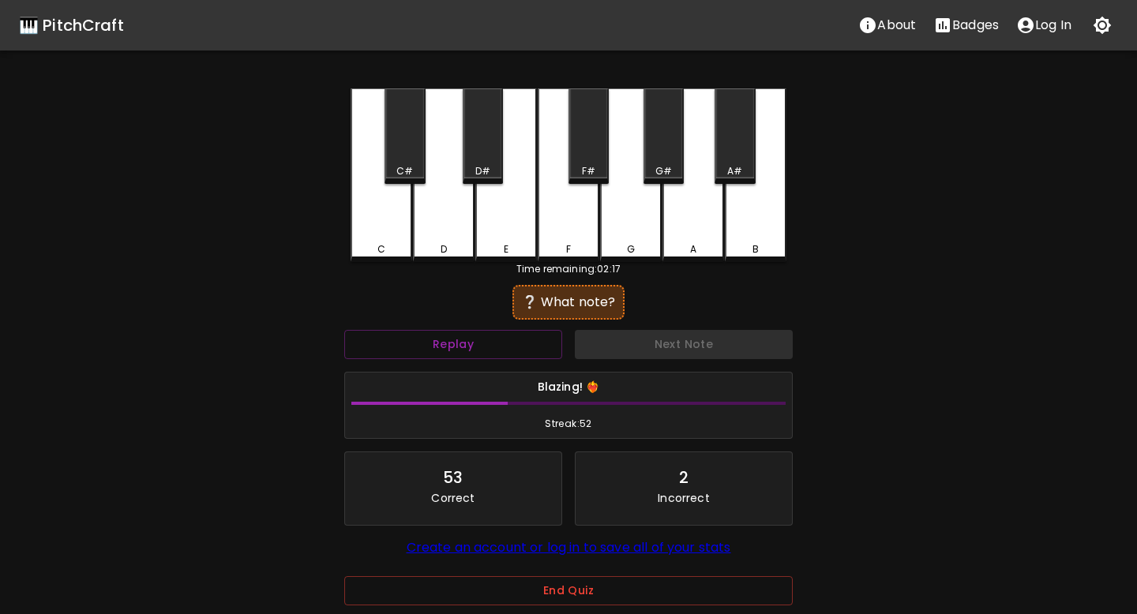
click at [571, 230] on div "F" at bounding box center [569, 175] width 62 height 174
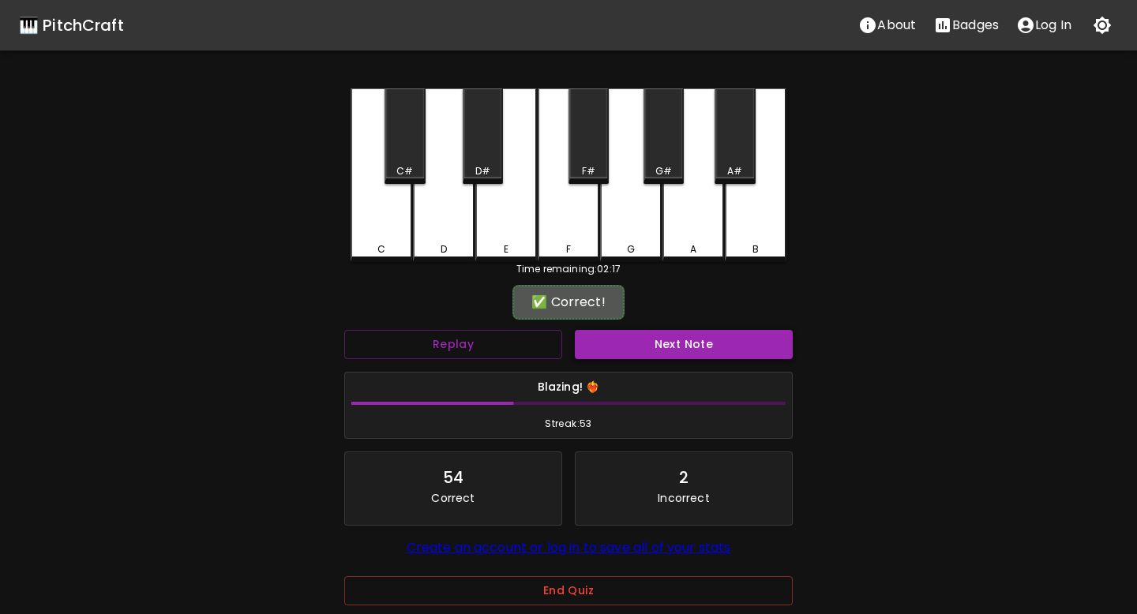
click at [624, 344] on button "Next Note" at bounding box center [684, 344] width 218 height 29
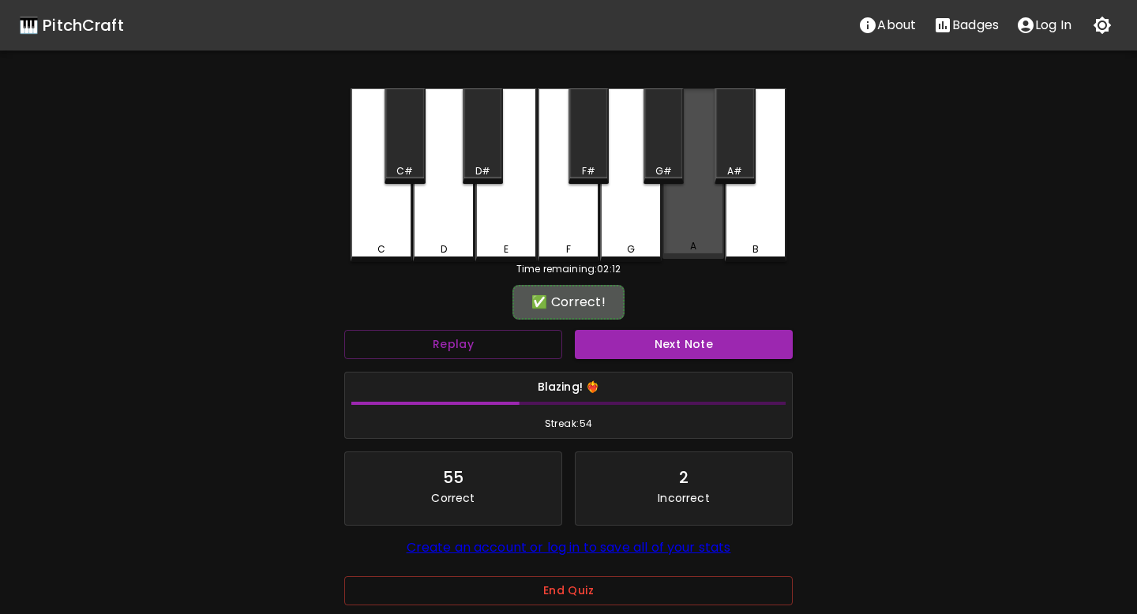
click at [692, 249] on div "A" at bounding box center [693, 246] width 6 height 14
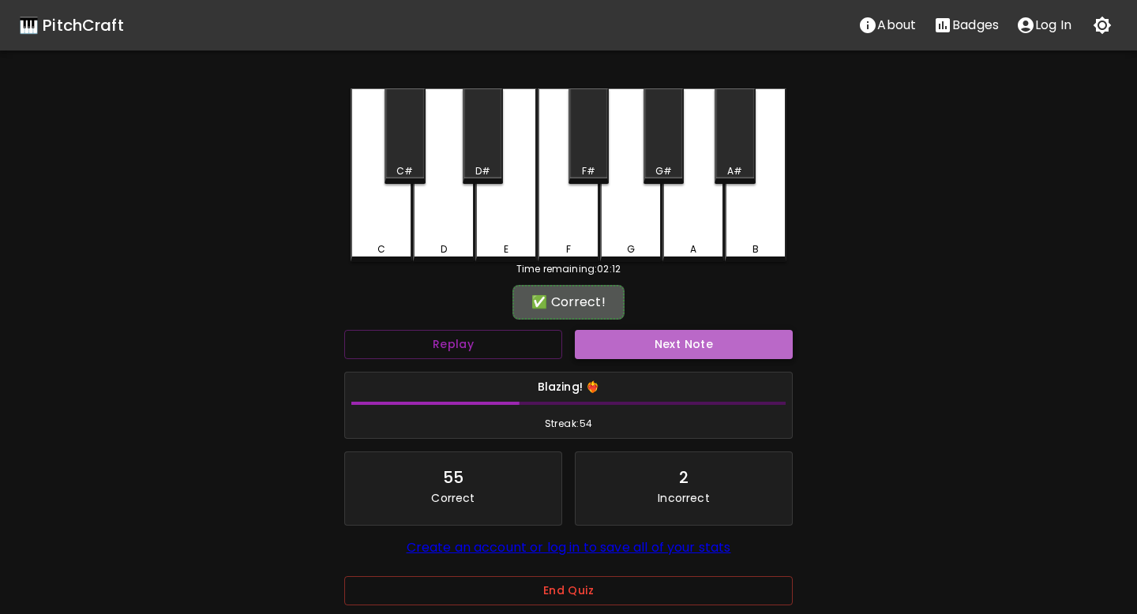
click at [684, 337] on button "Next Note" at bounding box center [684, 344] width 218 height 29
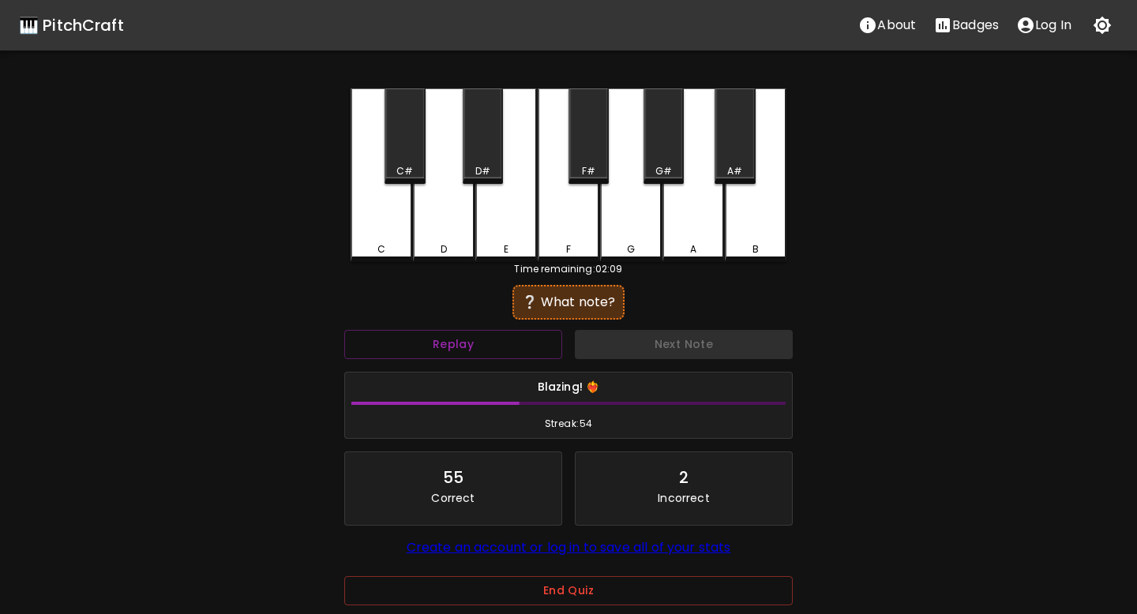
click at [589, 135] on div "F#" at bounding box center [588, 136] width 40 height 96
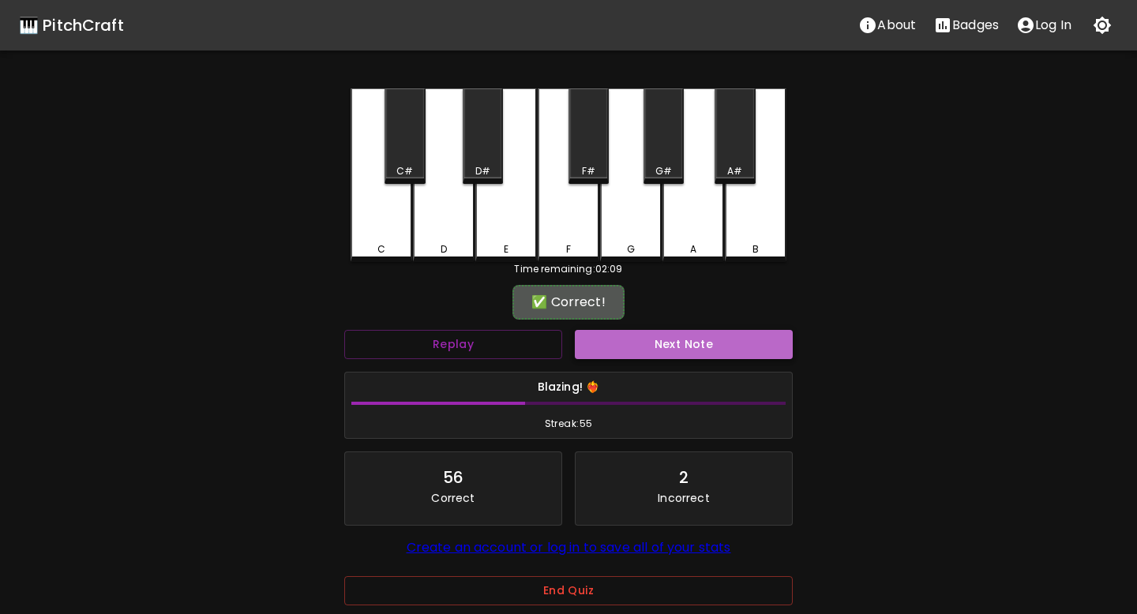
click at [629, 341] on button "Next Note" at bounding box center [684, 344] width 218 height 29
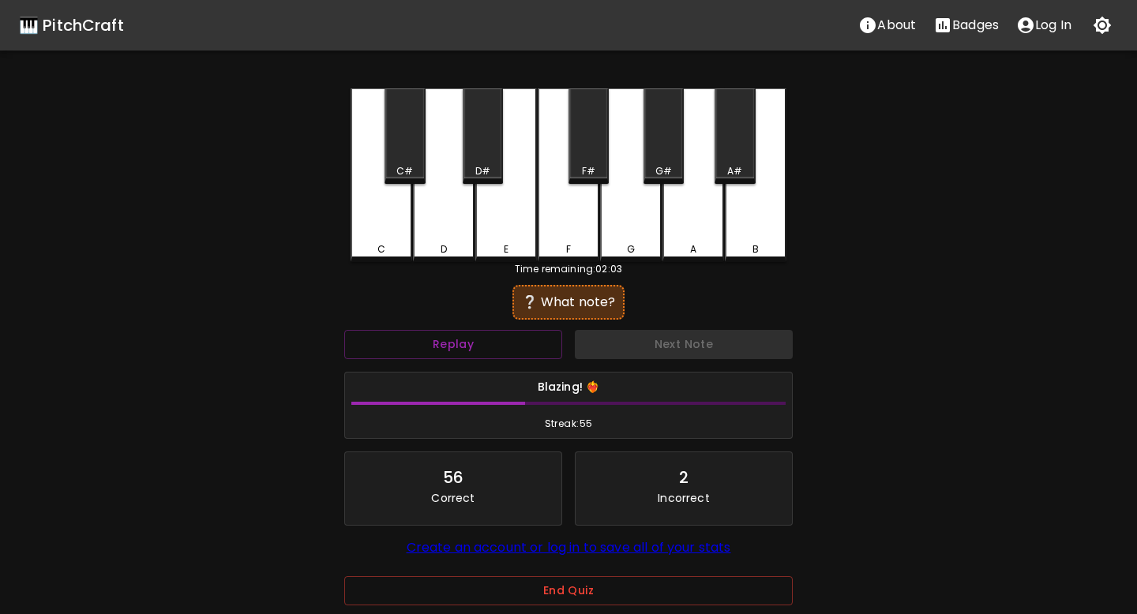
click at [411, 163] on div "C#" at bounding box center [404, 136] width 40 height 96
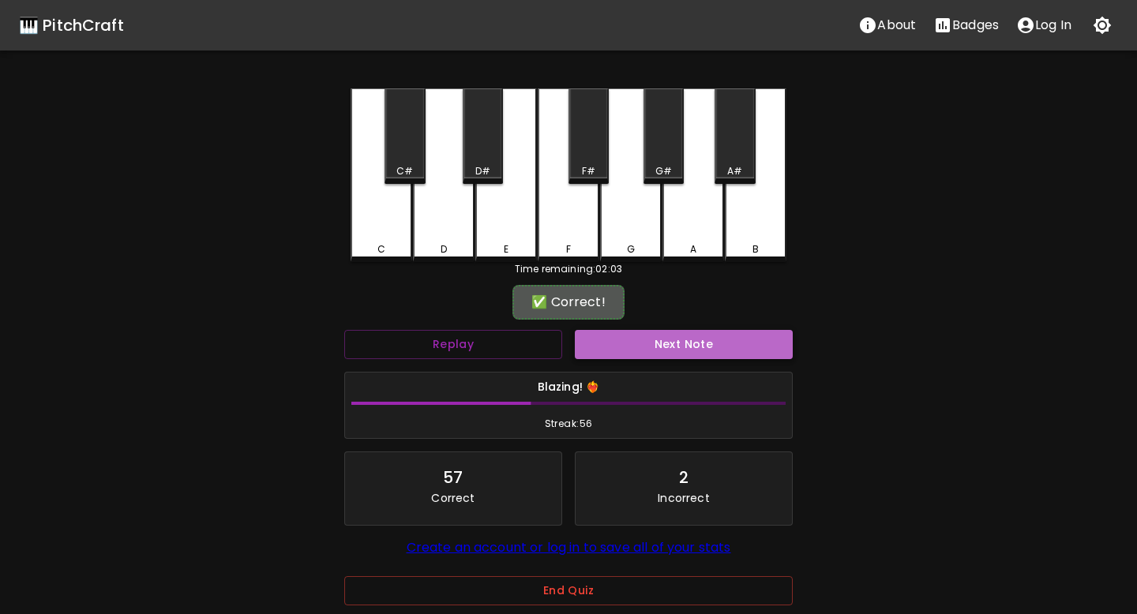
click at [605, 354] on button "Next Note" at bounding box center [684, 344] width 218 height 29
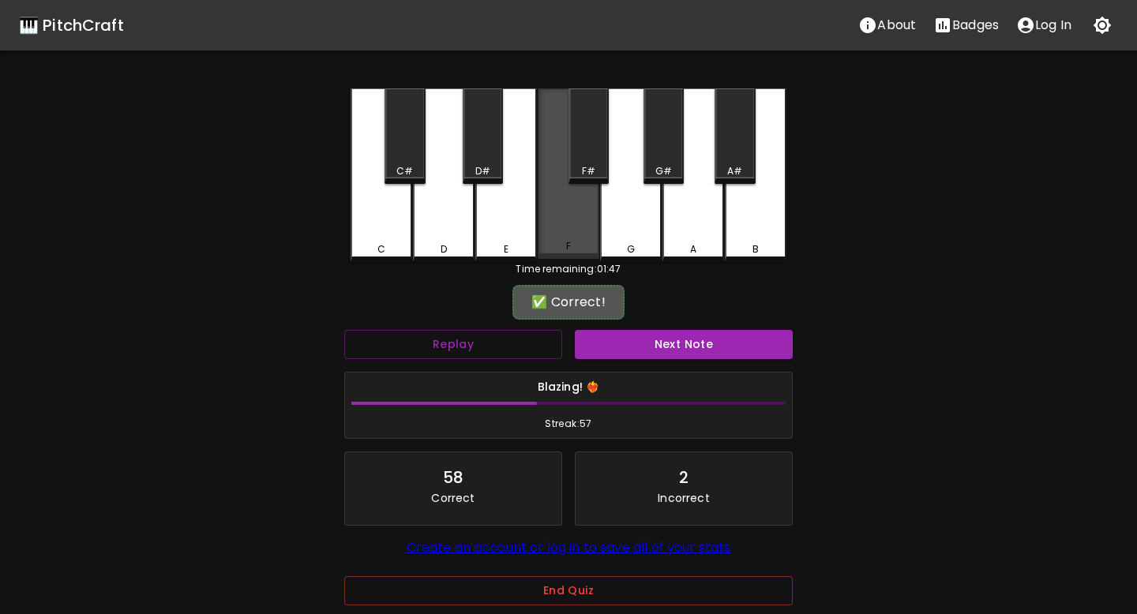
click at [571, 244] on div "F" at bounding box center [568, 246] width 58 height 14
click at [635, 335] on button "Next Note" at bounding box center [684, 344] width 218 height 29
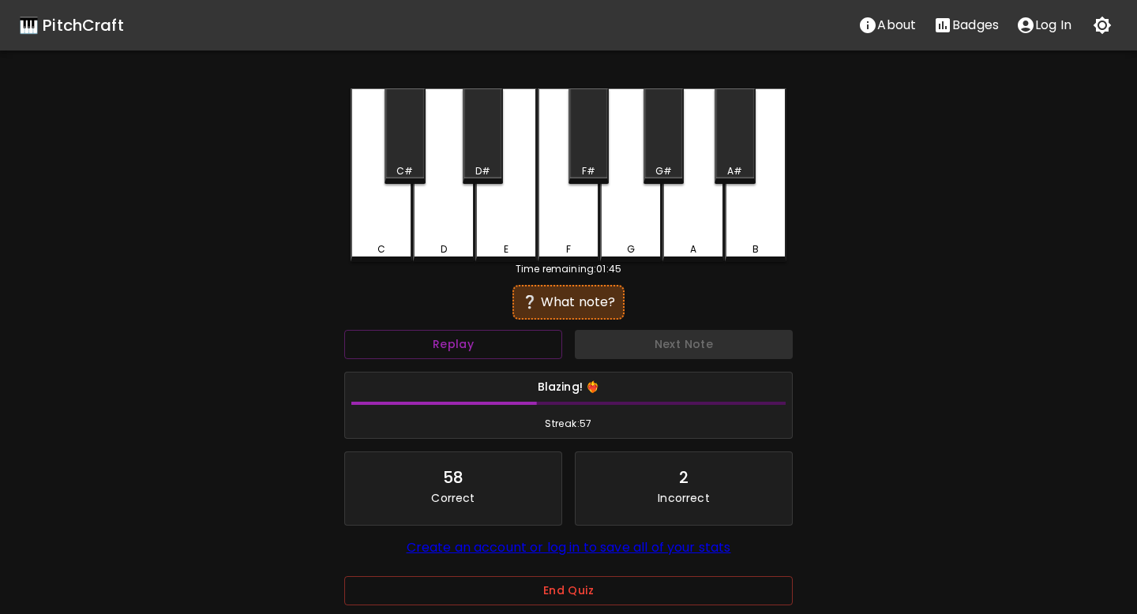
click at [632, 242] on div "G" at bounding box center [631, 249] width 8 height 14
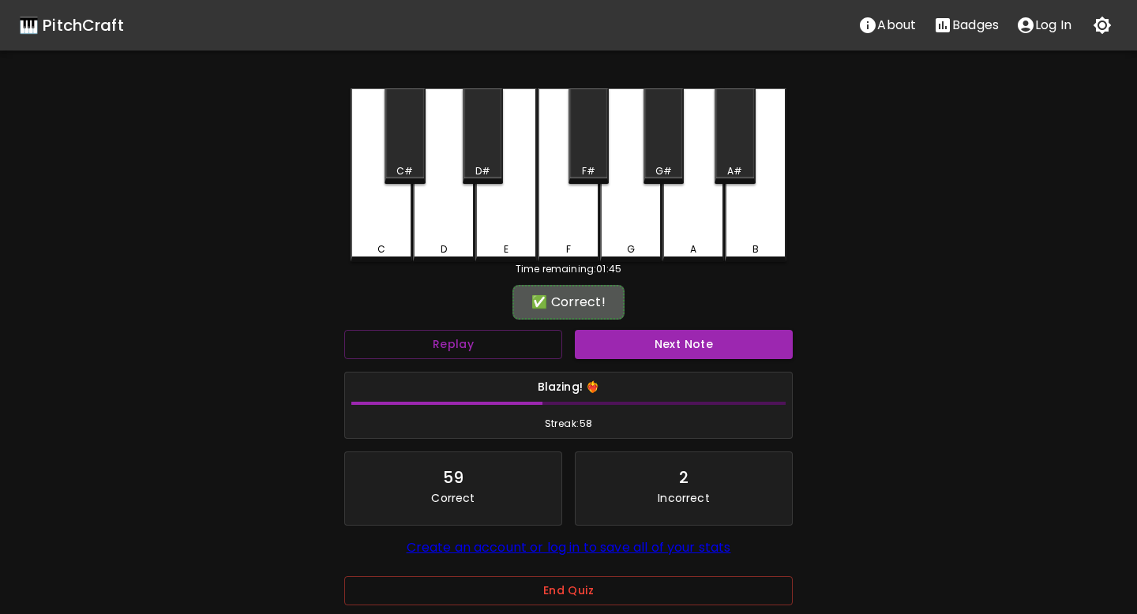
click at [643, 317] on div "✅ Correct!" at bounding box center [568, 302] width 448 height 39
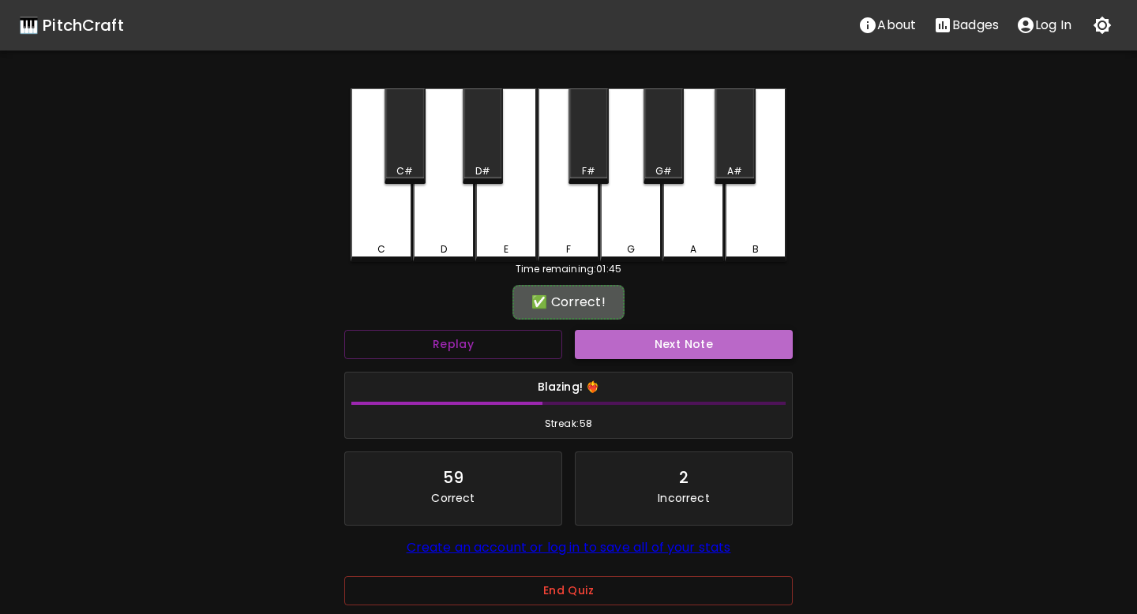
click at [643, 331] on button "Next Note" at bounding box center [684, 344] width 218 height 29
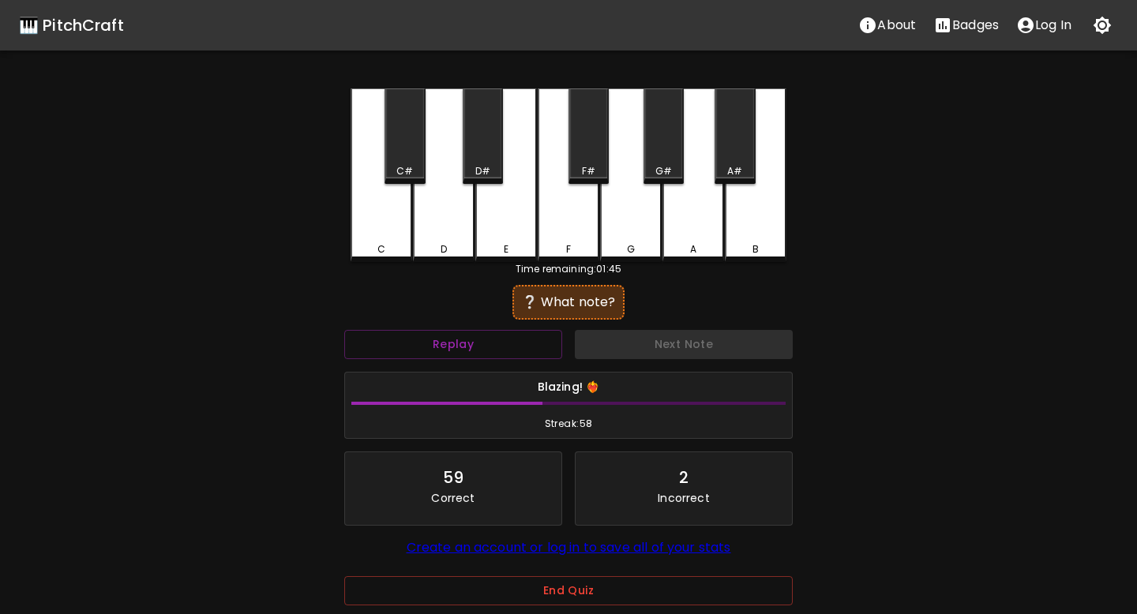
click at [674, 232] on div "A" at bounding box center [693, 175] width 62 height 174
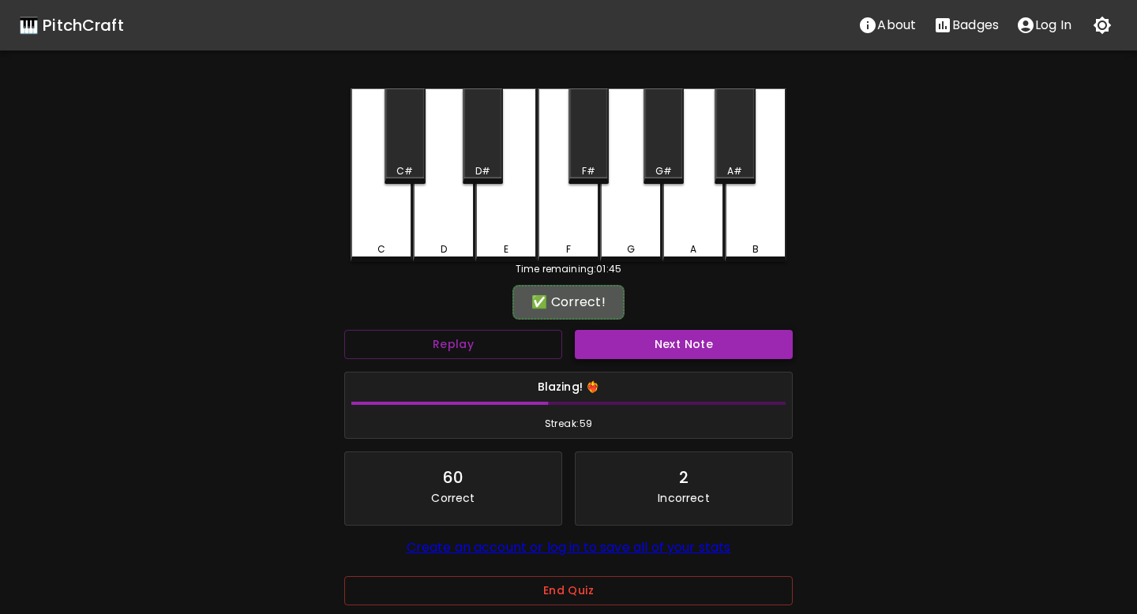
click at [651, 350] on button "Next Note" at bounding box center [684, 344] width 218 height 29
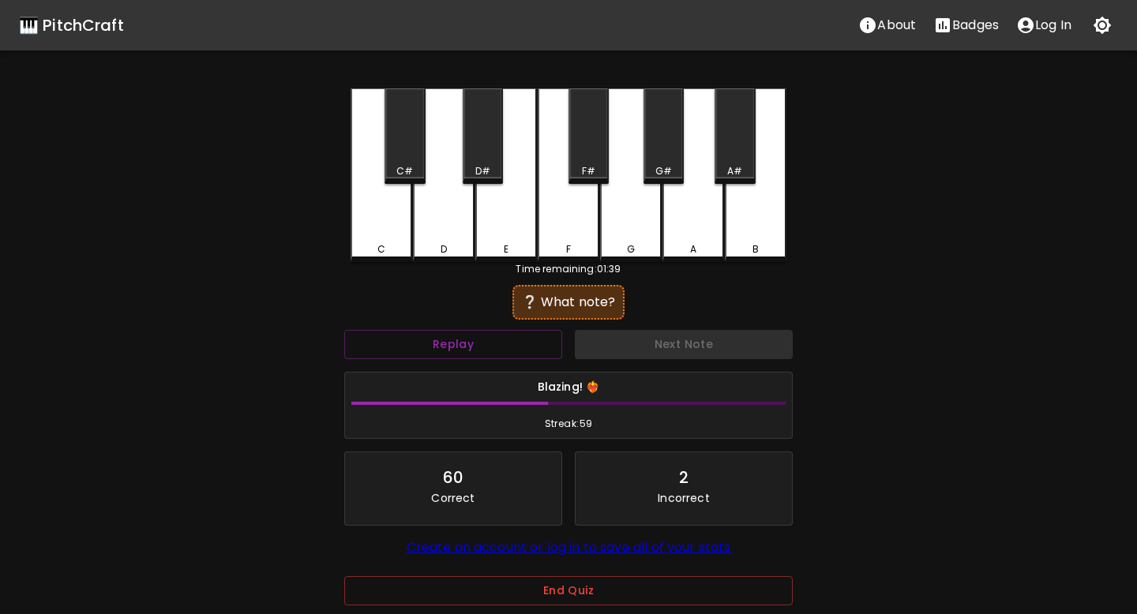
click at [517, 243] on div "E" at bounding box center [506, 249] width 58 height 14
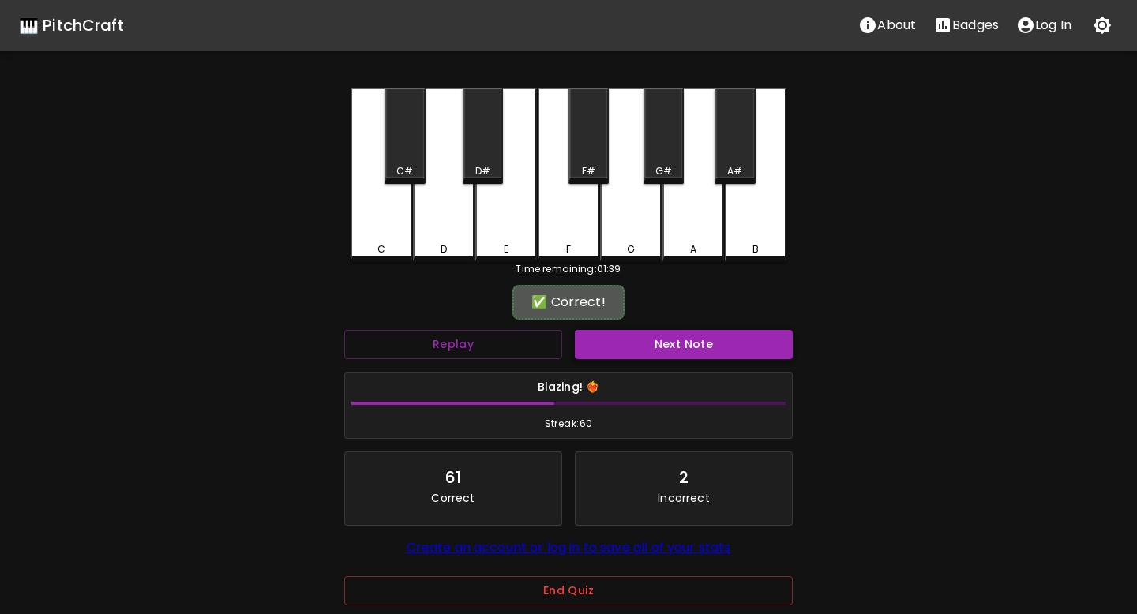
click at [628, 336] on button "Next Note" at bounding box center [684, 344] width 218 height 29
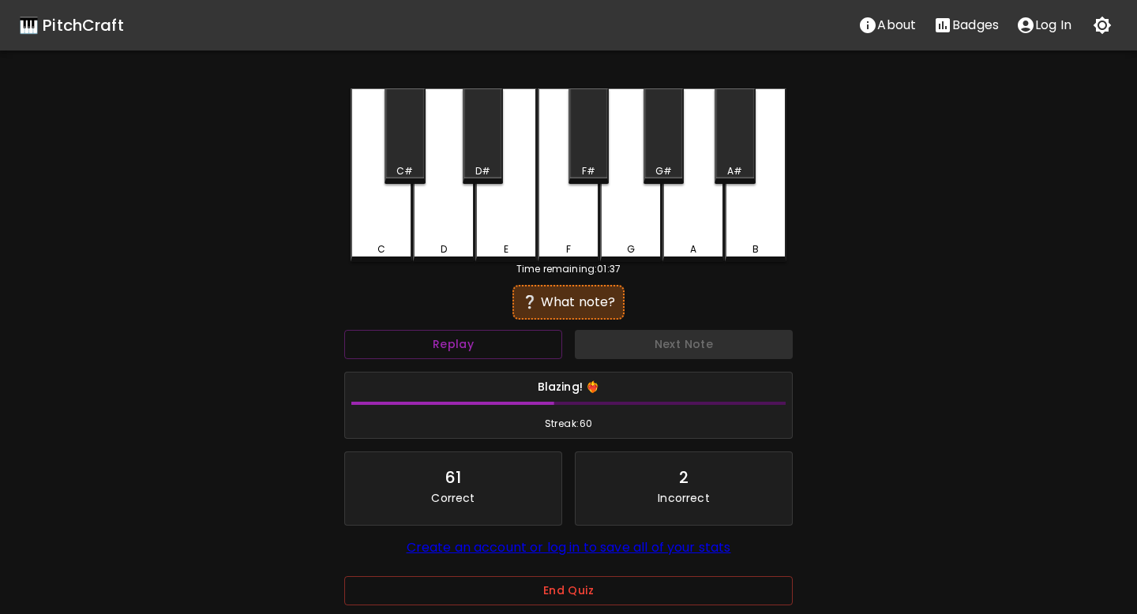
click at [397, 159] on div "C#" at bounding box center [404, 136] width 40 height 96
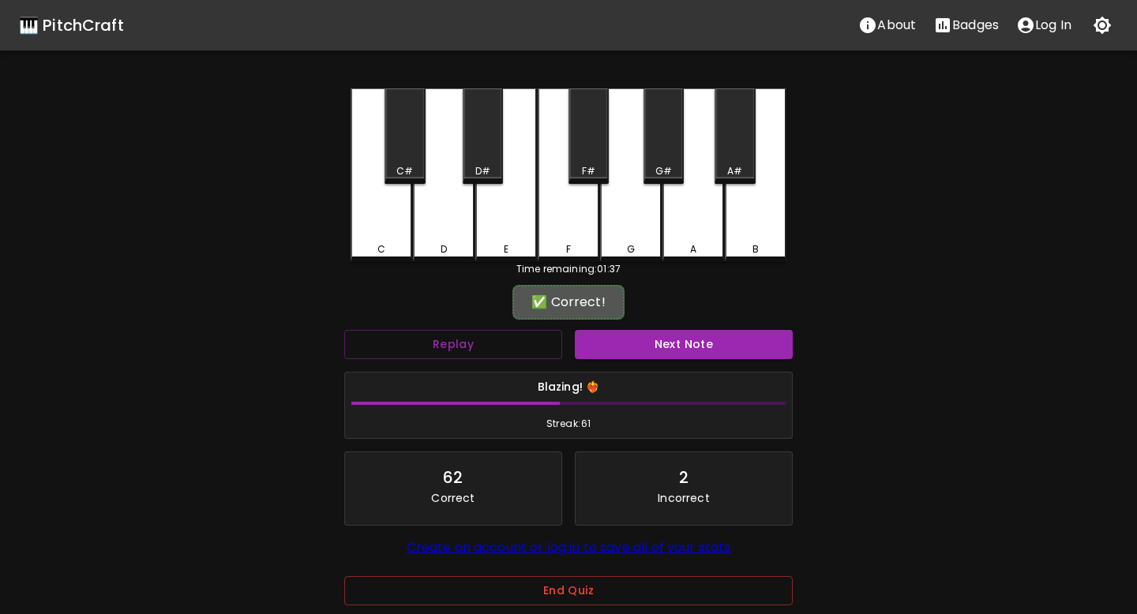
click at [614, 349] on button "Next Note" at bounding box center [684, 344] width 218 height 29
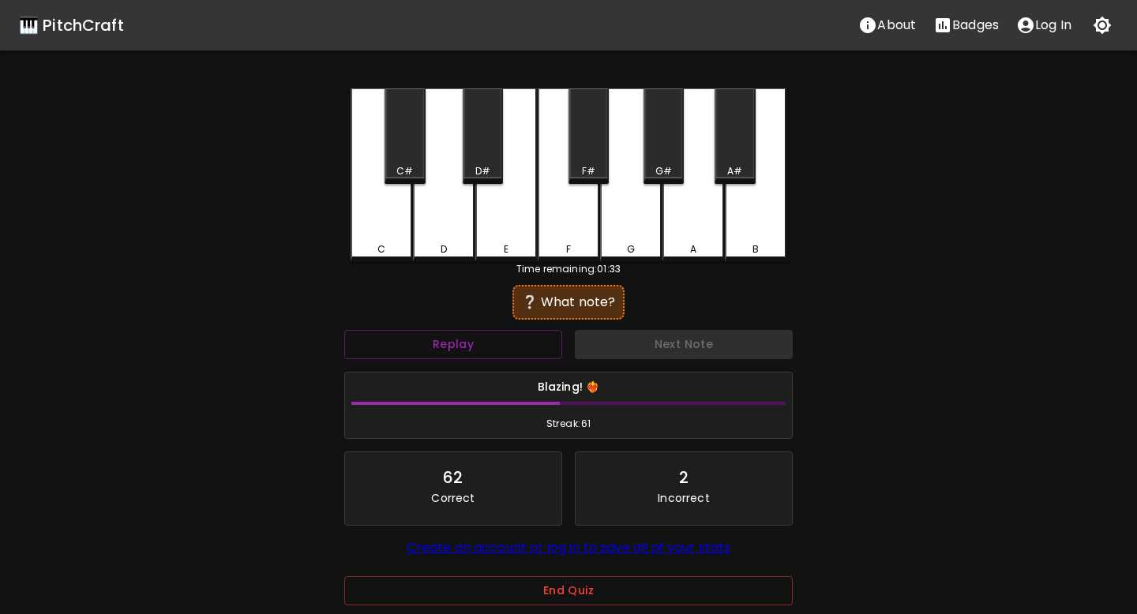
click at [615, 247] on div "G" at bounding box center [631, 249] width 58 height 14
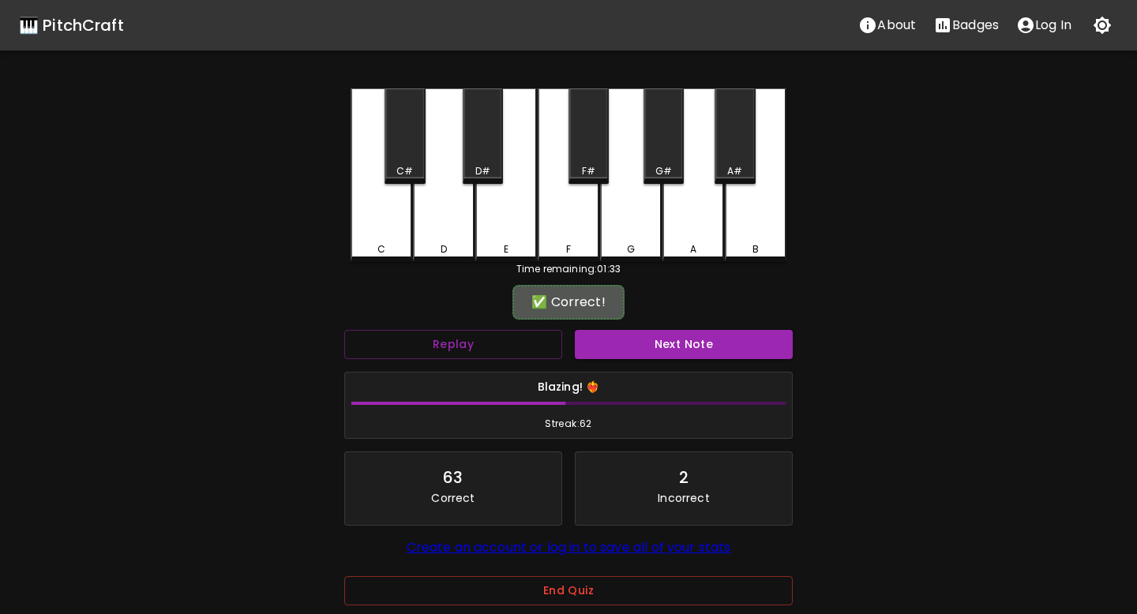
click at [624, 324] on div "Next Note" at bounding box center [683, 345] width 231 height 42
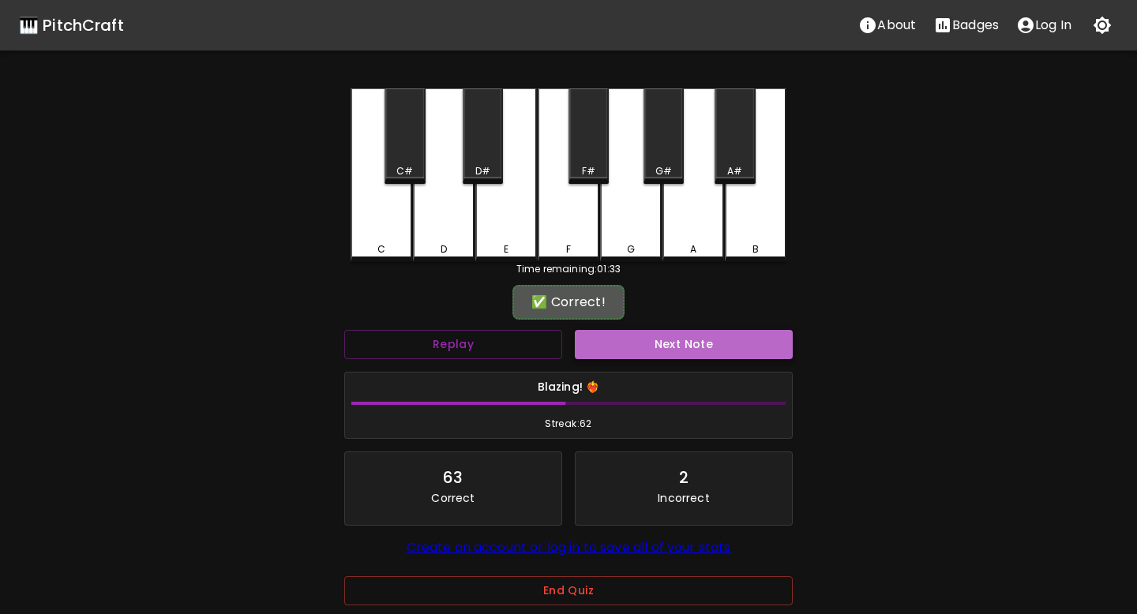
click at [624, 339] on button "Next Note" at bounding box center [684, 344] width 218 height 29
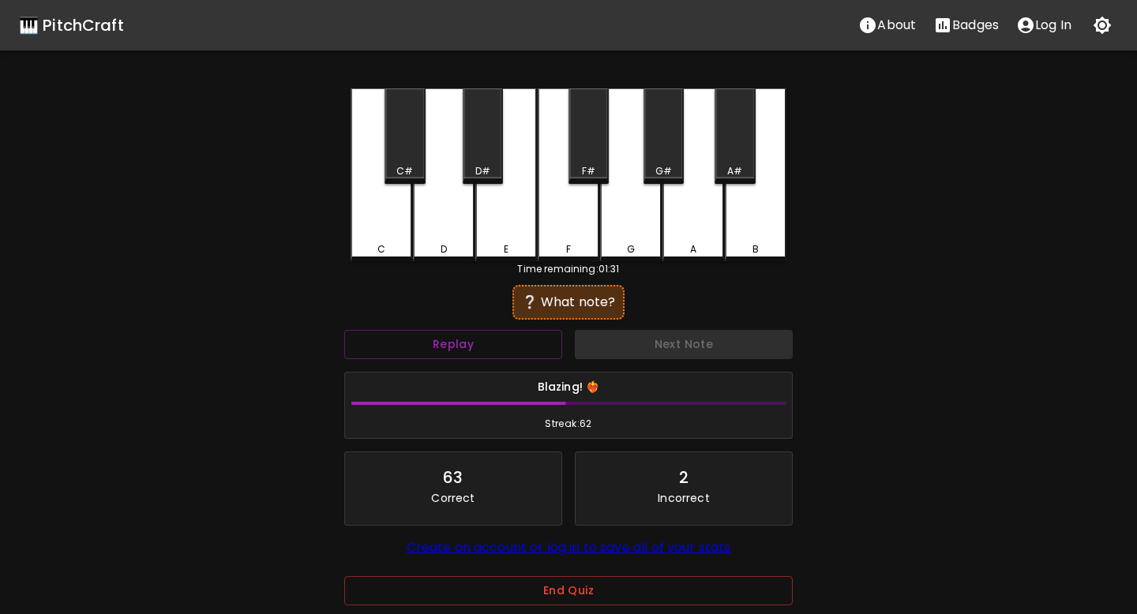
click at [744, 238] on div "B" at bounding box center [756, 175] width 62 height 174
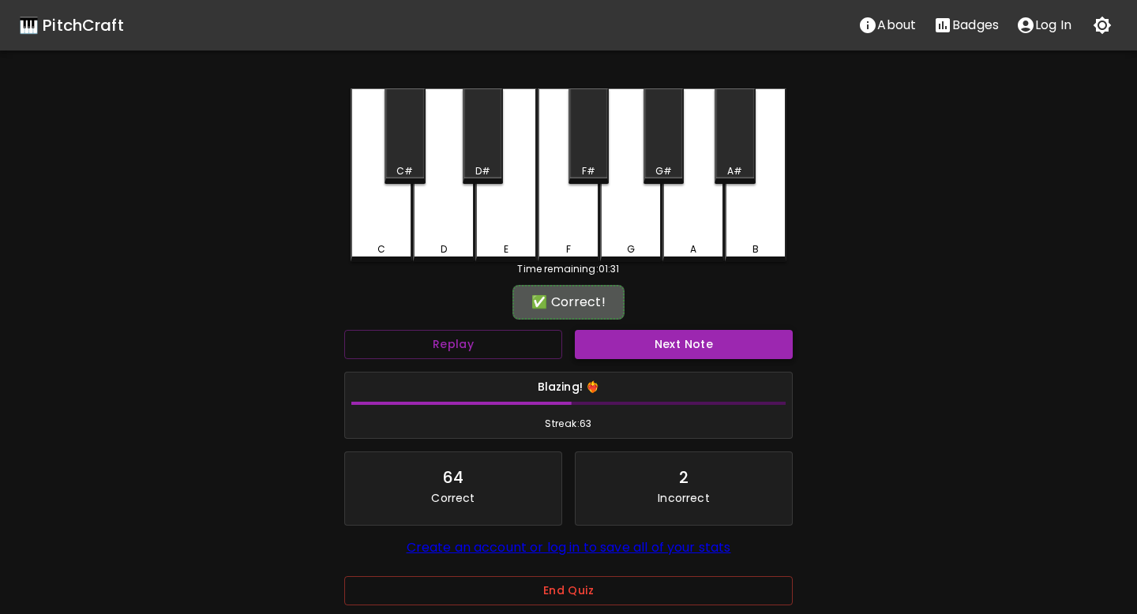
click at [702, 343] on button "Next Note" at bounding box center [684, 344] width 218 height 29
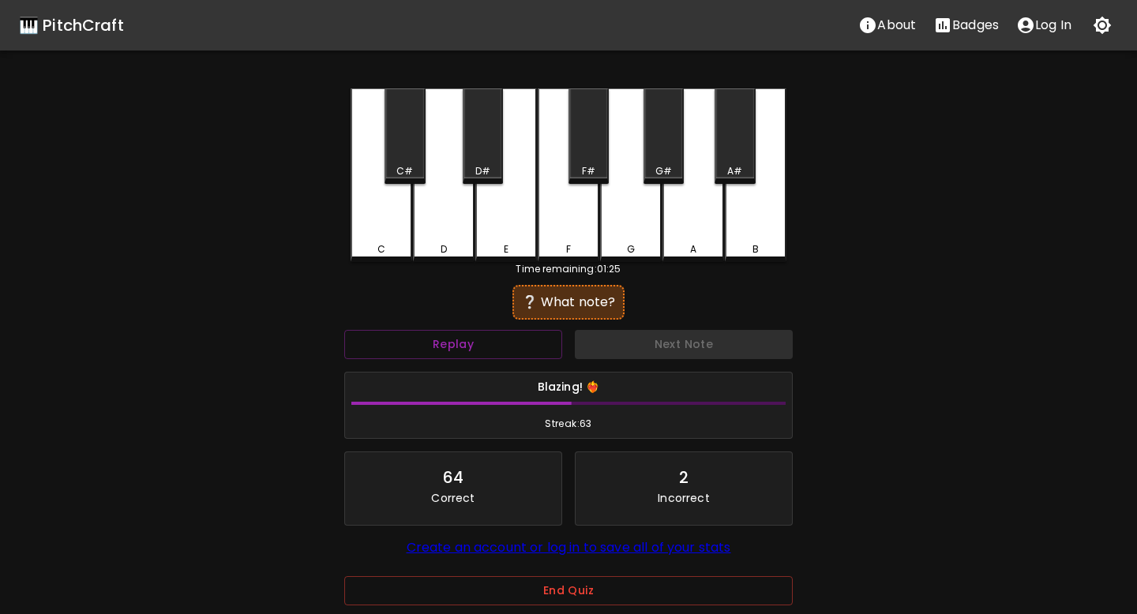
click at [504, 238] on div "E" at bounding box center [506, 175] width 62 height 174
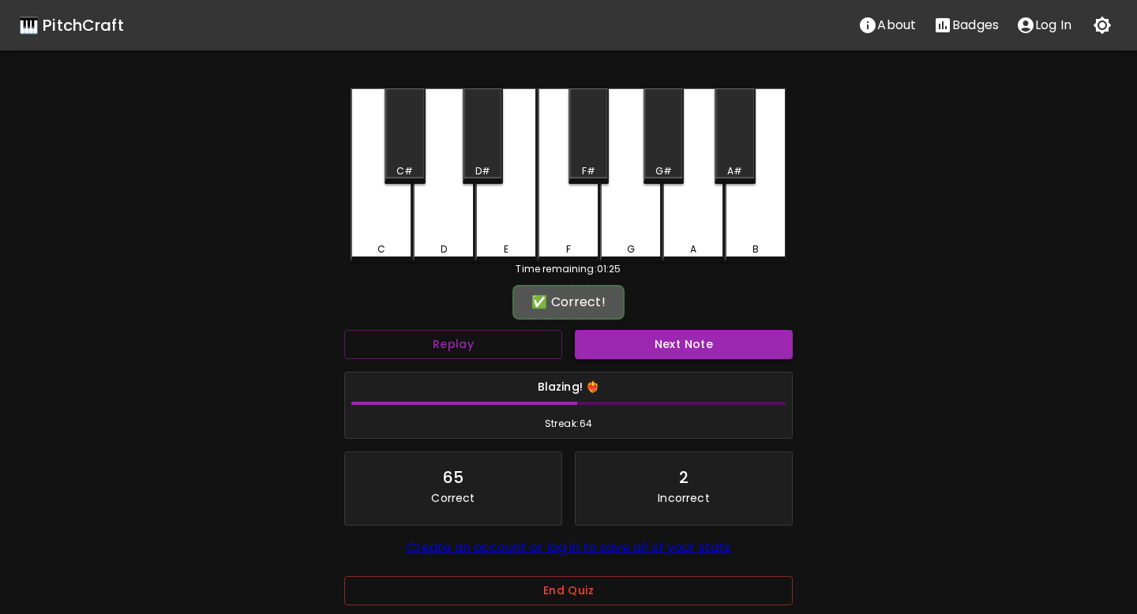
click at [657, 343] on button "Next Note" at bounding box center [684, 344] width 218 height 29
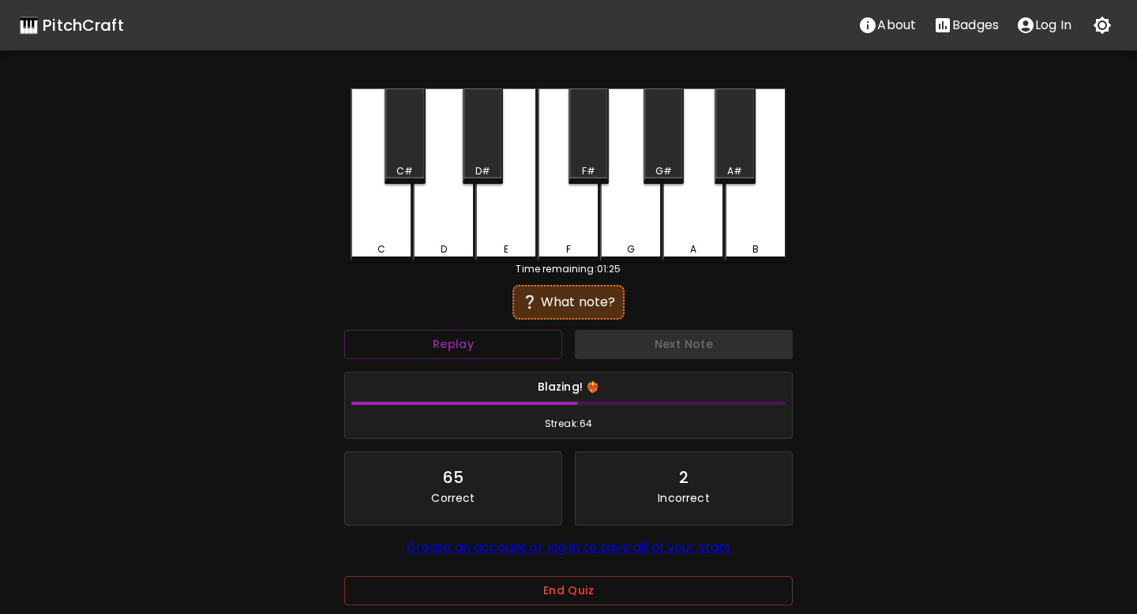
click at [443, 235] on div "D" at bounding box center [444, 175] width 62 height 174
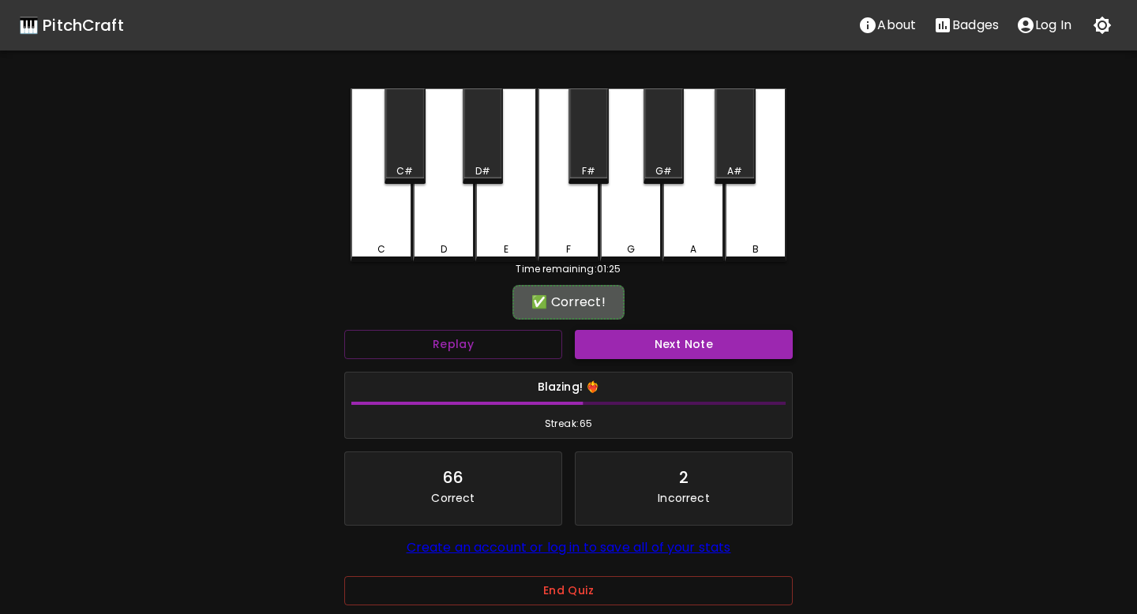
click at [647, 339] on button "Next Note" at bounding box center [684, 344] width 218 height 29
click at [733, 155] on div "A#" at bounding box center [734, 136] width 40 height 96
click at [693, 339] on button "Next Note" at bounding box center [684, 344] width 218 height 29
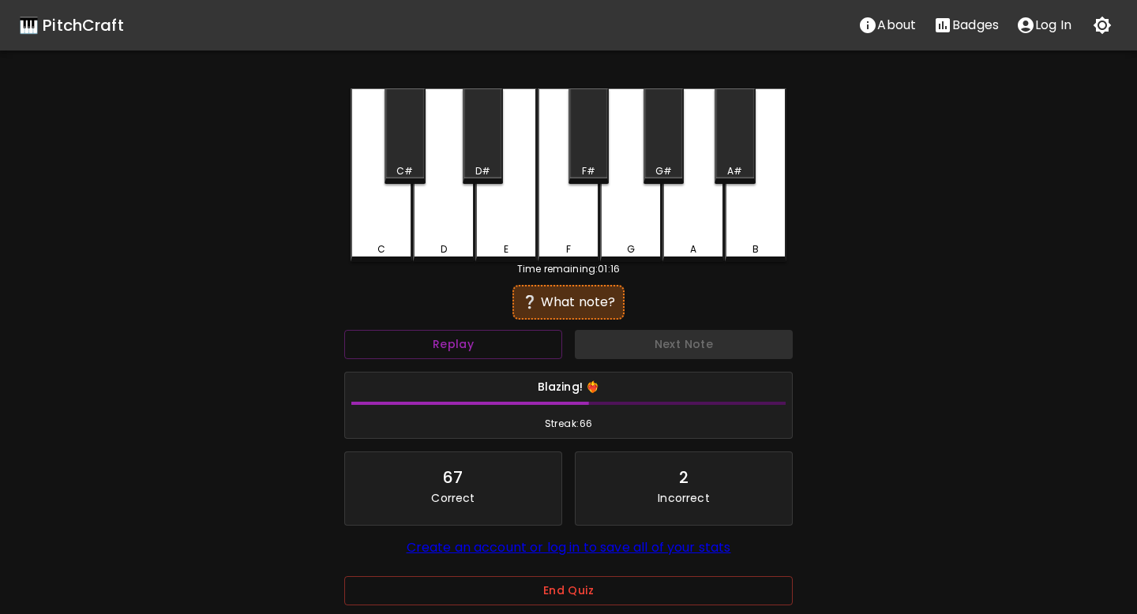
click at [396, 207] on div "C" at bounding box center [382, 175] width 62 height 174
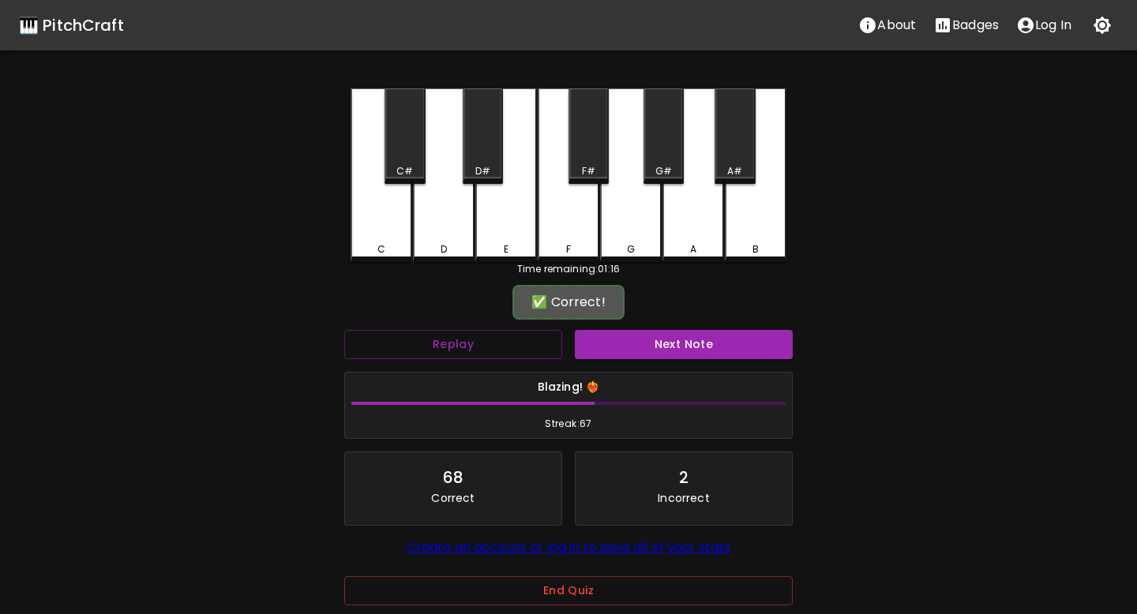
click at [573, 337] on div "Next Note" at bounding box center [683, 345] width 231 height 42
click at [603, 343] on button "Next Note" at bounding box center [684, 344] width 218 height 29
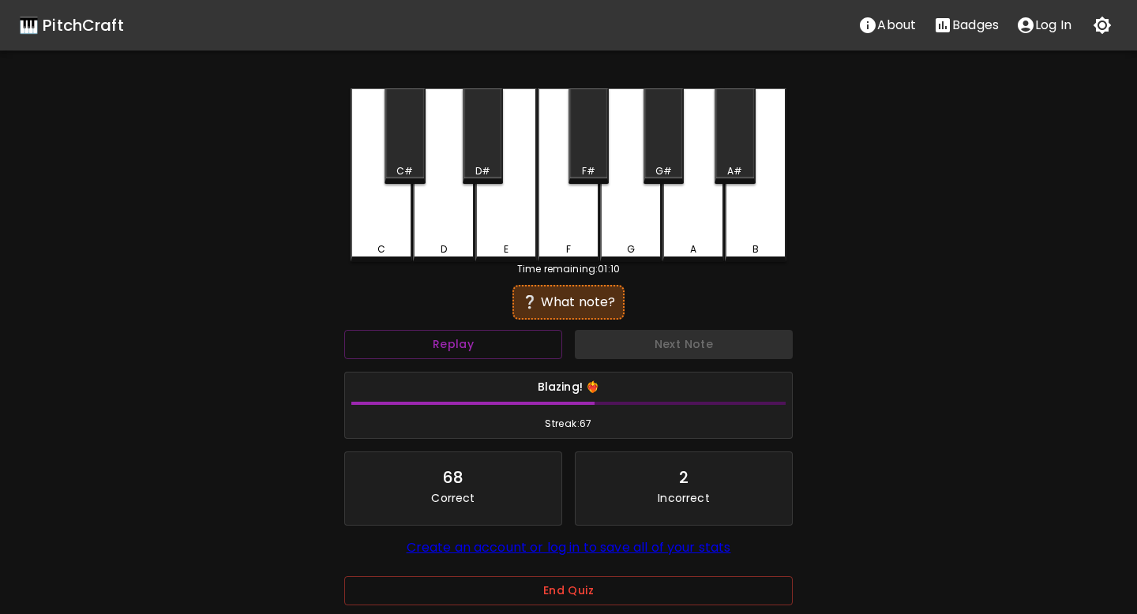
click at [482, 120] on div "D#" at bounding box center [483, 136] width 40 height 96
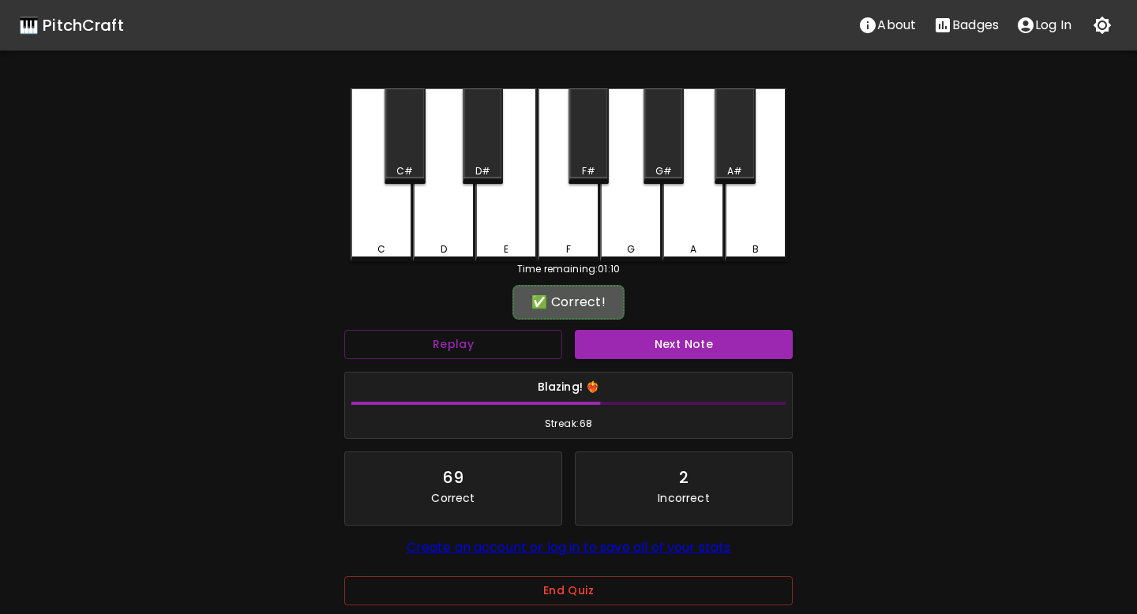
click at [627, 339] on button "Next Note" at bounding box center [684, 344] width 218 height 29
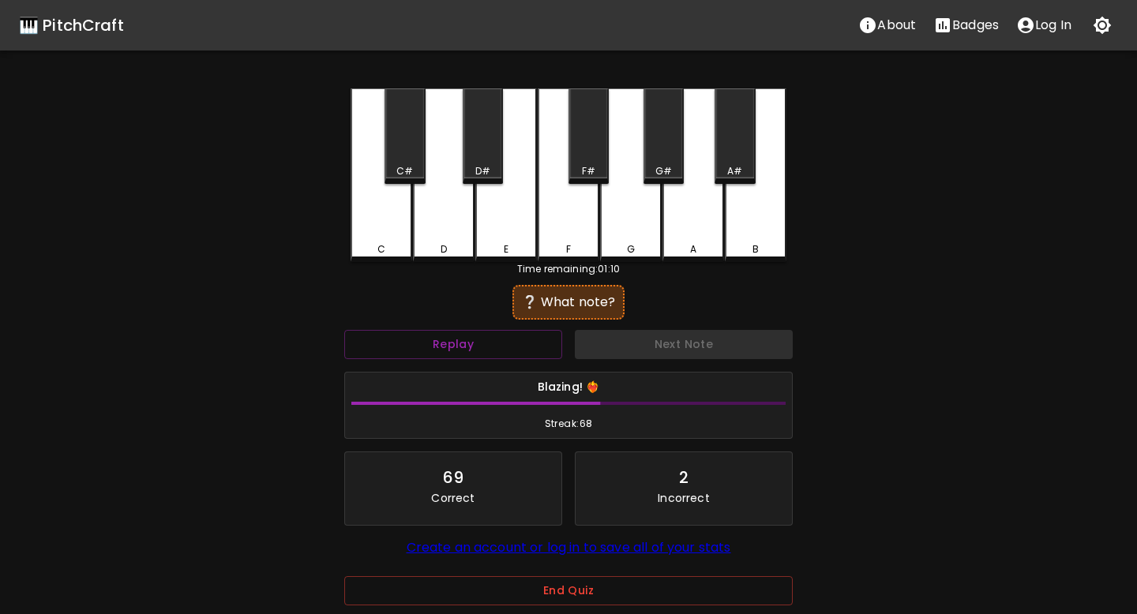
click at [399, 149] on div "C#" at bounding box center [404, 136] width 40 height 96
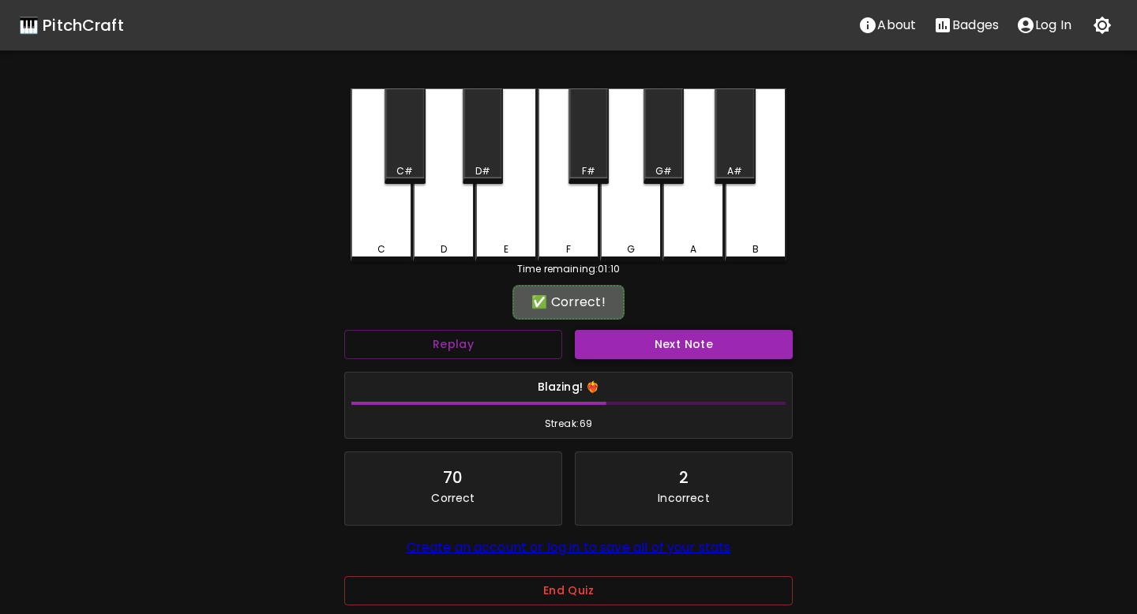
click at [644, 342] on button "Next Note" at bounding box center [684, 344] width 218 height 29
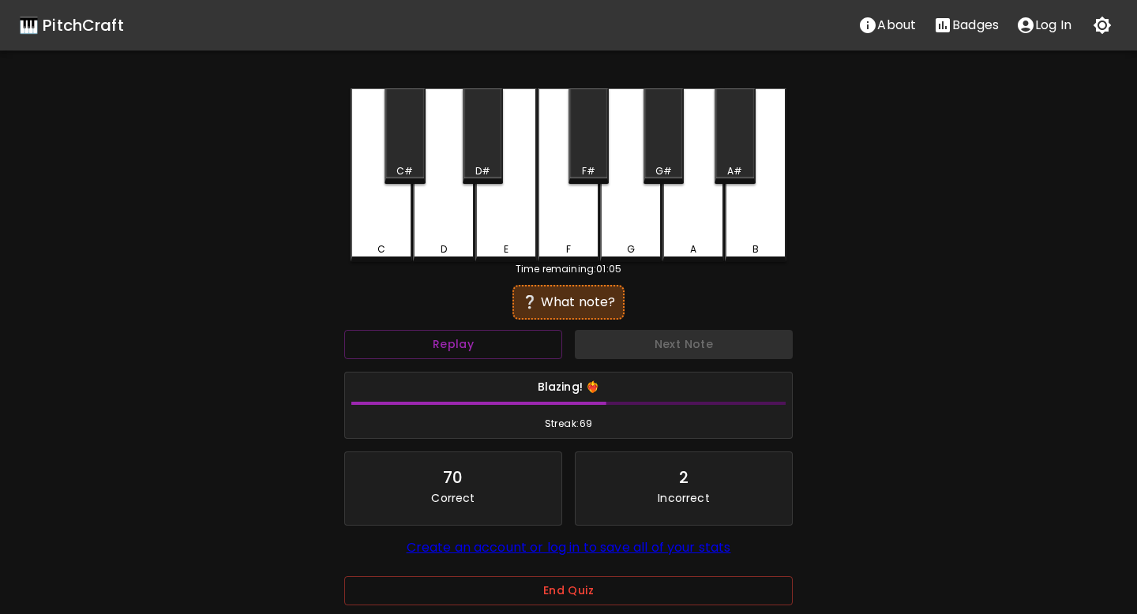
click at [578, 239] on div "F" at bounding box center [569, 175] width 62 height 174
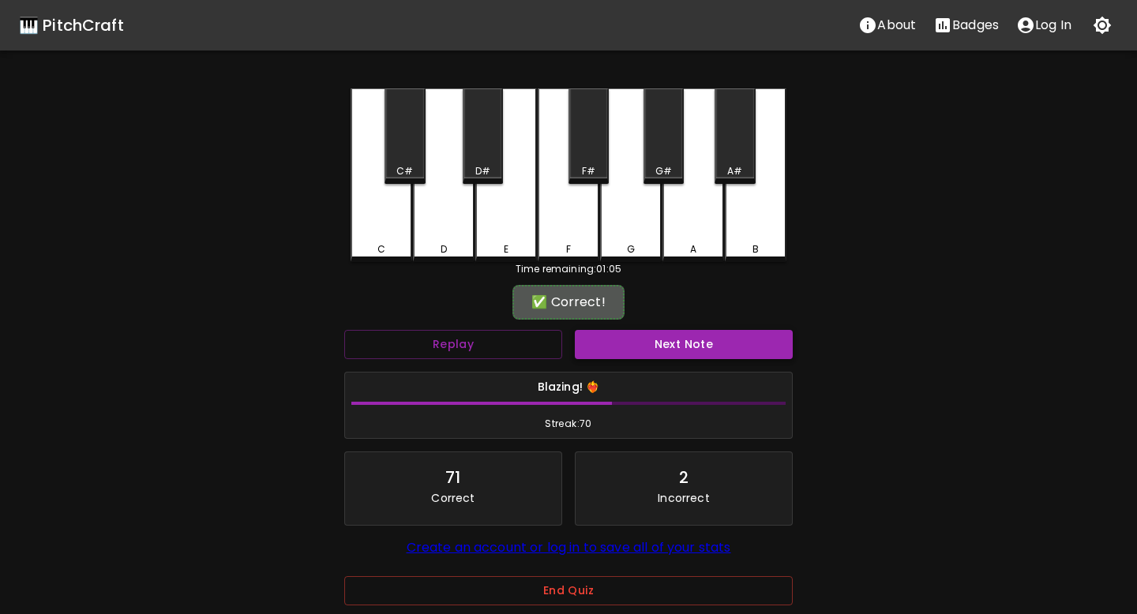
click at [662, 342] on button "Next Note" at bounding box center [684, 344] width 218 height 29
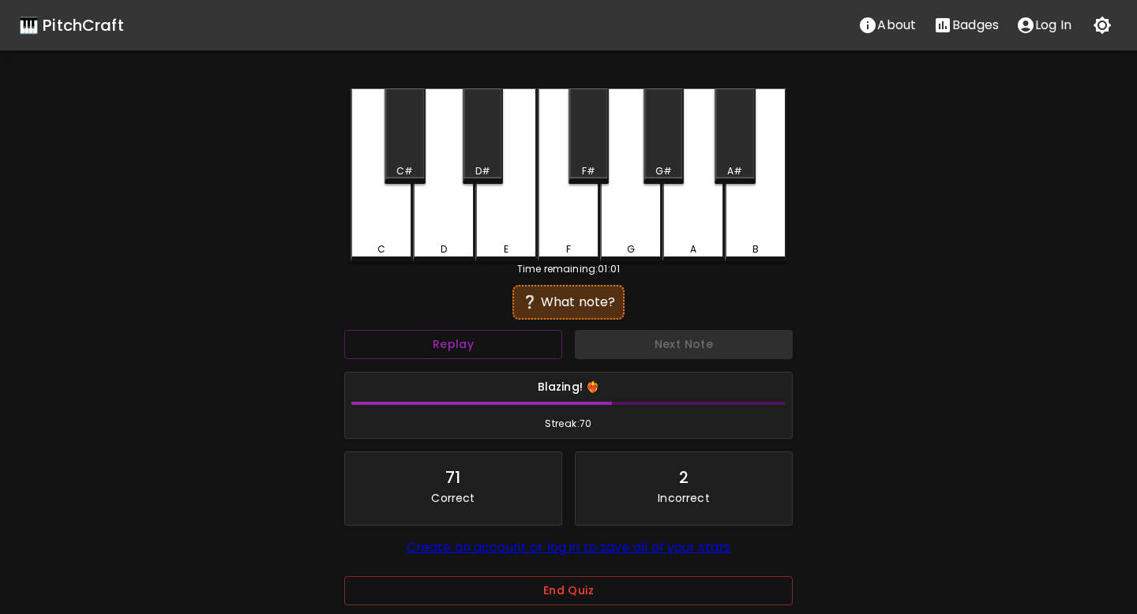
click at [488, 144] on div "D#" at bounding box center [483, 136] width 40 height 96
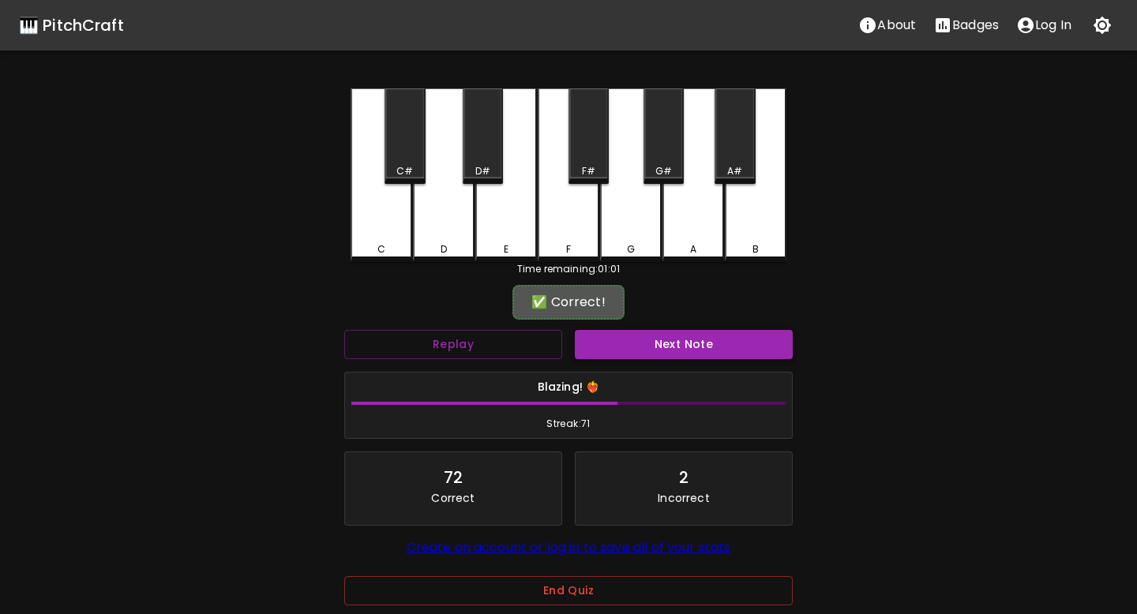
click at [592, 350] on button "Next Note" at bounding box center [684, 344] width 218 height 29
click at [407, 144] on div "C#" at bounding box center [404, 136] width 40 height 96
click at [643, 342] on button "Next Note" at bounding box center [684, 344] width 218 height 29
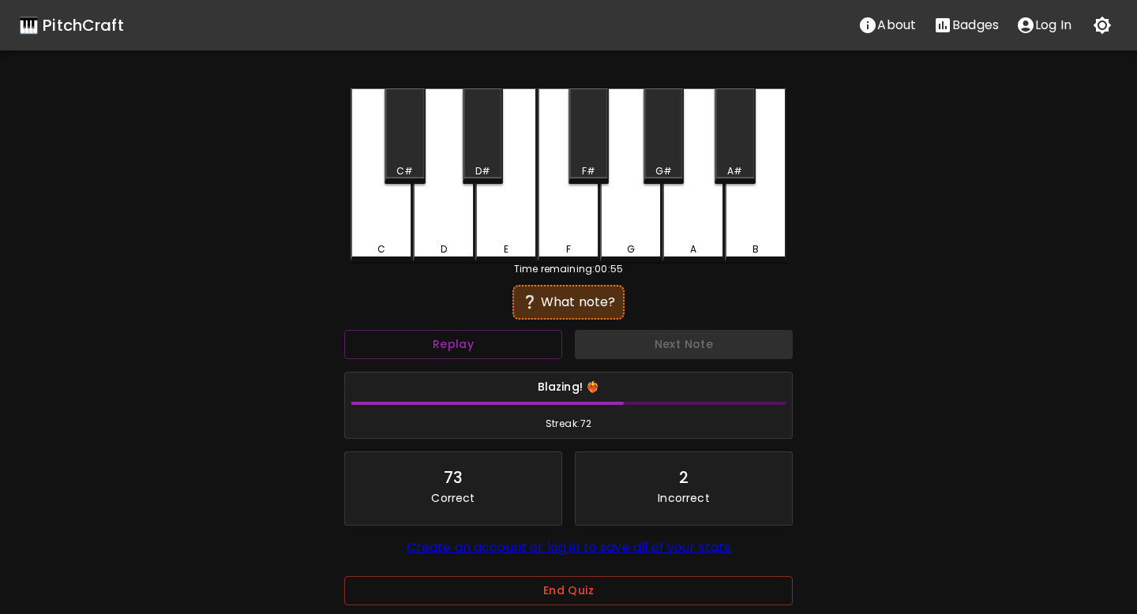
click at [737, 152] on div "A#" at bounding box center [734, 136] width 40 height 96
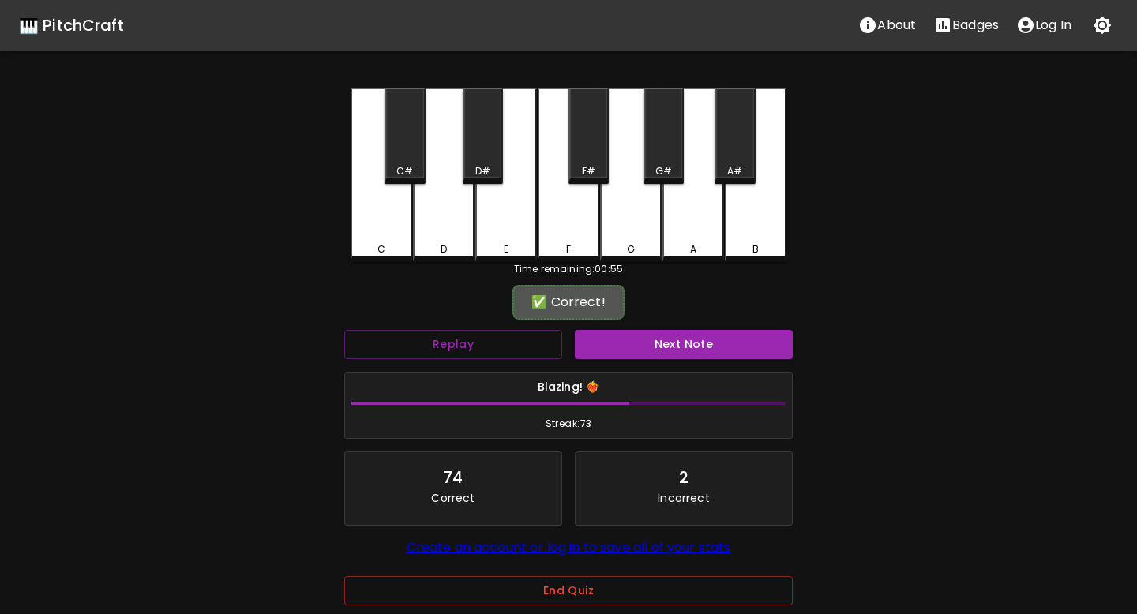
click at [672, 340] on button "Next Note" at bounding box center [684, 344] width 218 height 29
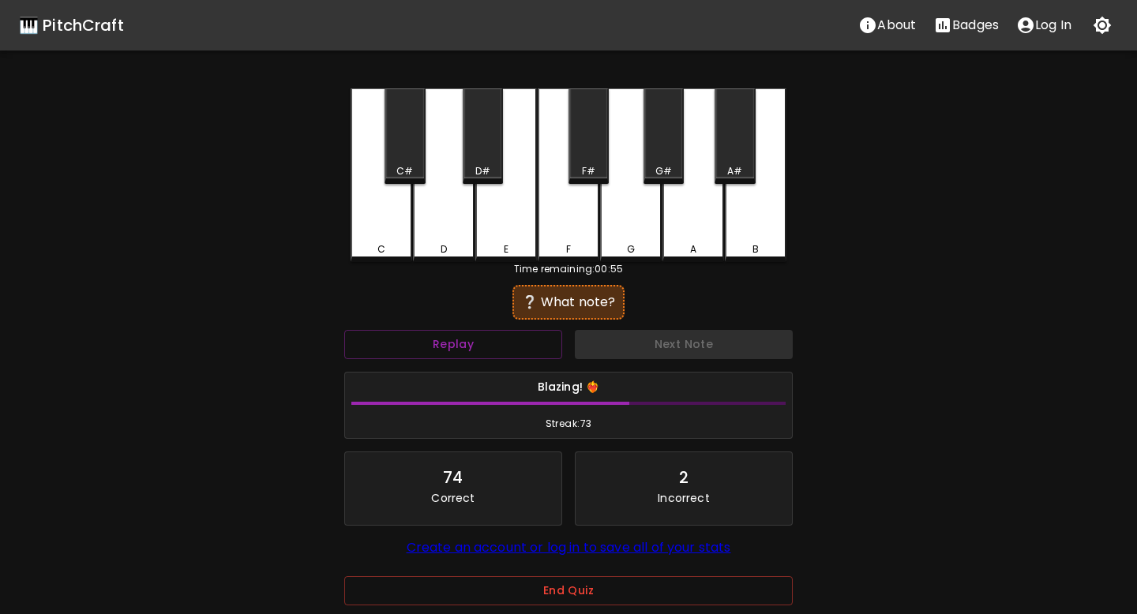
click at [388, 236] on div "C" at bounding box center [382, 175] width 62 height 174
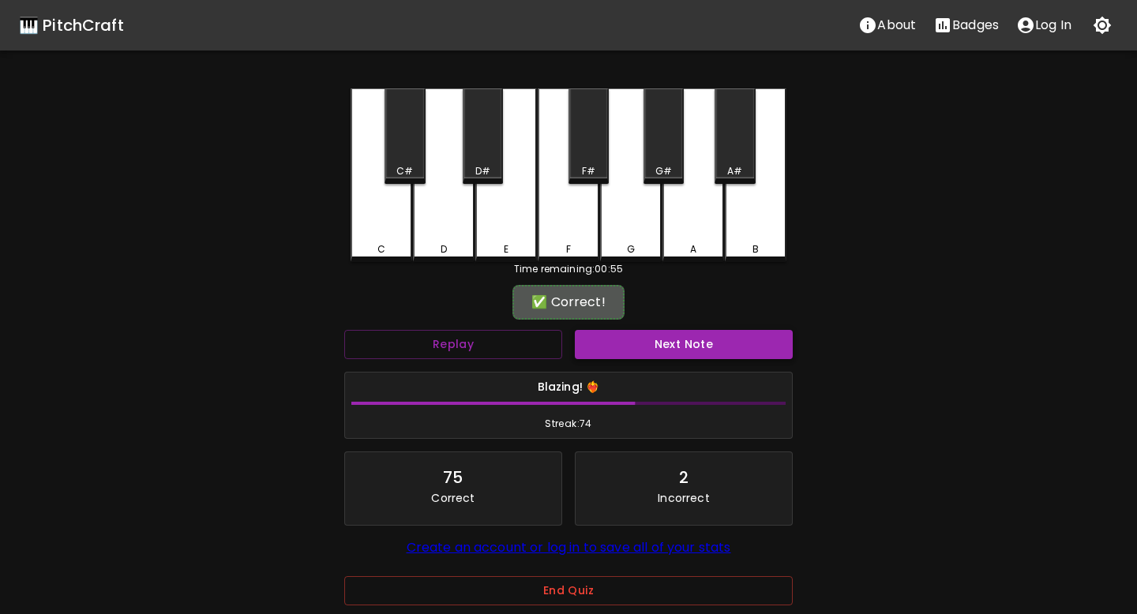
click at [638, 348] on button "Next Note" at bounding box center [684, 344] width 218 height 29
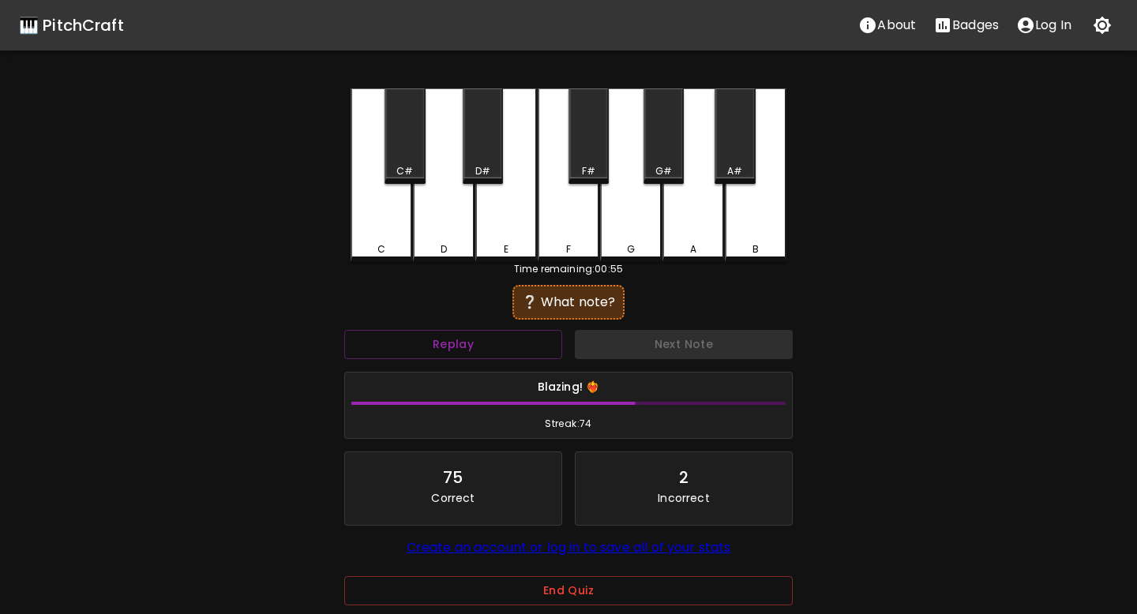
click at [480, 141] on div "D#" at bounding box center [483, 136] width 40 height 96
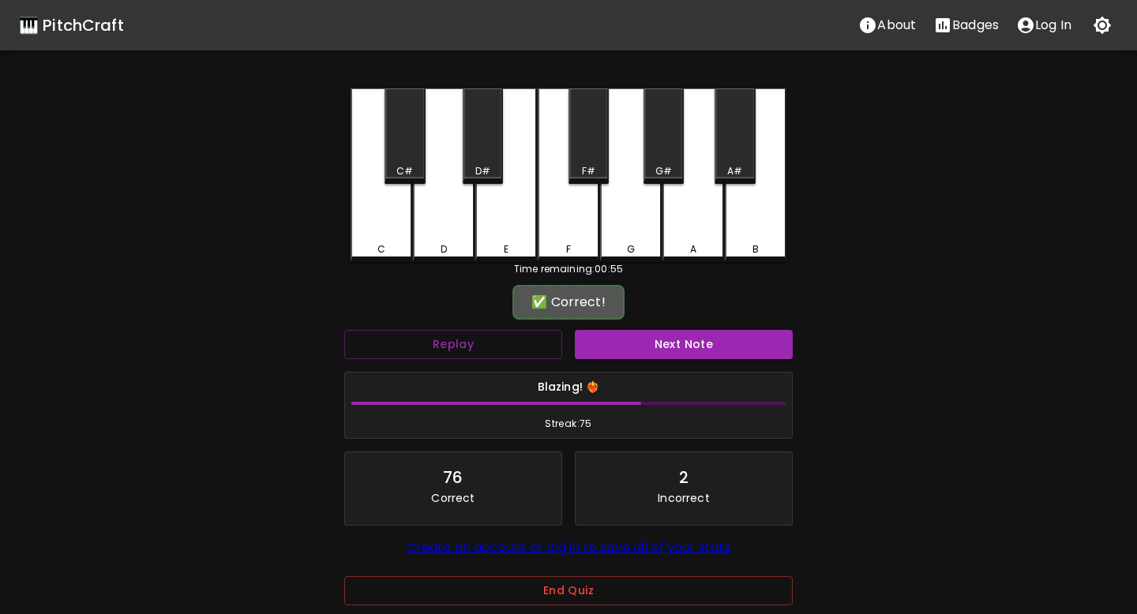
click at [607, 344] on button "Next Note" at bounding box center [684, 344] width 218 height 29
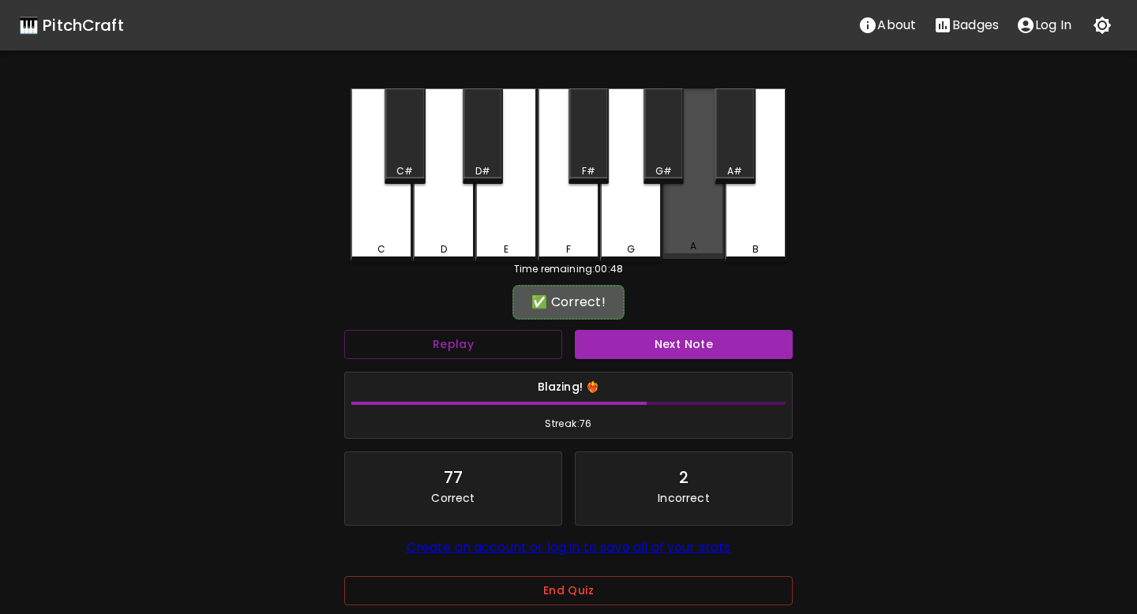
click at [681, 252] on div "A" at bounding box center [693, 246] width 58 height 14
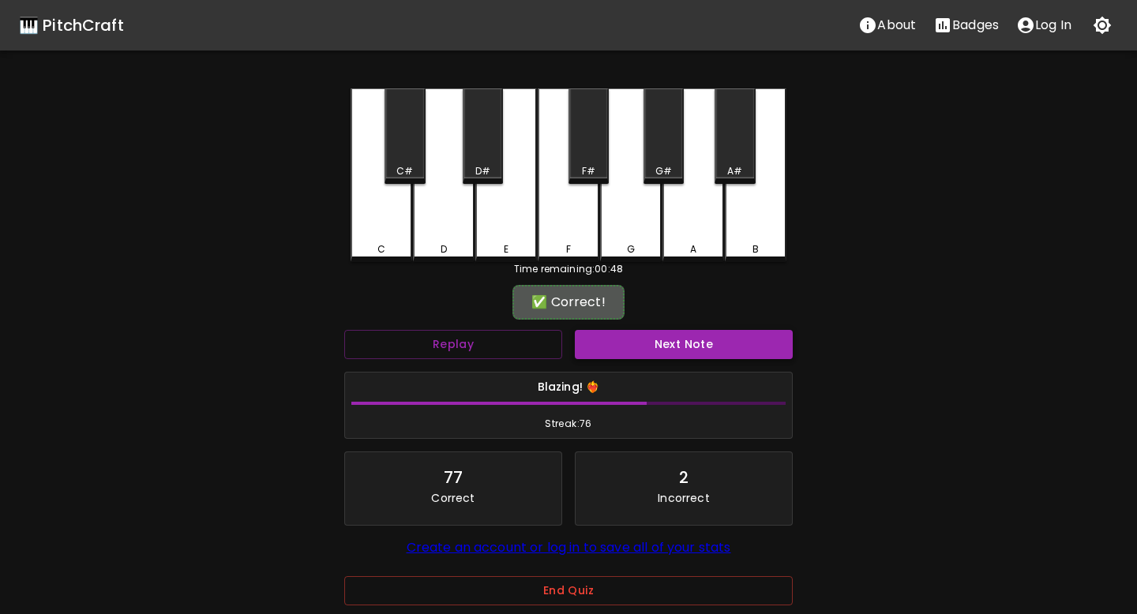
click at [670, 330] on button "Next Note" at bounding box center [684, 344] width 218 height 29
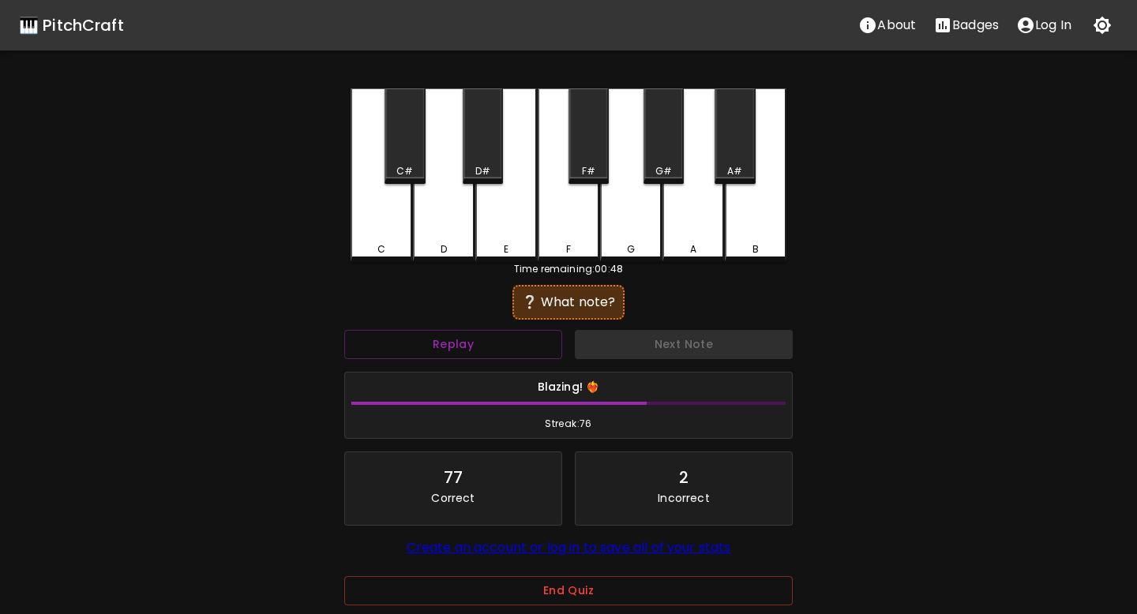
click at [691, 226] on div "A" at bounding box center [693, 175] width 62 height 174
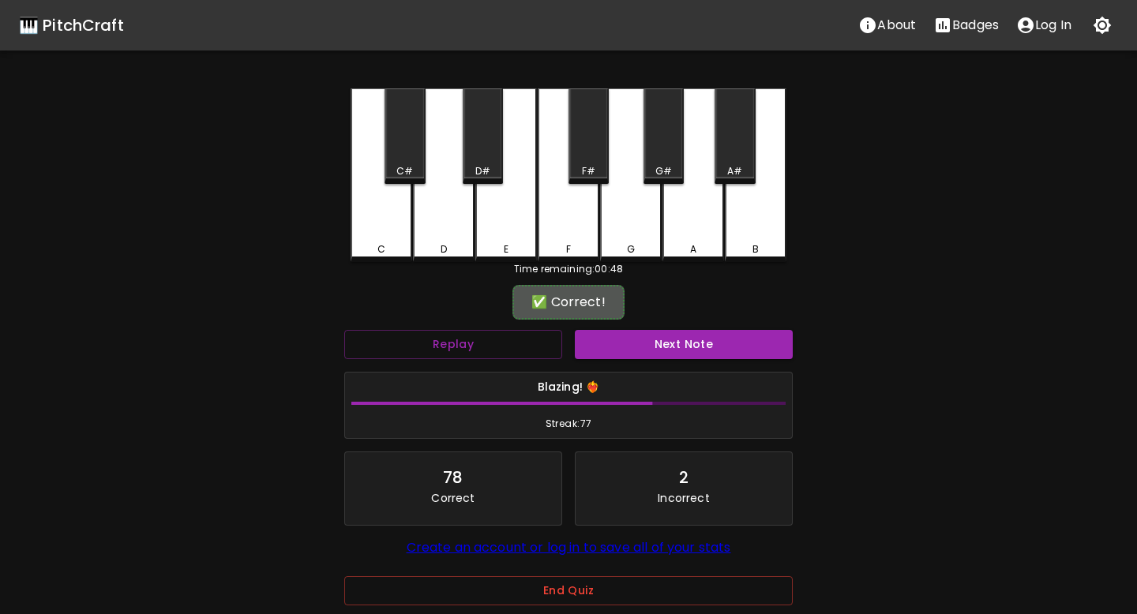
click at [688, 321] on div "✅ Correct!" at bounding box center [568, 302] width 448 height 39
click at [687, 339] on button "Next Note" at bounding box center [684, 344] width 218 height 29
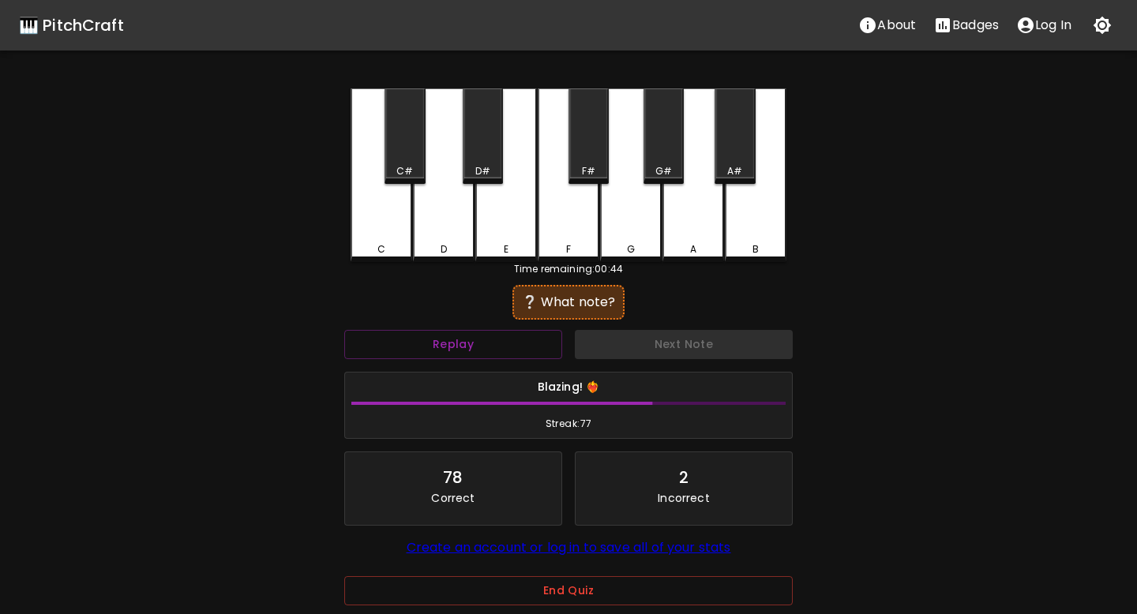
click at [624, 227] on div "G" at bounding box center [631, 175] width 62 height 174
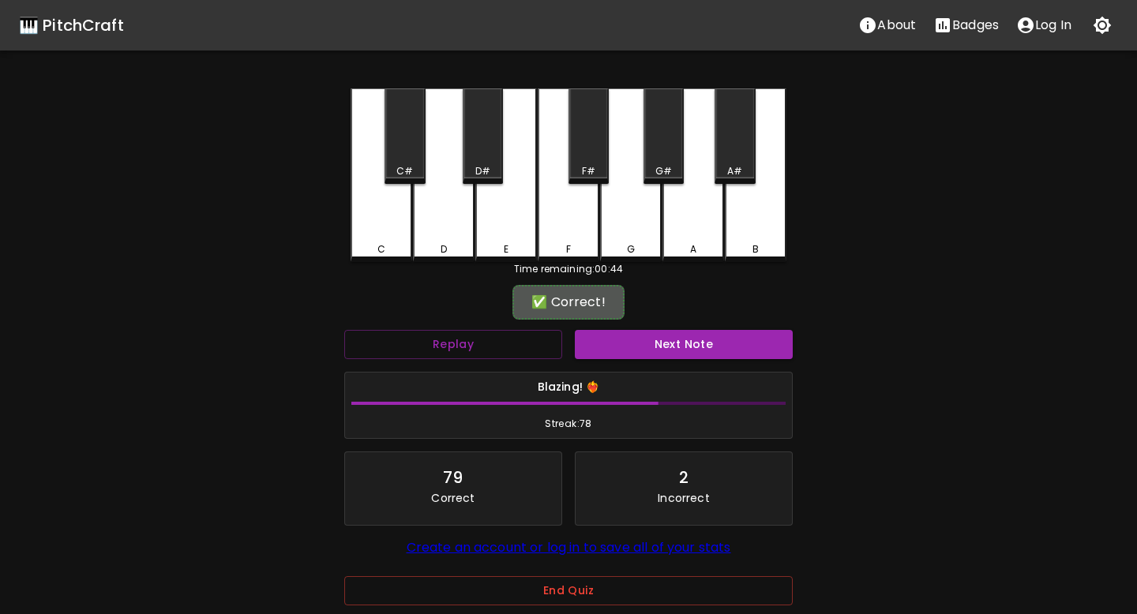
click at [640, 324] on div "Next Note" at bounding box center [683, 345] width 231 height 42
click at [640, 339] on button "Next Note" at bounding box center [684, 344] width 218 height 29
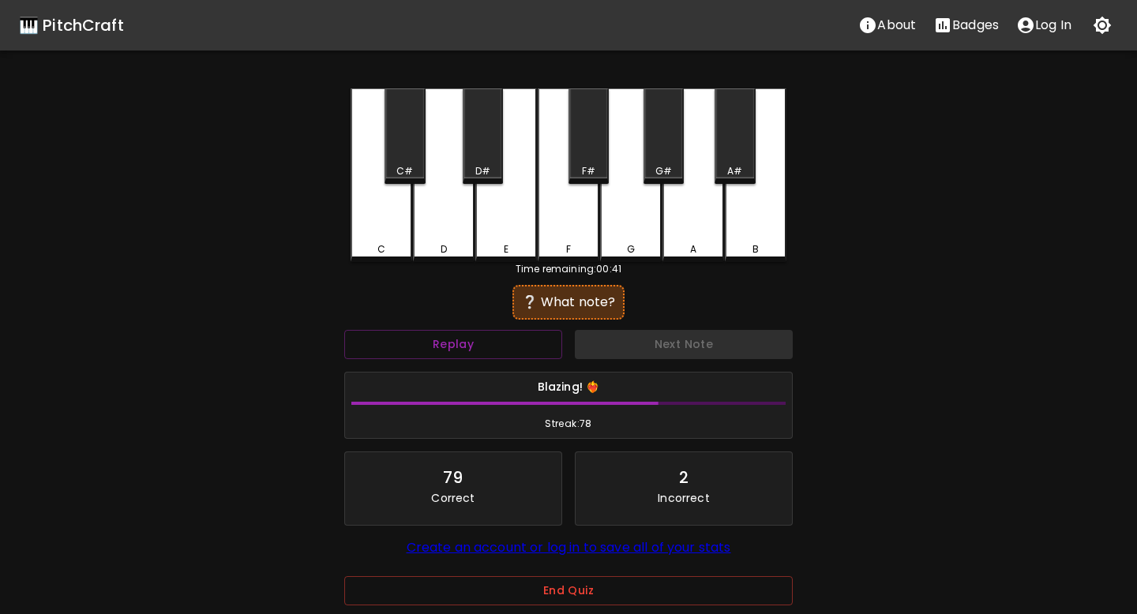
click at [753, 242] on div "B" at bounding box center [755, 249] width 6 height 14
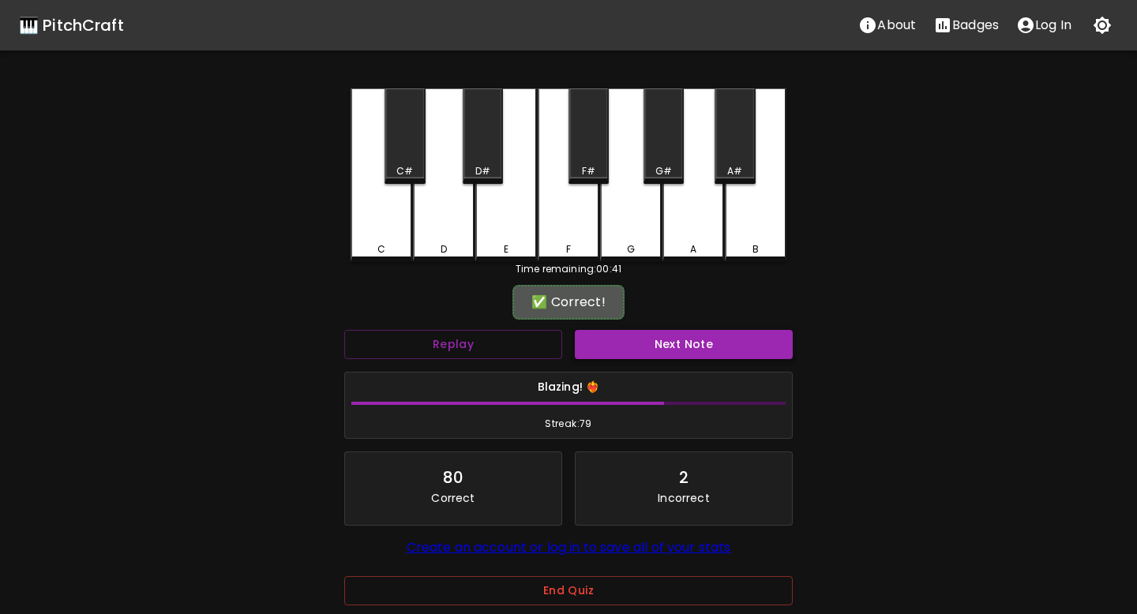
click at [694, 353] on button "Next Note" at bounding box center [684, 344] width 218 height 29
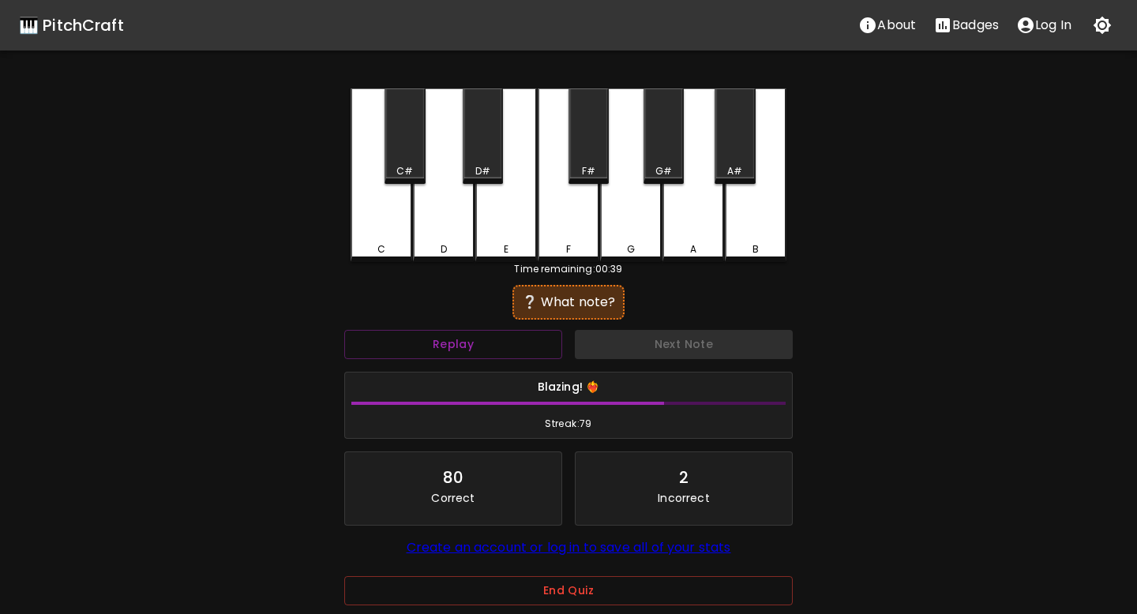
click at [631, 233] on div "G" at bounding box center [631, 175] width 62 height 174
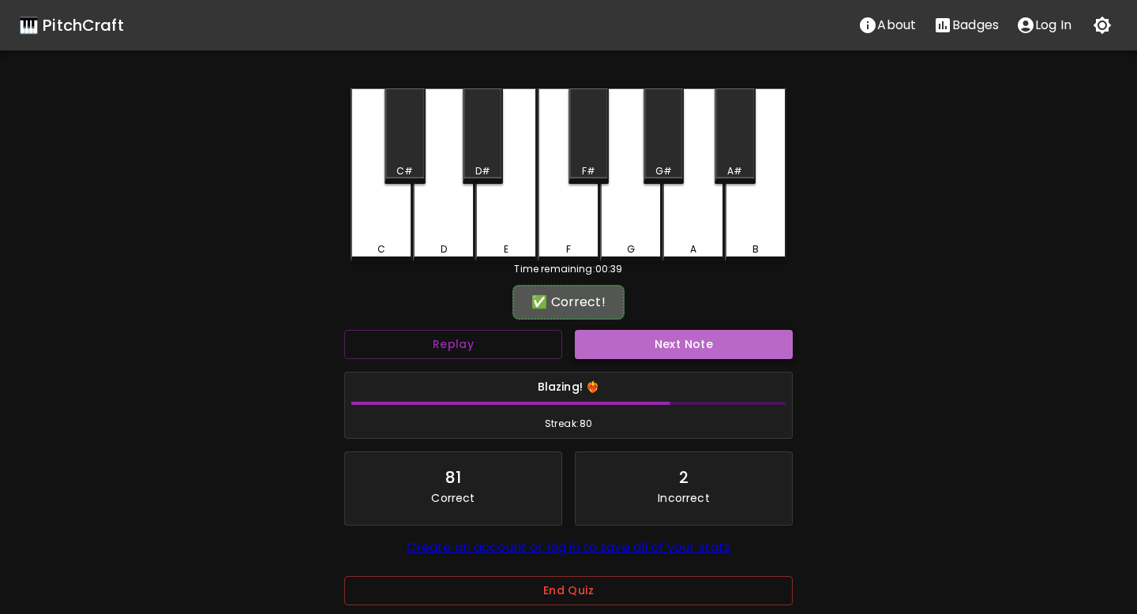
click at [648, 337] on button "Next Note" at bounding box center [684, 344] width 218 height 29
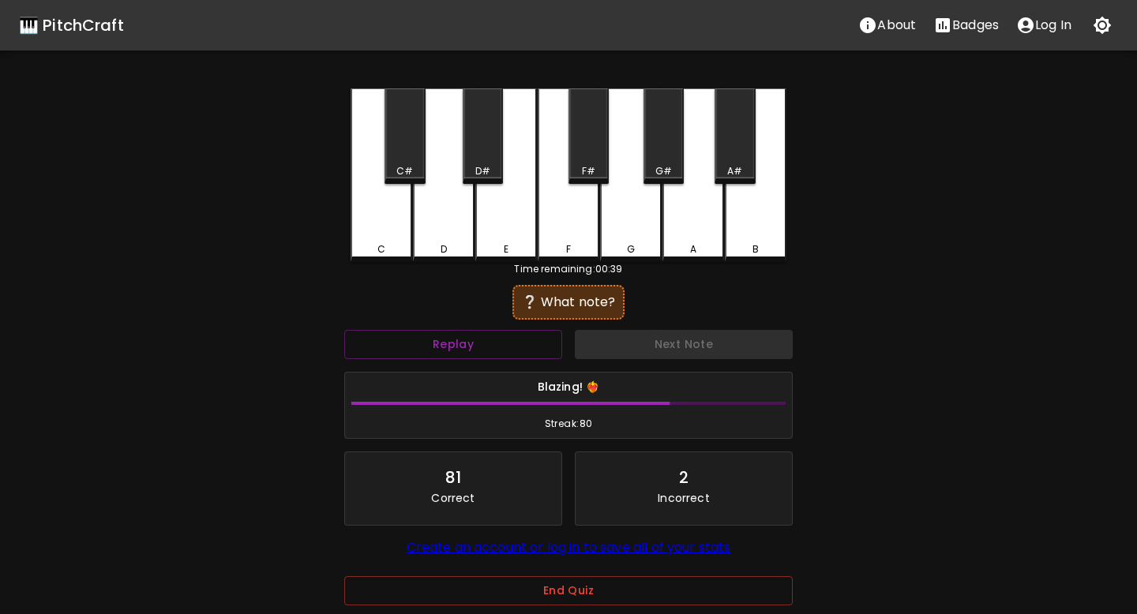
click at [403, 156] on div "C#" at bounding box center [404, 136] width 40 height 96
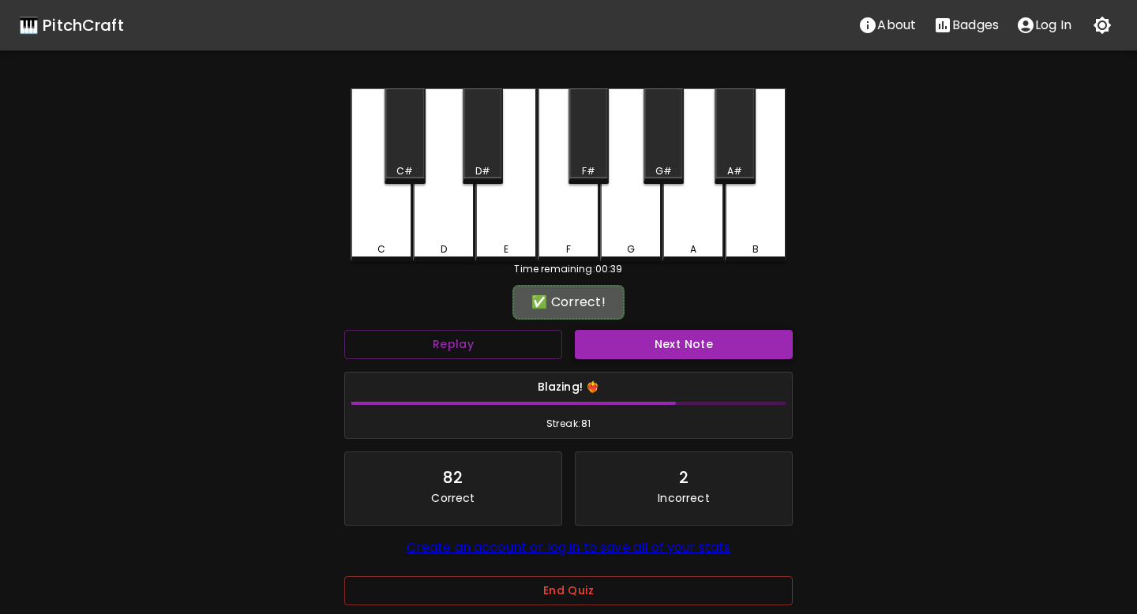
click at [613, 342] on button "Next Note" at bounding box center [684, 344] width 218 height 29
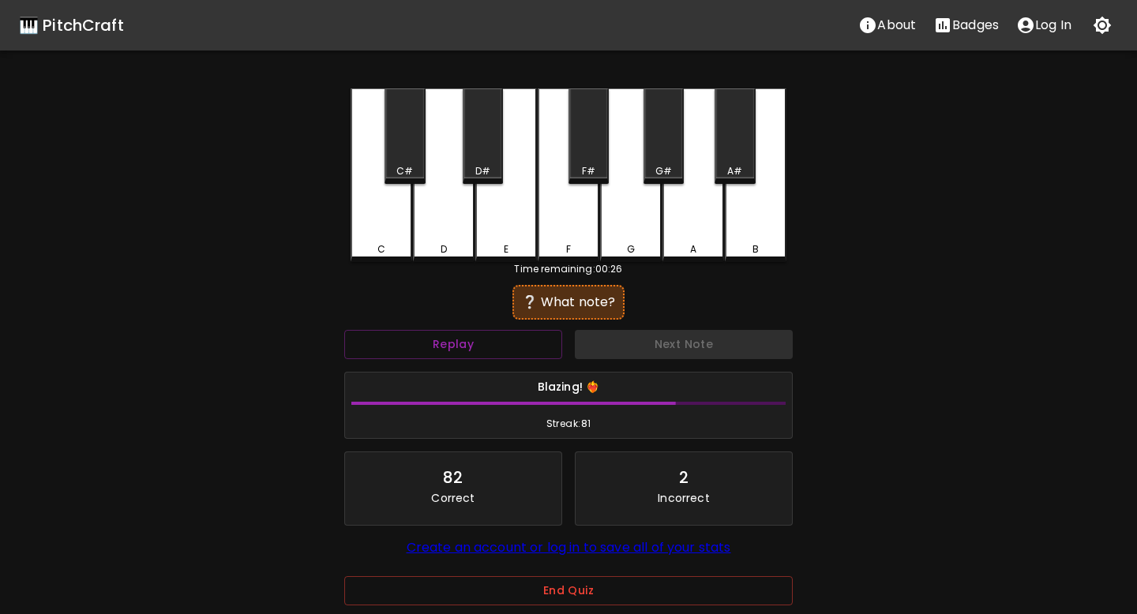
click at [741, 134] on div "A#" at bounding box center [734, 136] width 40 height 96
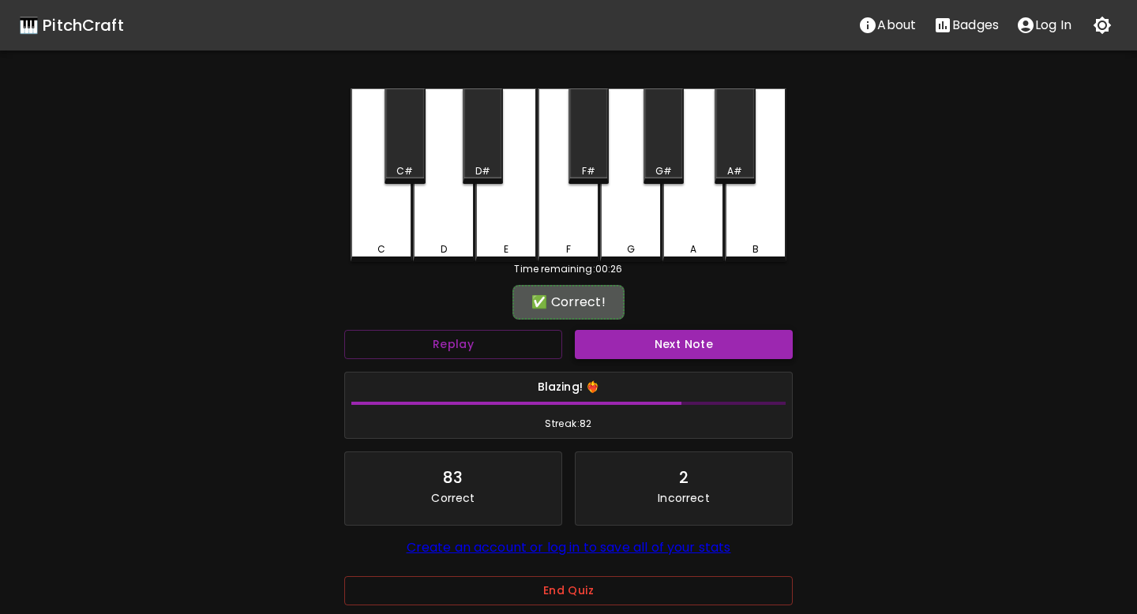
click at [700, 346] on button "Next Note" at bounding box center [684, 344] width 218 height 29
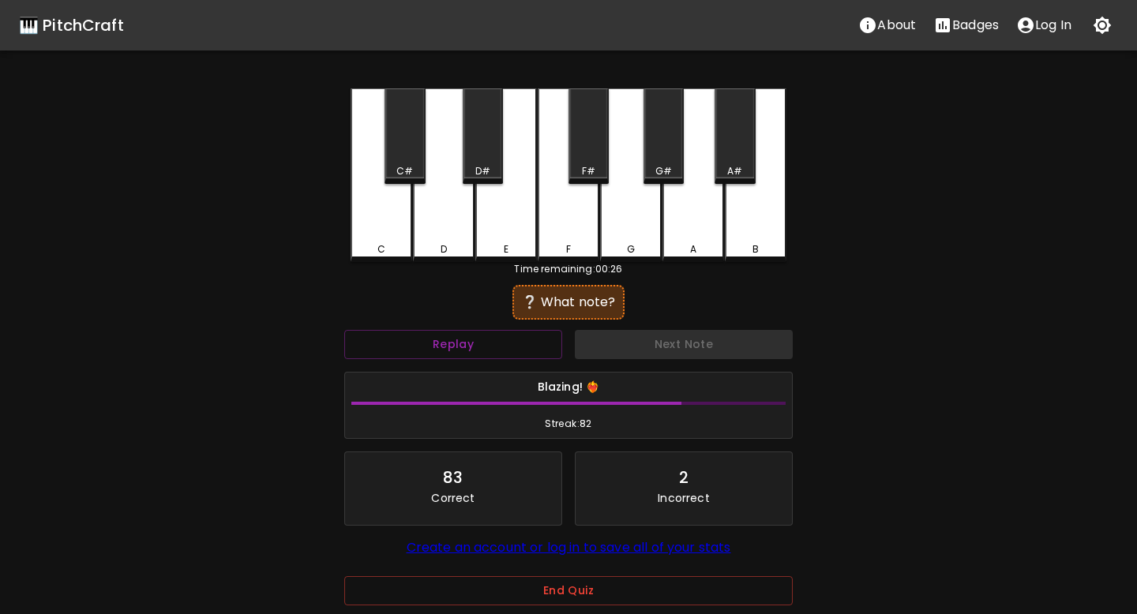
click at [395, 215] on div "C" at bounding box center [382, 175] width 62 height 174
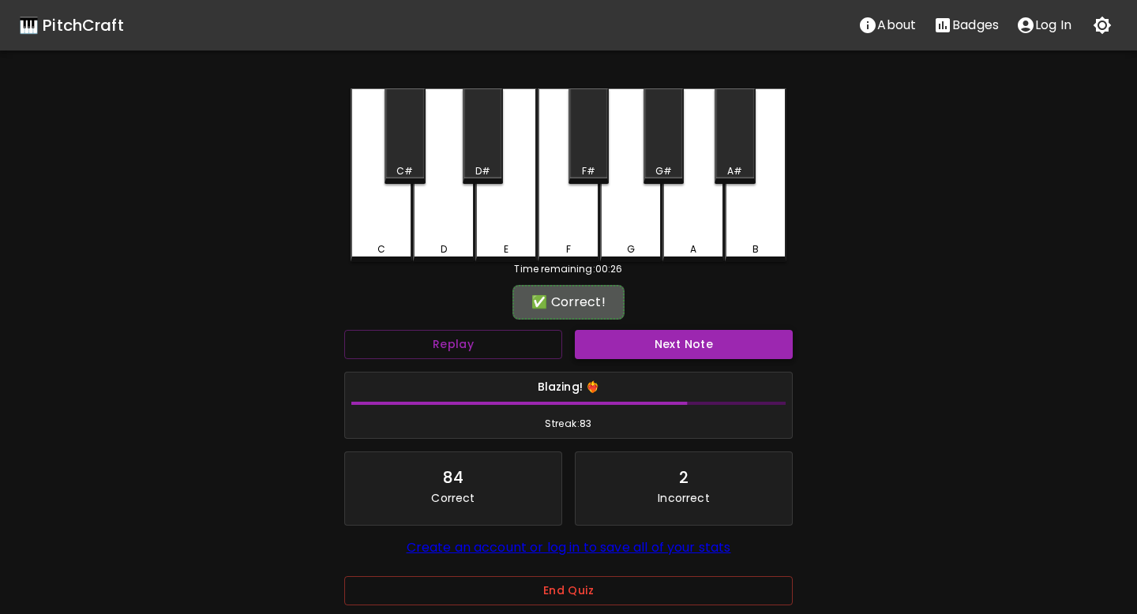
click at [646, 351] on button "Next Note" at bounding box center [684, 344] width 218 height 29
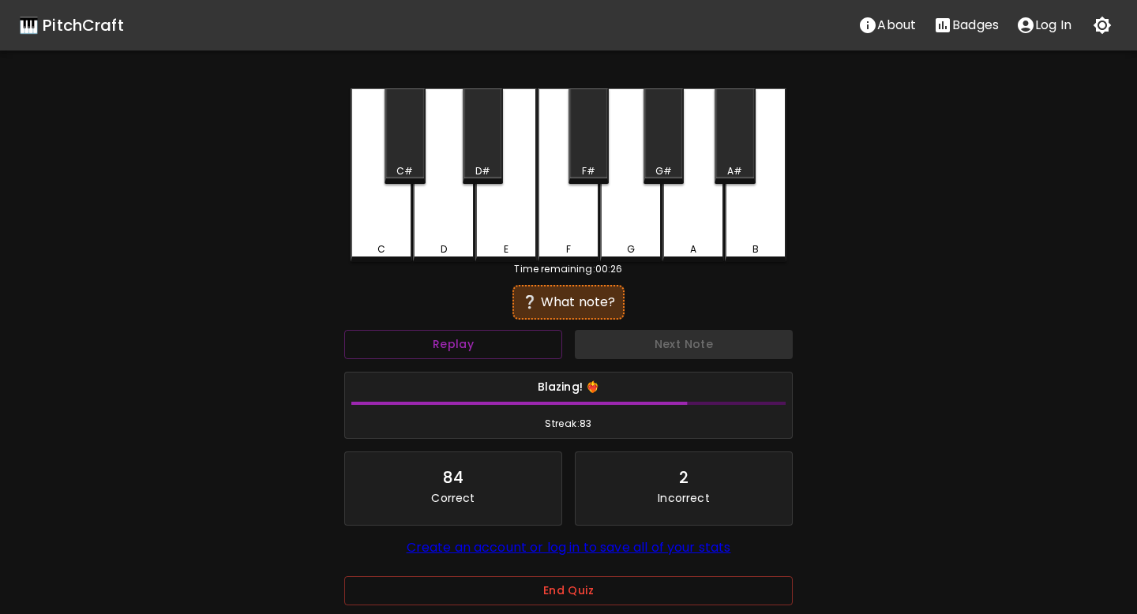
click at [402, 148] on div "C#" at bounding box center [404, 136] width 40 height 96
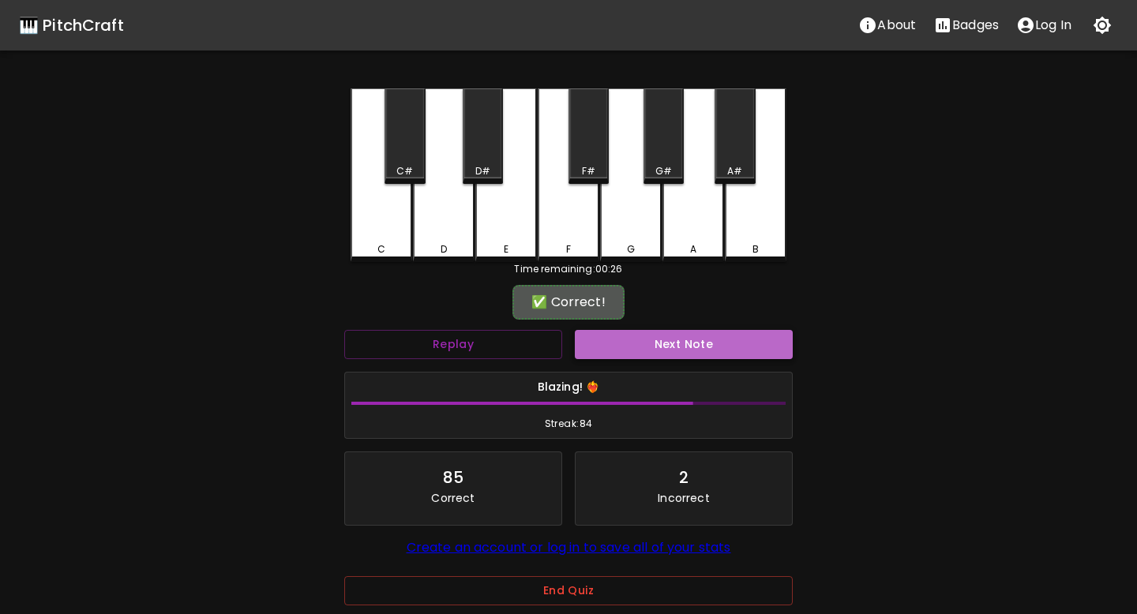
click at [613, 336] on button "Next Note" at bounding box center [684, 344] width 218 height 29
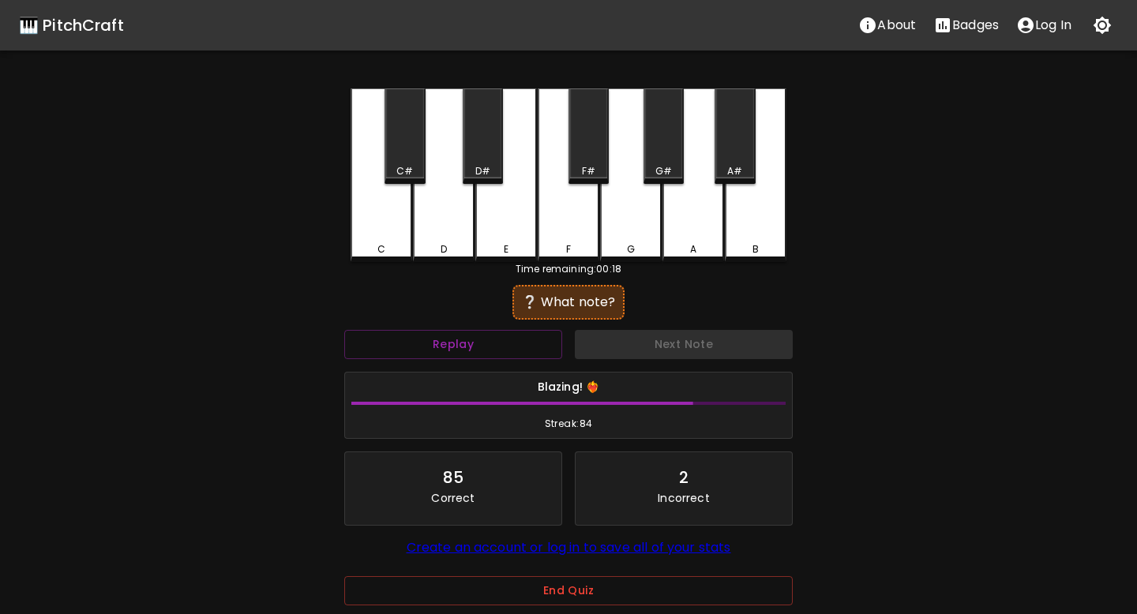
click at [662, 130] on div "G#" at bounding box center [663, 136] width 40 height 96
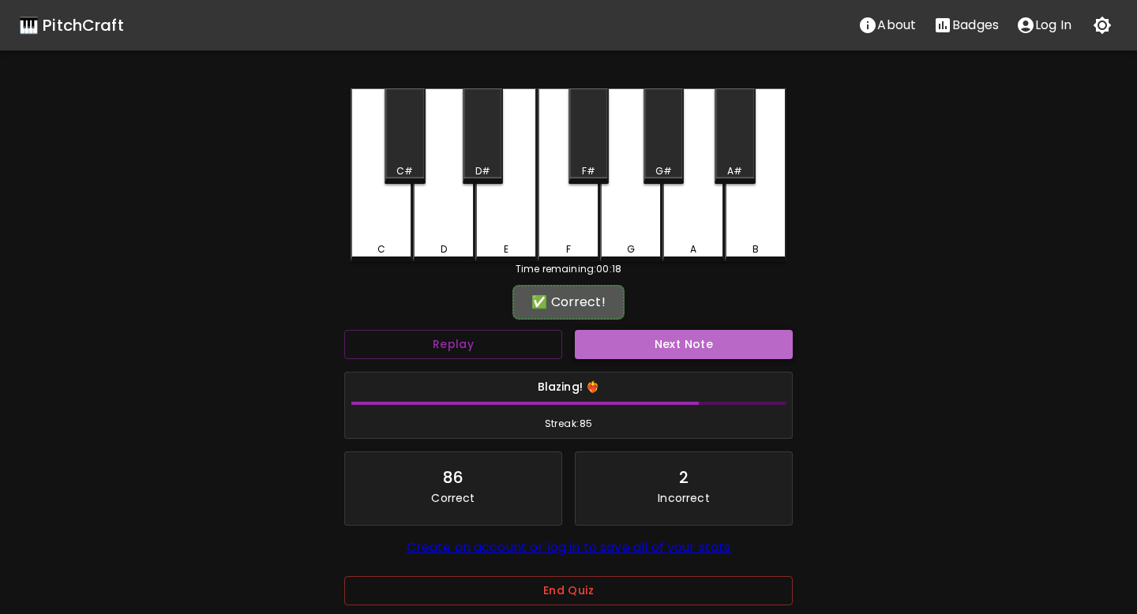
click at [656, 356] on button "Next Note" at bounding box center [684, 344] width 218 height 29
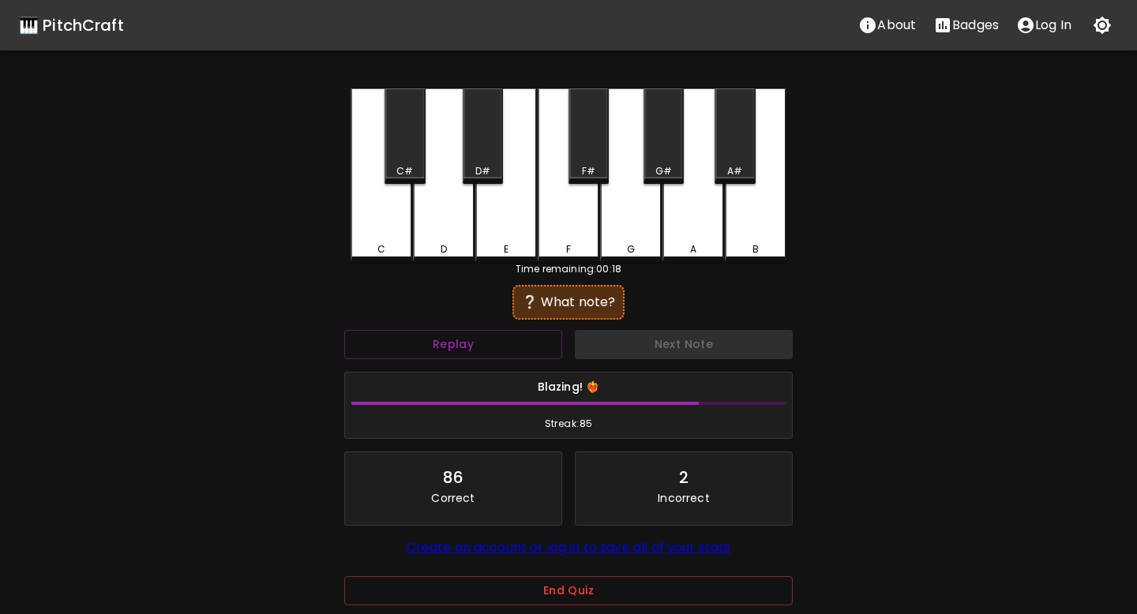
click at [731, 145] on div "A#" at bounding box center [734, 136] width 40 height 96
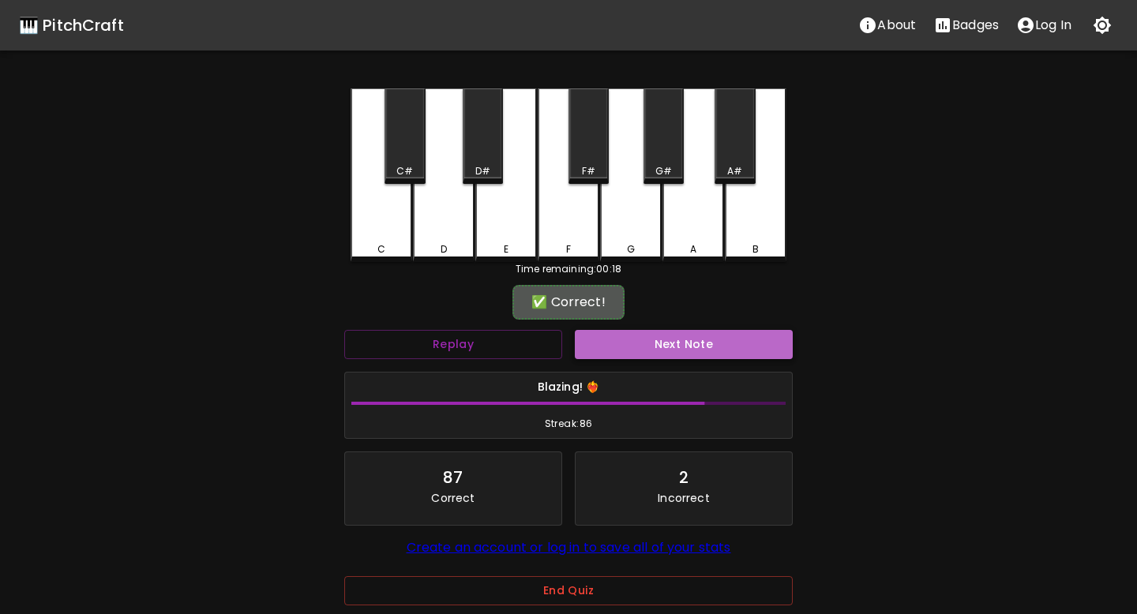
click at [688, 334] on button "Next Note" at bounding box center [684, 344] width 218 height 29
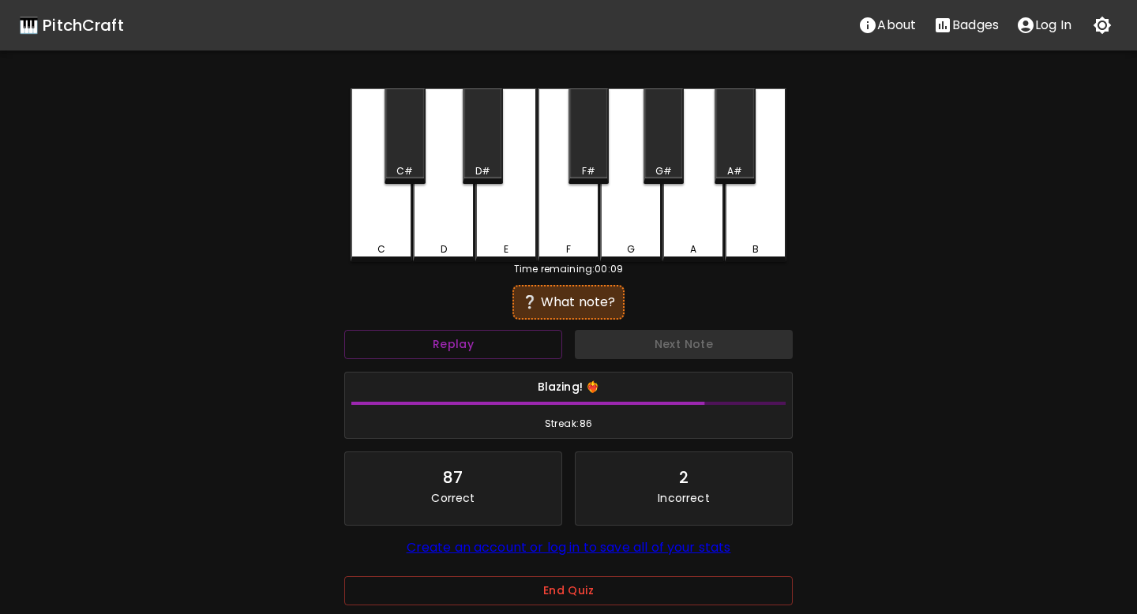
click at [654, 151] on div "G#" at bounding box center [663, 136] width 40 height 96
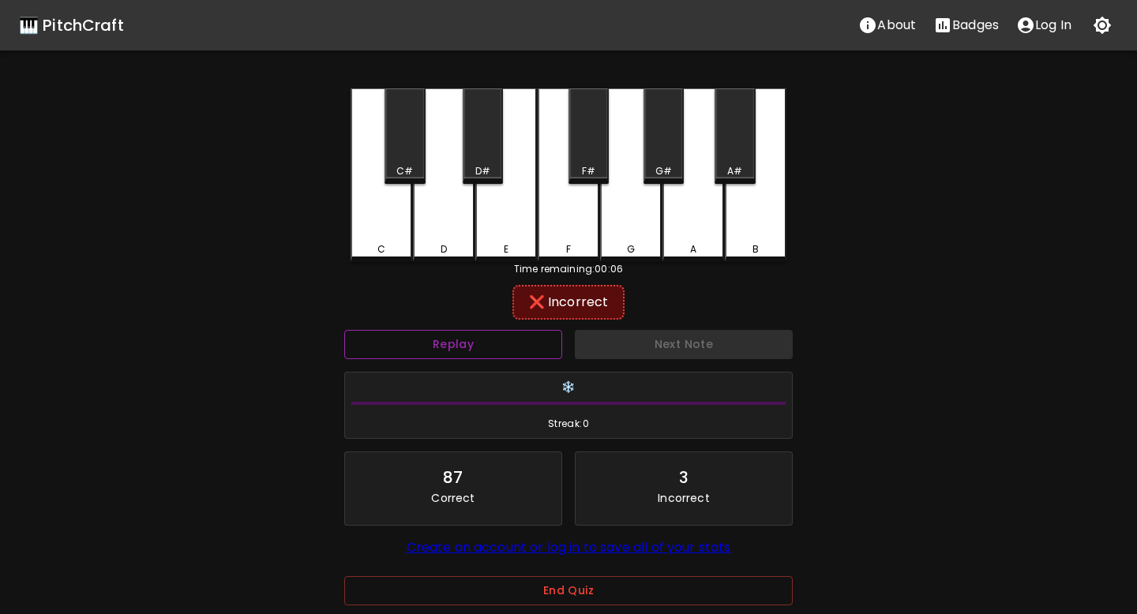
click at [538, 346] on button "Replay" at bounding box center [453, 344] width 218 height 29
